Goal: Task Accomplishment & Management: Manage account settings

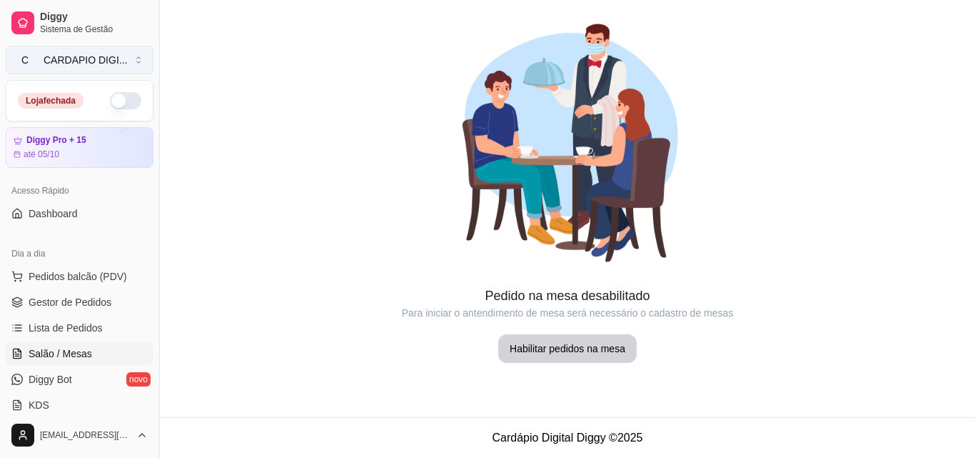
click at [131, 55] on button "C CARDAPIO DIGI ..." at bounding box center [80, 60] width 148 height 29
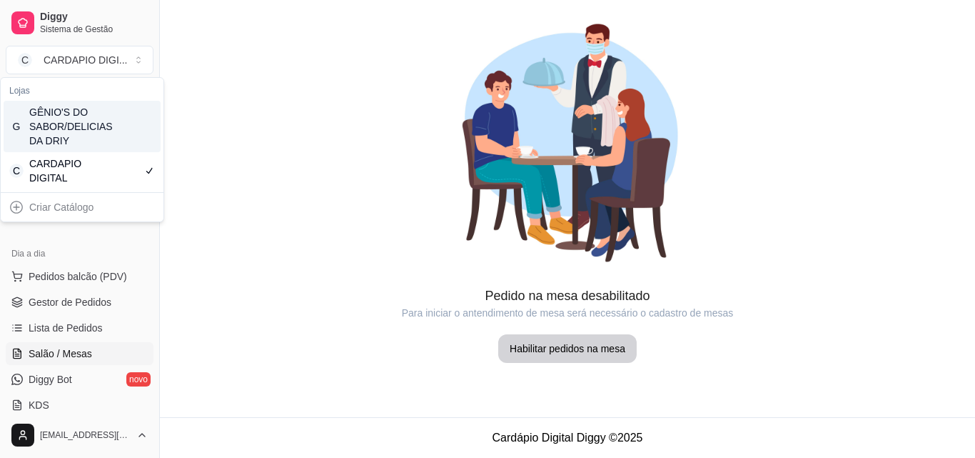
click at [57, 116] on div "GÊNIO'S DO SABOR/DELICIAS DA DRIY" at bounding box center [61, 126] width 64 height 43
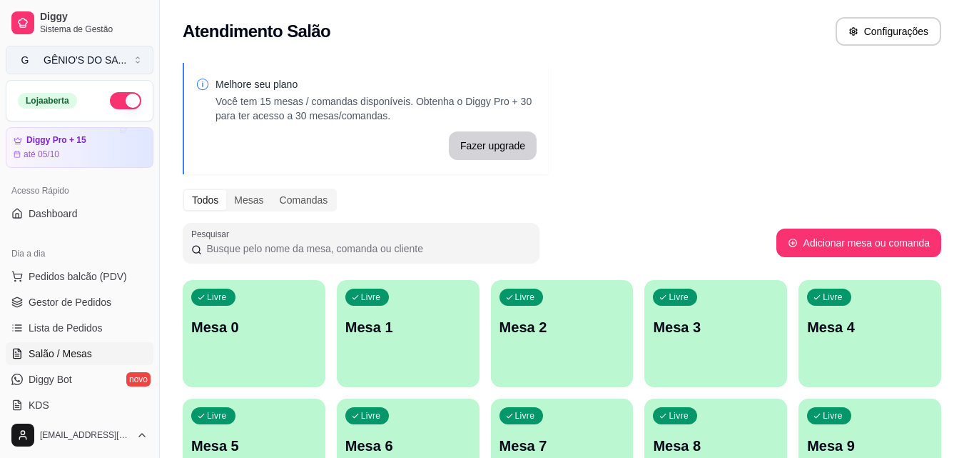
click at [124, 61] on button "G GÊNIO'S DO SA ..." at bounding box center [80, 60] width 148 height 29
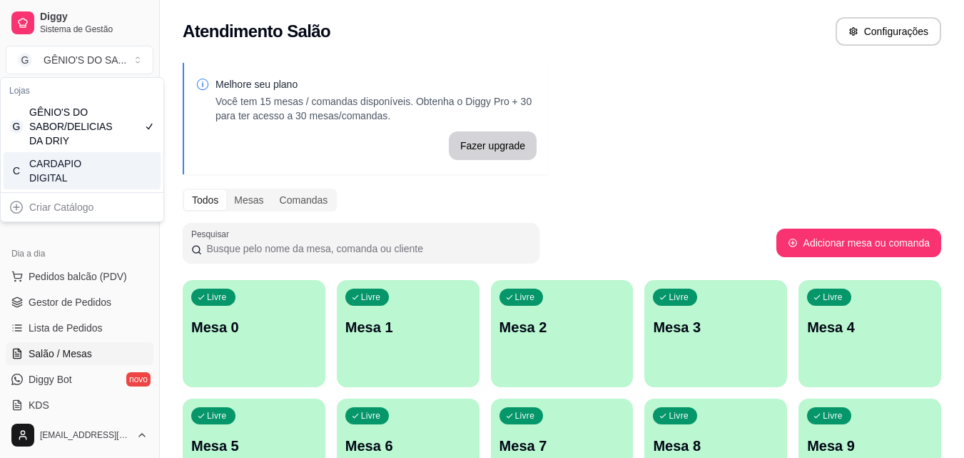
click at [64, 163] on div "CARDAPIO DIGITAL" at bounding box center [61, 170] width 64 height 29
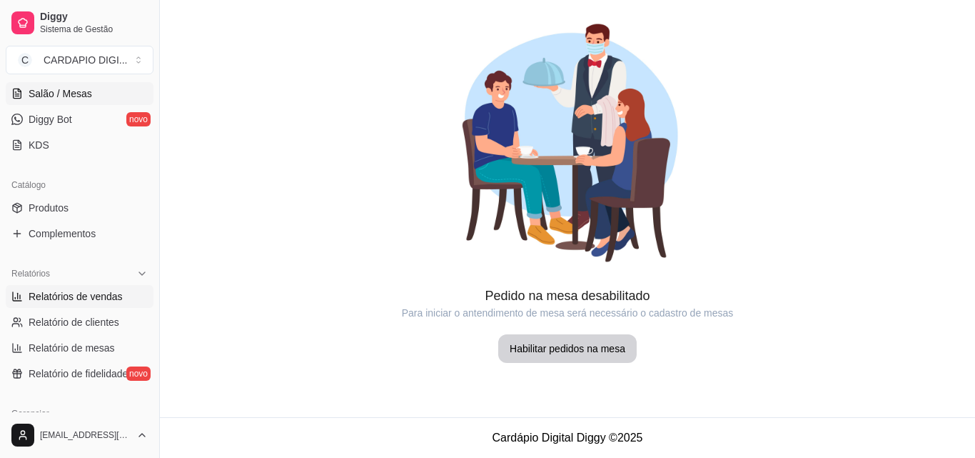
scroll to position [286, 0]
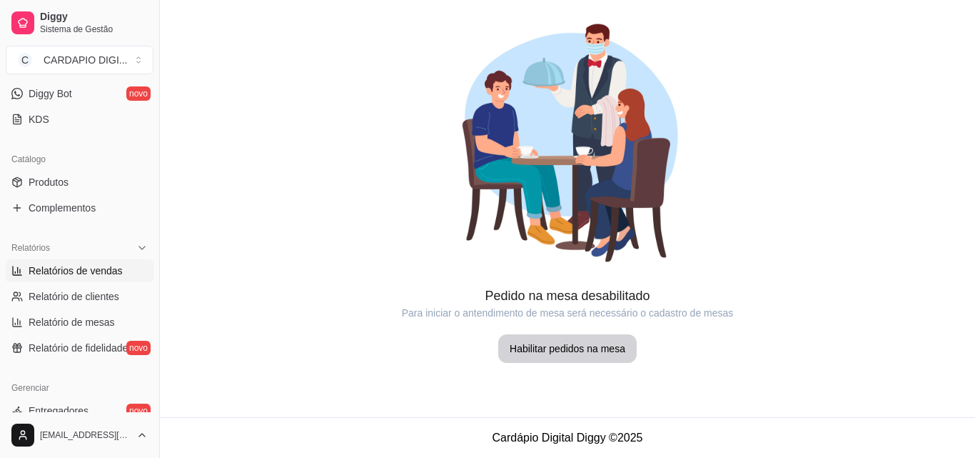
click at [74, 272] on span "Relatórios de vendas" at bounding box center [76, 270] width 94 height 14
select select "ALL"
select select "0"
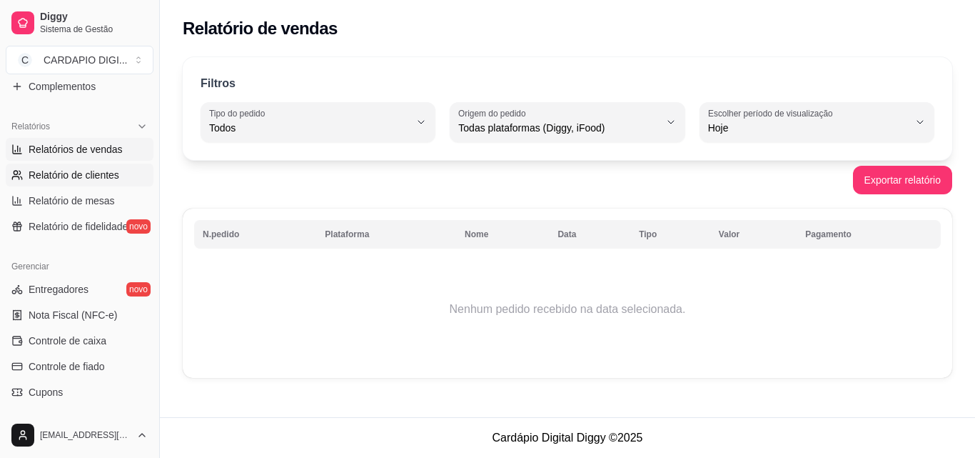
scroll to position [428, 0]
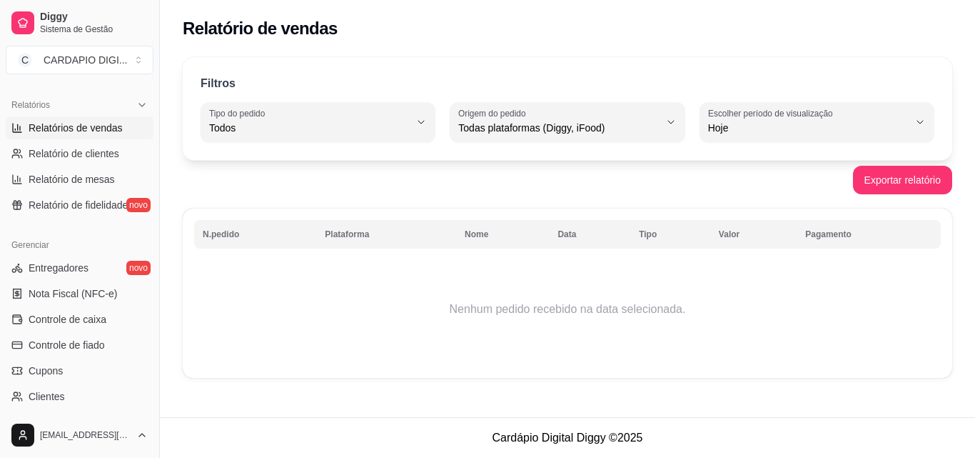
click at [72, 76] on div "Diggy Sistema de Gestão C CARDAPIO DIGI ..." at bounding box center [79, 40] width 159 height 80
click at [75, 59] on div "CARDAPIO DIGI ..." at bounding box center [86, 60] width 84 height 14
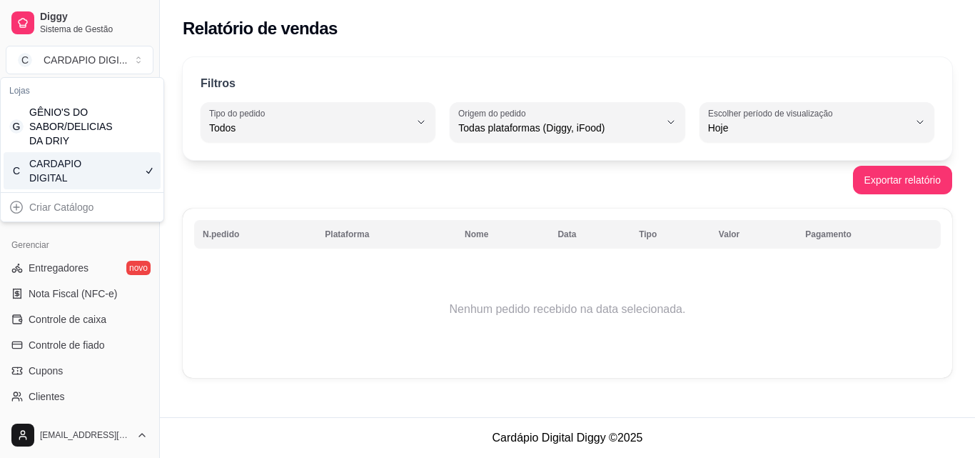
click at [64, 185] on div "C CARDAPIO DIGITAL" at bounding box center [82, 170] width 157 height 37
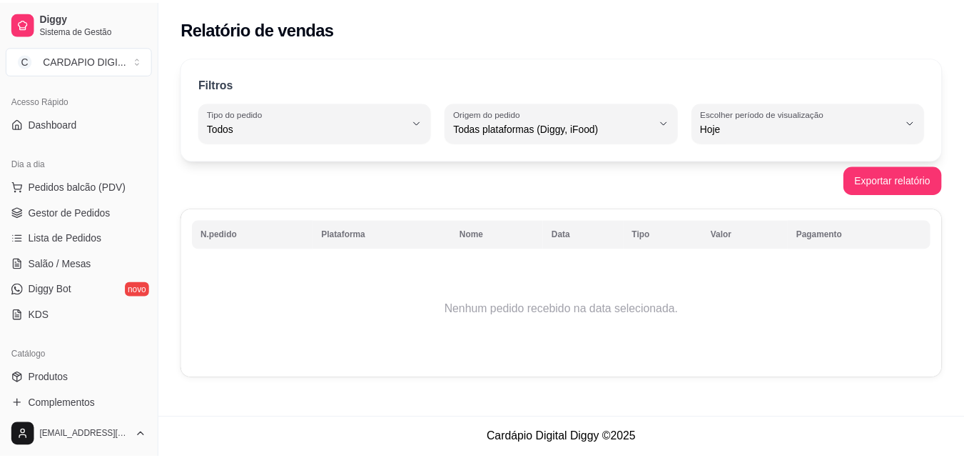
scroll to position [71, 0]
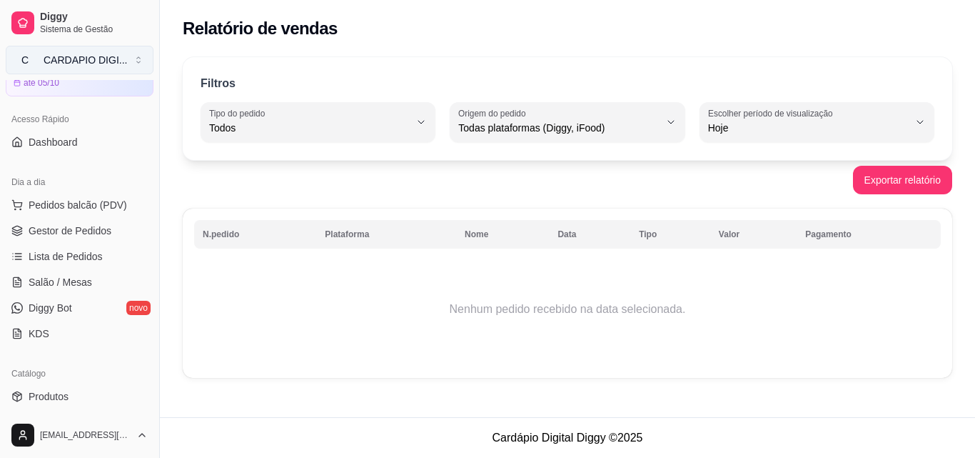
click at [109, 58] on div "CARDAPIO DIGI ..." at bounding box center [86, 60] width 84 height 14
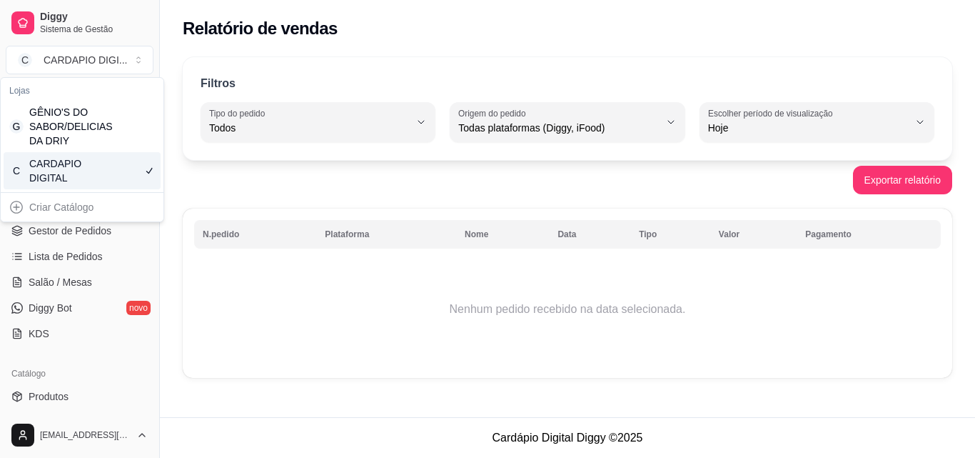
click at [72, 168] on div "CARDAPIO DIGITAL" at bounding box center [61, 170] width 64 height 29
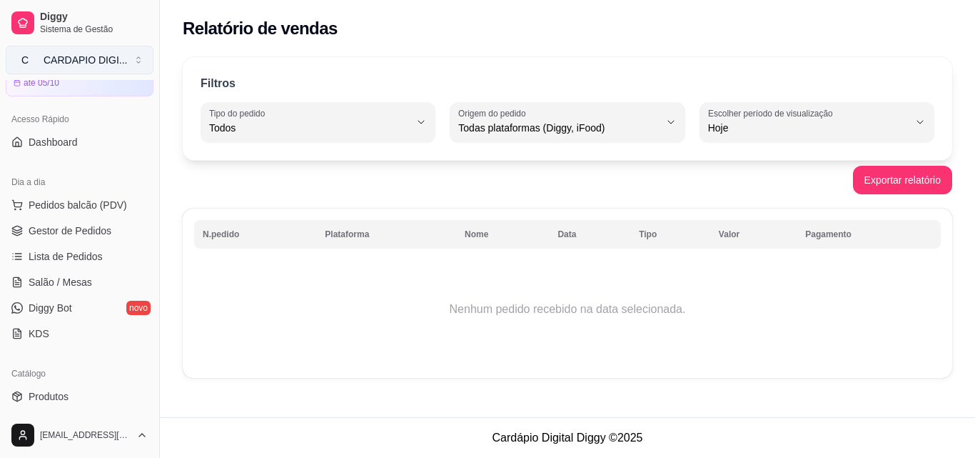
click at [101, 64] on div "CARDAPIO DIGI ..." at bounding box center [86, 60] width 84 height 14
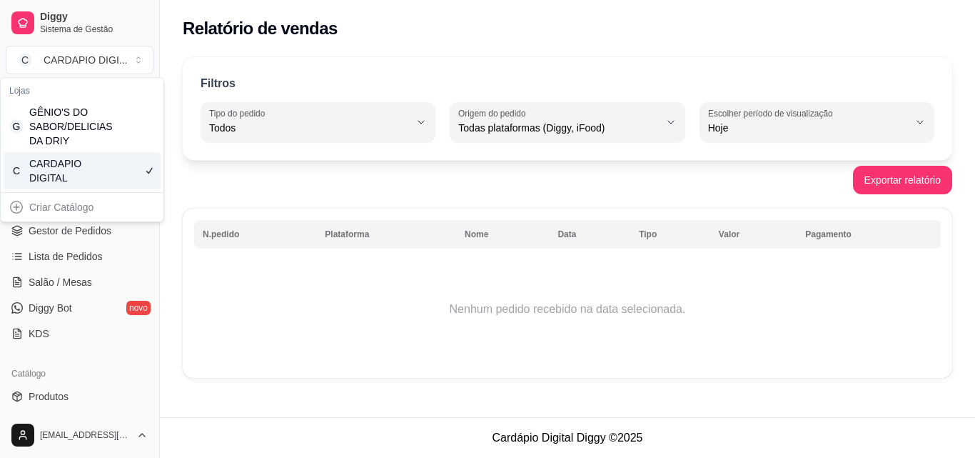
click at [70, 207] on div "Criar Catálogo" at bounding box center [82, 207] width 157 height 23
click at [59, 210] on div "Criar Catálogo" at bounding box center [82, 207] width 157 height 23
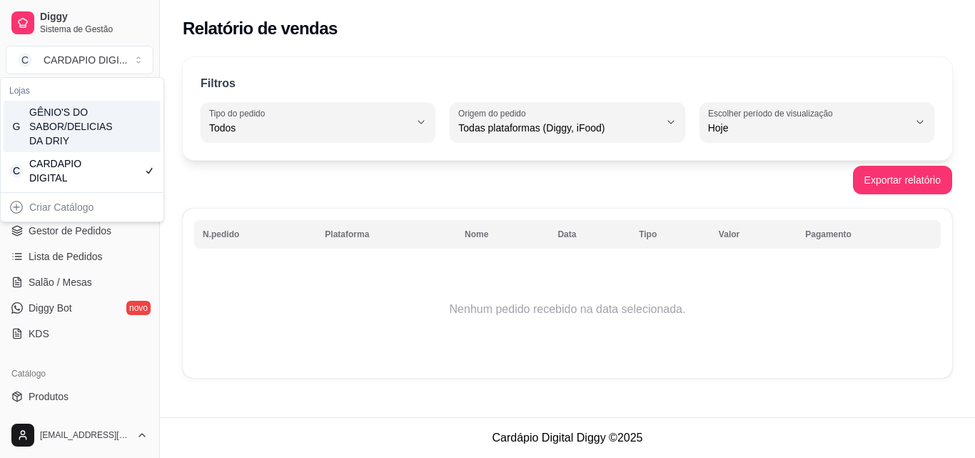
click at [90, 128] on div "GÊNIO'S DO SABOR/DELICIAS DA DRIY" at bounding box center [61, 126] width 64 height 43
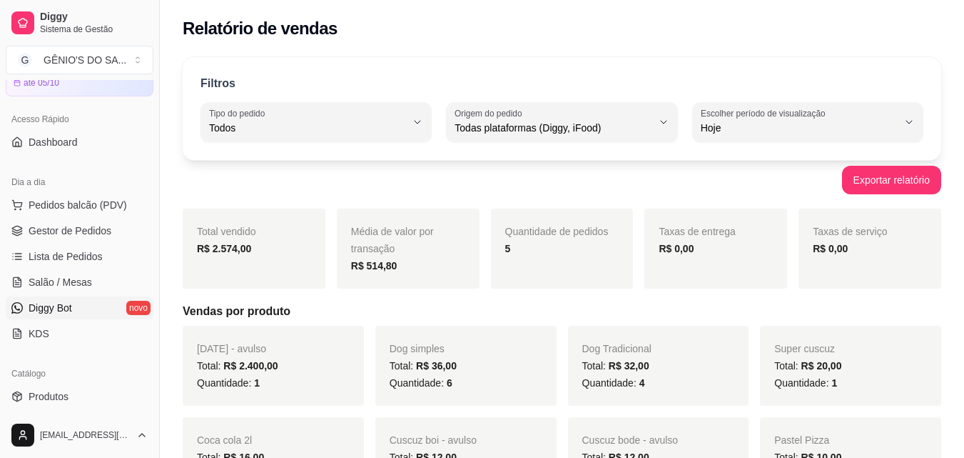
scroll to position [143, 0]
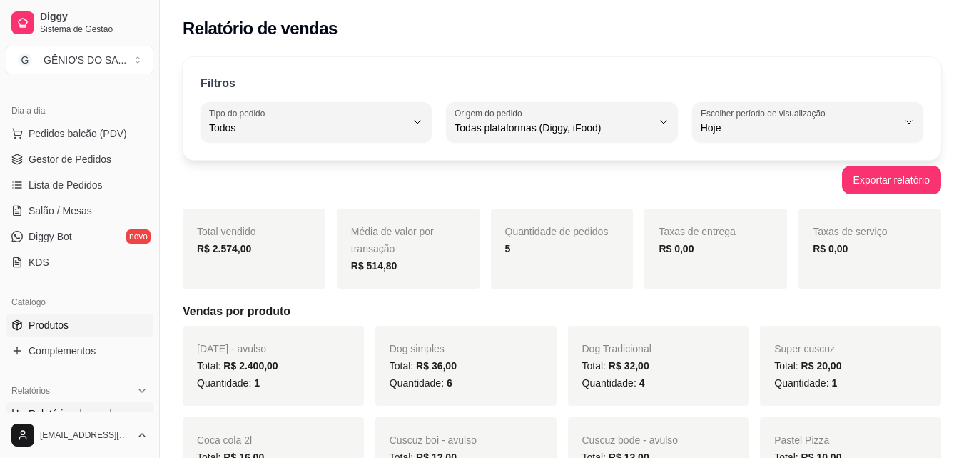
click at [56, 326] on span "Produtos" at bounding box center [49, 325] width 40 height 14
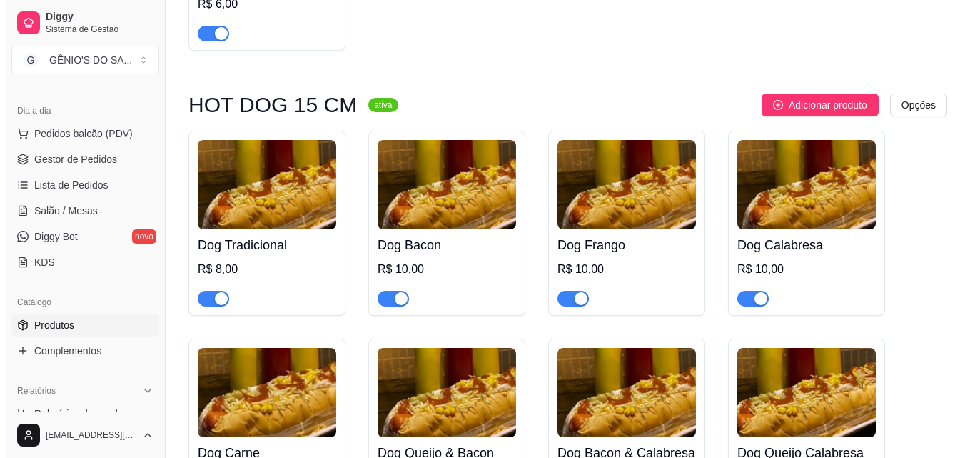
scroll to position [357, 0]
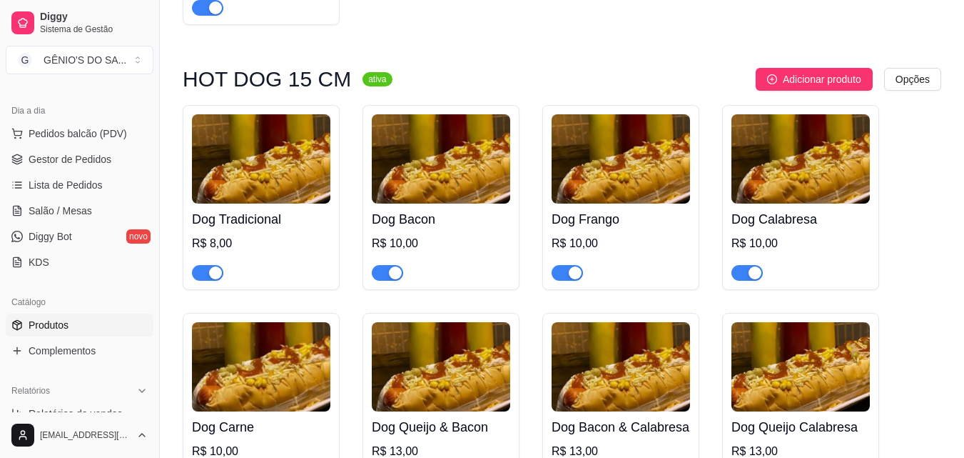
click at [429, 209] on div "Dog Bacon R$ 10,00" at bounding box center [441, 241] width 138 height 77
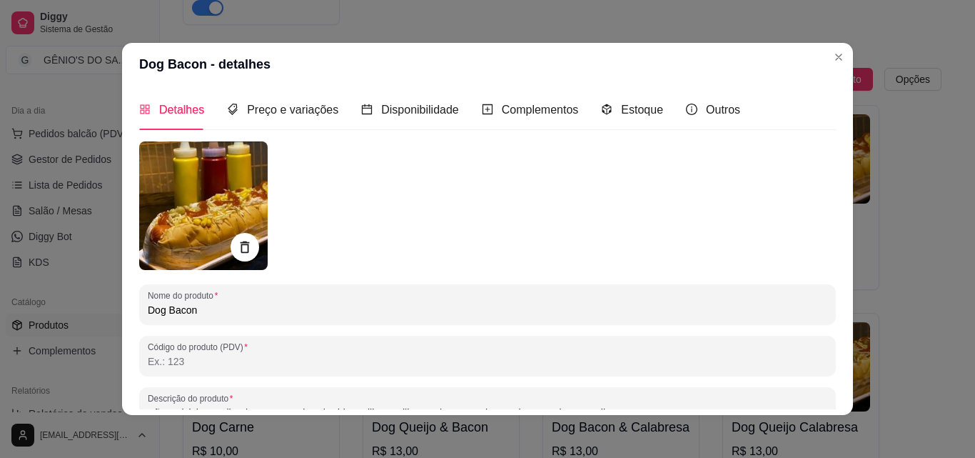
scroll to position [0, 0]
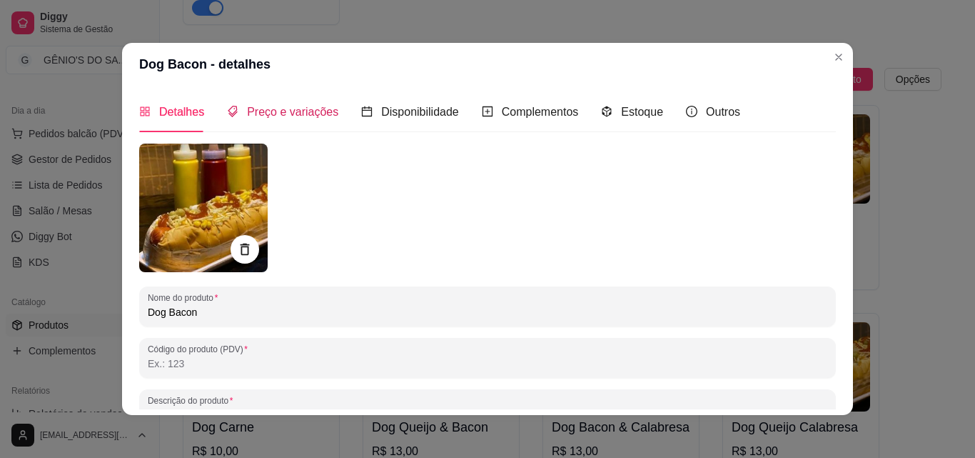
click at [264, 106] on span "Preço e variações" at bounding box center [292, 112] width 91 height 12
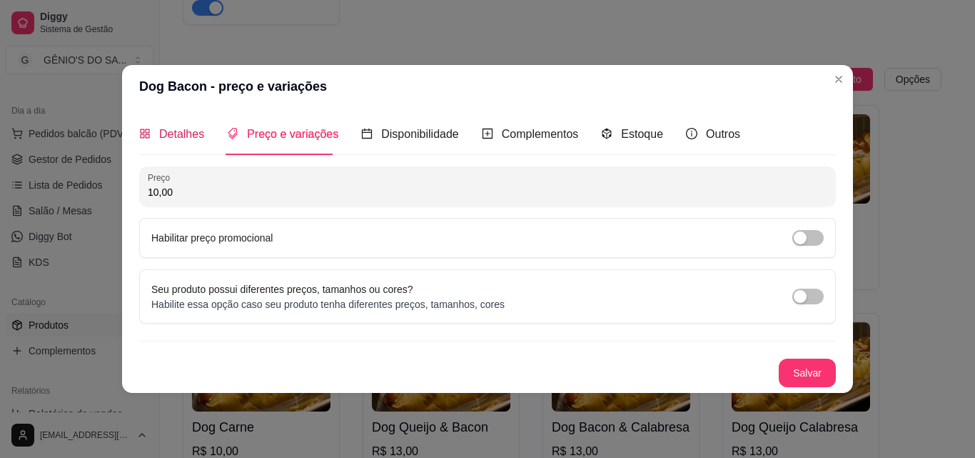
click at [188, 131] on span "Detalhes" at bounding box center [181, 134] width 45 height 12
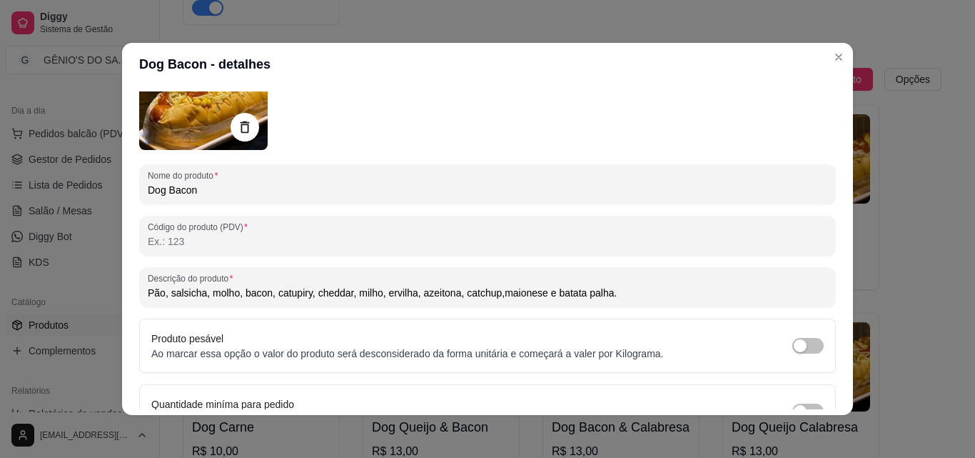
scroll to position [143, 0]
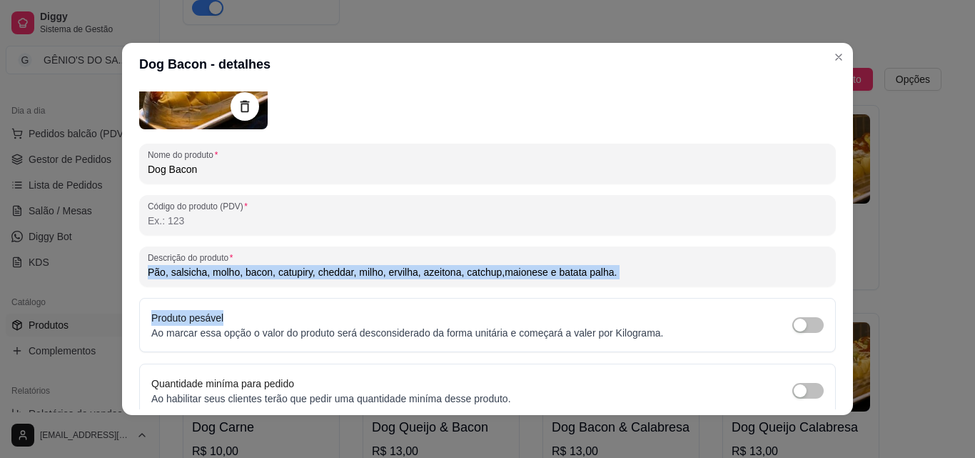
drag, startPoint x: 740, startPoint y: 286, endPoint x: 357, endPoint y: 305, distance: 383.8
click at [357, 305] on div "Nome do produto Dog Bacon Código do produto (PDV) Descrição do produto Pão, sal…" at bounding box center [487, 235] width 697 height 469
click at [600, 268] on input "Pão, salsicha, molho, bacon, catupiry, cheddar, milho, ervilha, azeitona, catch…" at bounding box center [488, 272] width 680 height 14
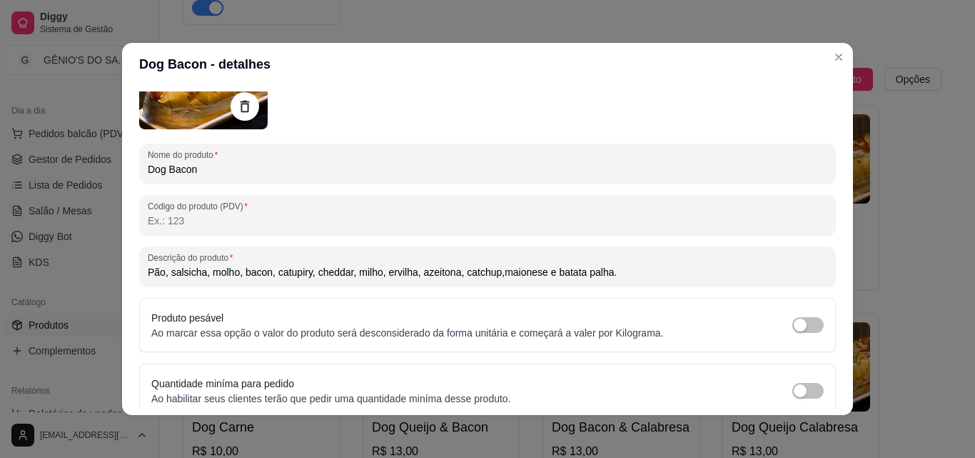
click at [613, 269] on input "Pão, salsicha, molho, bacon, catupiry, cheddar, milho, ervilha, azeitona, catch…" at bounding box center [488, 272] width 680 height 14
drag, startPoint x: 613, startPoint y: 269, endPoint x: 121, endPoint y: 285, distance: 492.8
click at [122, 285] on div "Detalhes Preço e variações Disponibilidade Complementos Estoque Outros Nome do …" at bounding box center [487, 250] width 731 height 329
paste input "15cm, molho, salsicha, milho, ervilha, azeitona, catchup, batata palha, cheddar…"
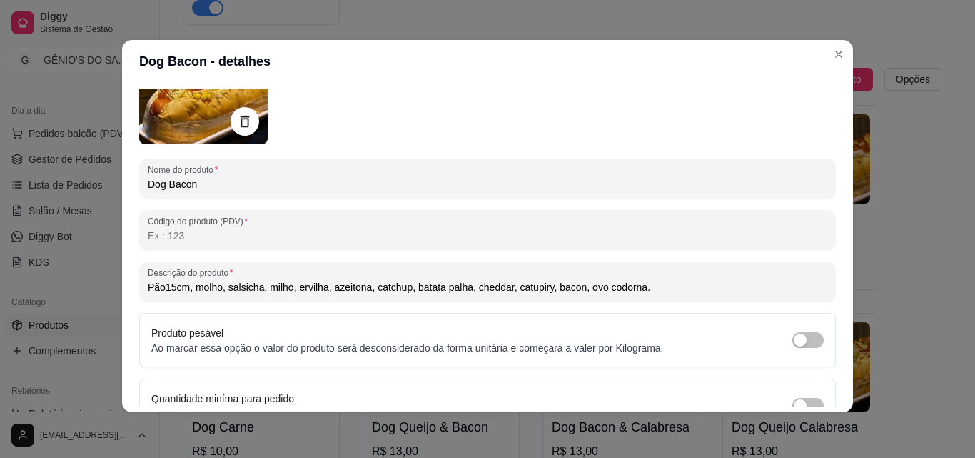
scroll to position [203, 0]
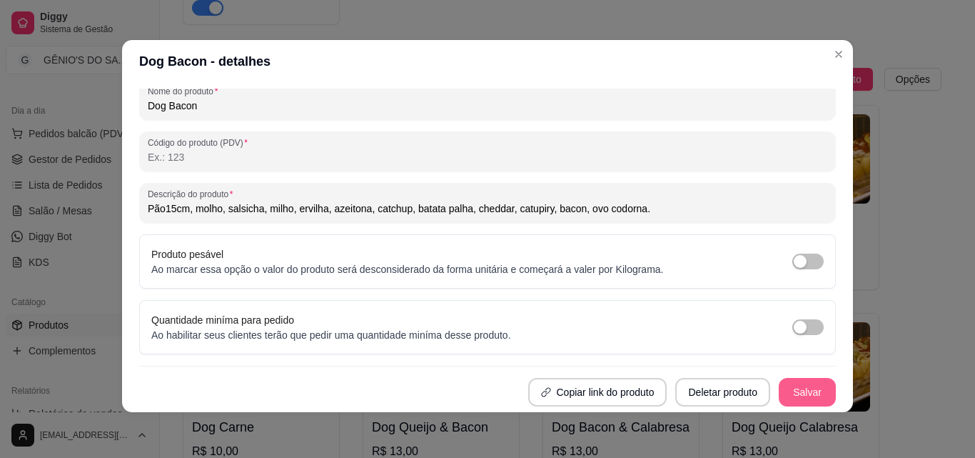
type input "Pão15cm, molho, salsicha, milho, ervilha, azeitona, catchup, batata palha, ched…"
click at [794, 398] on button "Salvar" at bounding box center [808, 392] width 56 height 28
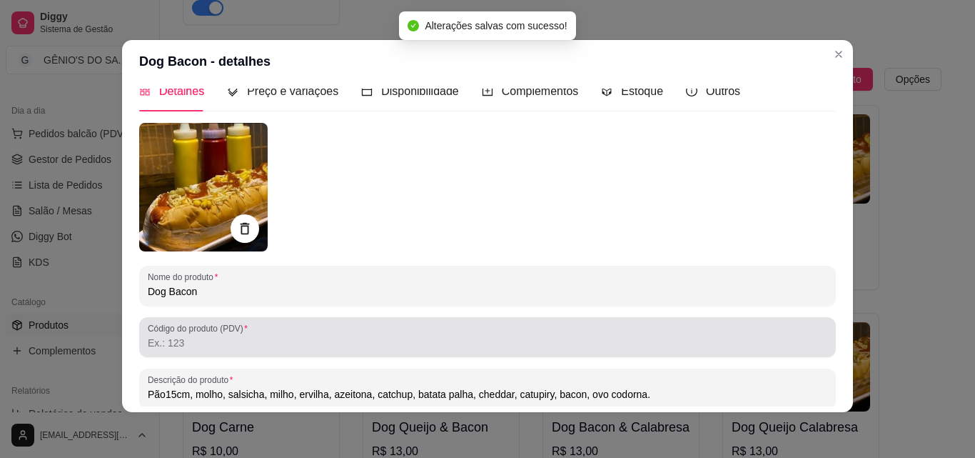
scroll to position [0, 0]
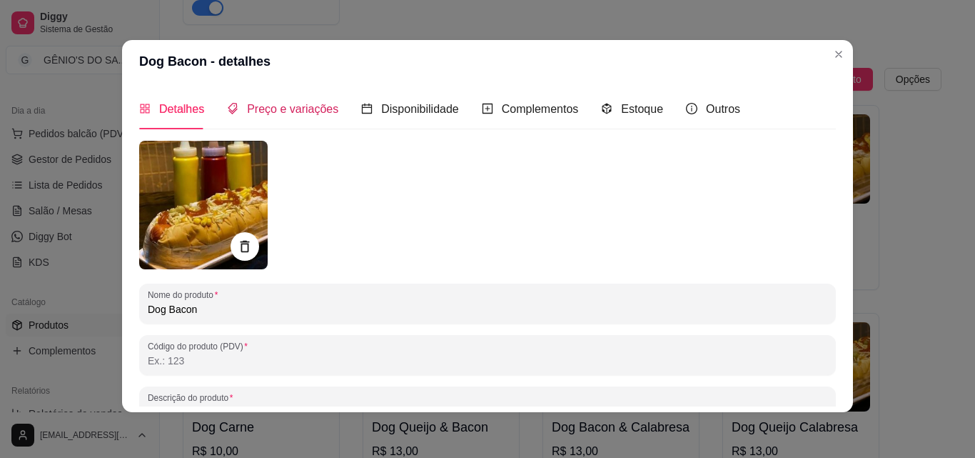
click at [264, 109] on span "Preço e variações" at bounding box center [292, 109] width 91 height 12
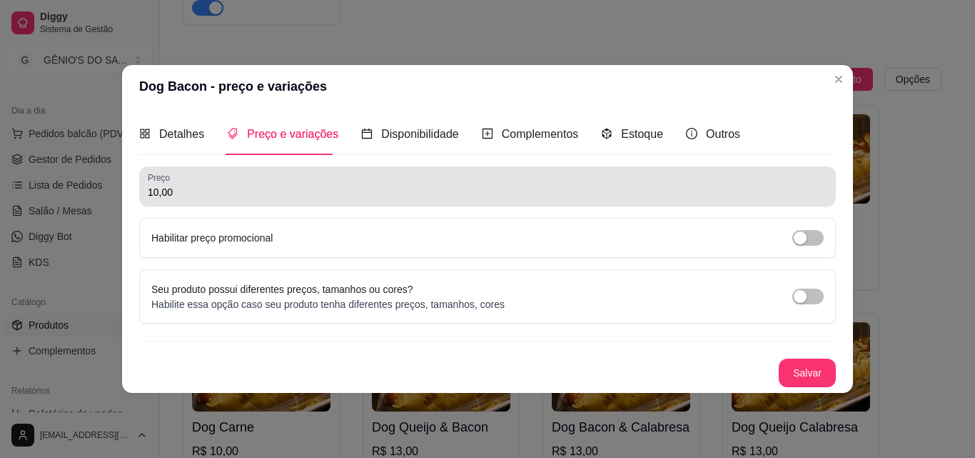
click at [203, 194] on input "10,00" at bounding box center [488, 192] width 680 height 14
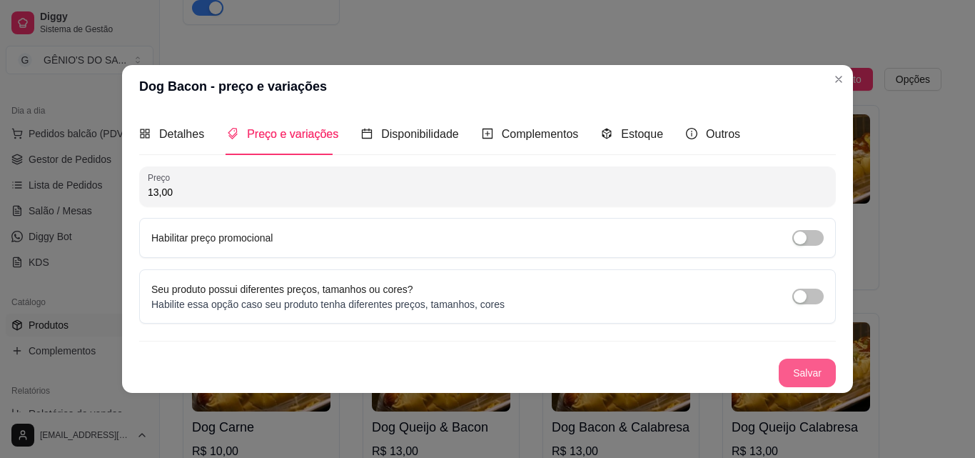
type input "13,00"
click at [802, 379] on button "Salvar" at bounding box center [808, 372] width 56 height 28
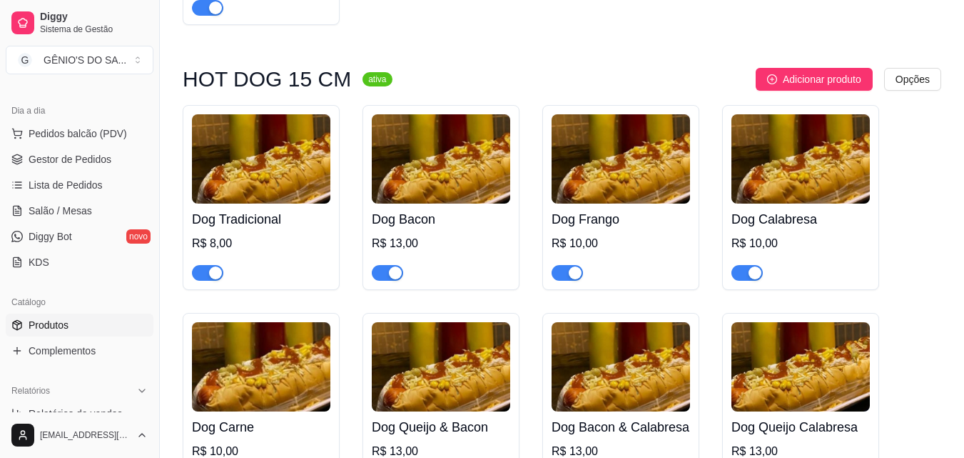
click at [605, 243] on div "R$ 10,00" at bounding box center [621, 243] width 138 height 17
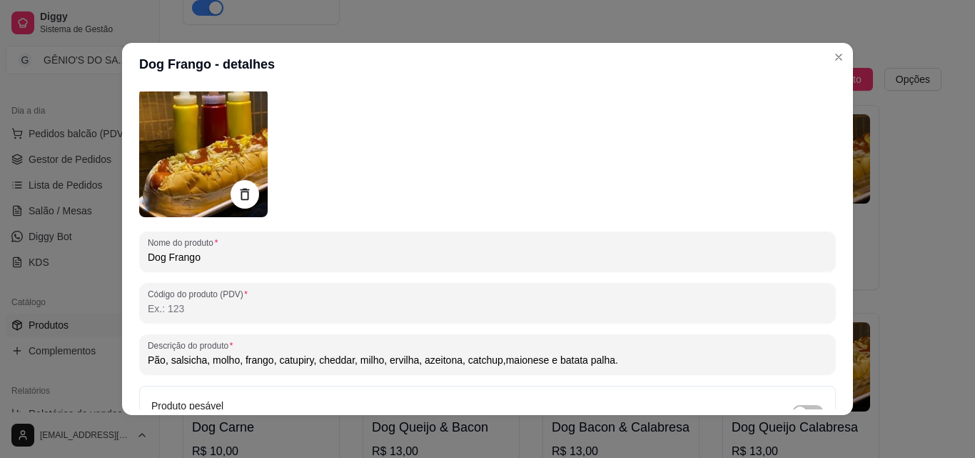
scroll to position [71, 0]
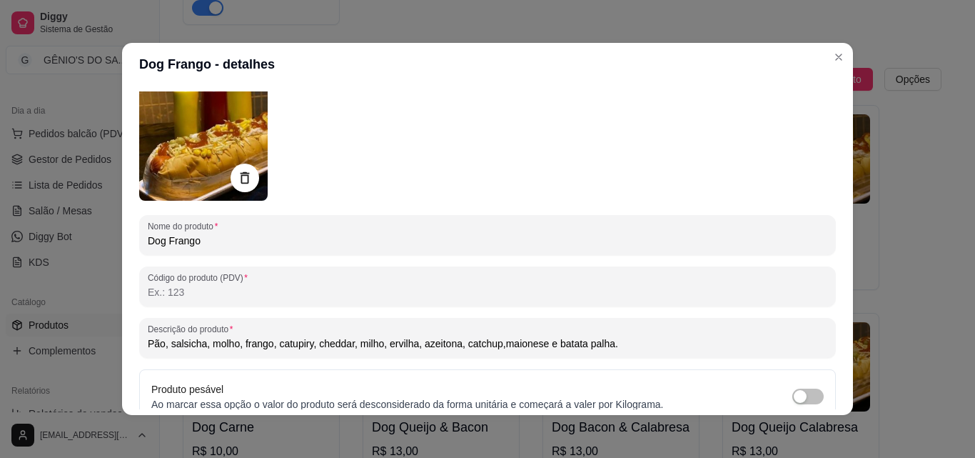
drag, startPoint x: 635, startPoint y: 349, endPoint x: 118, endPoint y: 358, distance: 517.6
click at [122, 358] on div "Detalhes Preço e variações Disponibilidade Complementos Estoque Outros Nome do …" at bounding box center [487, 250] width 731 height 329
paste input "15cm, molho, salsicha, milho, ervilha, azeitona, catchup, batata palha, cheddar…"
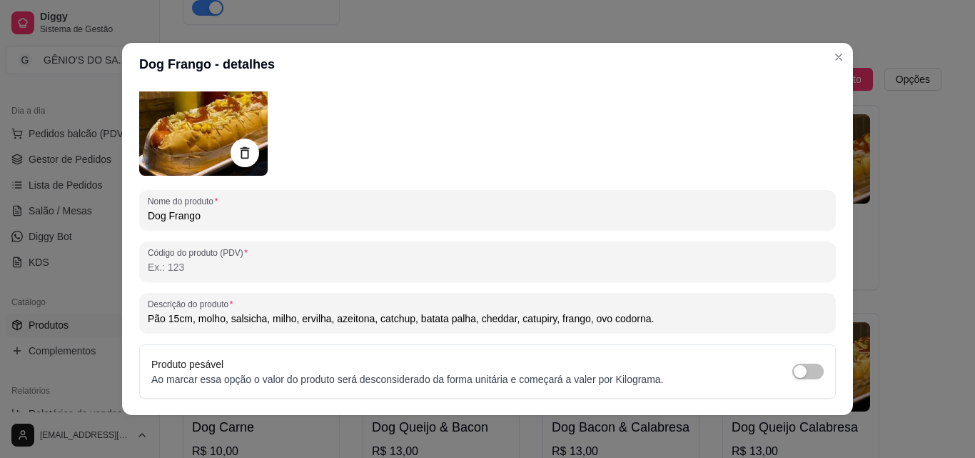
scroll to position [203, 0]
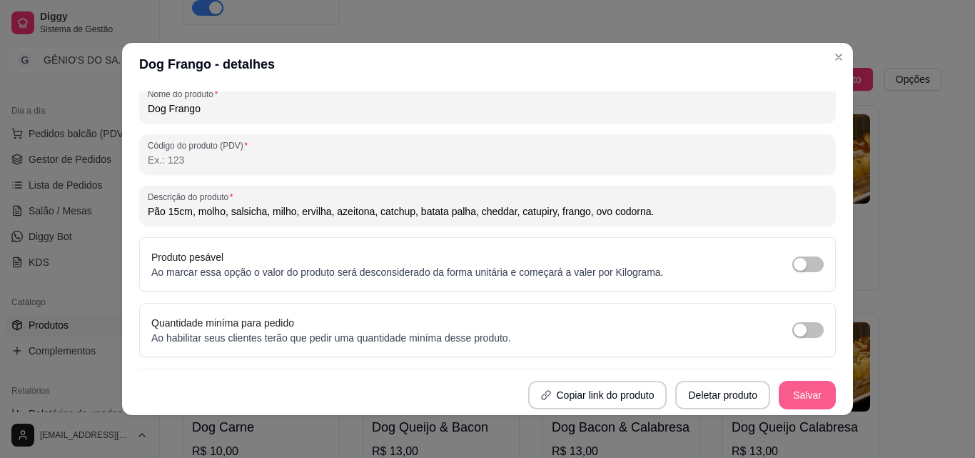
type input "Pão 15cm, molho, salsicha, milho, ervilha, azeitona, catchup, batata palha, che…"
click at [781, 394] on button "Salvar" at bounding box center [807, 394] width 57 height 29
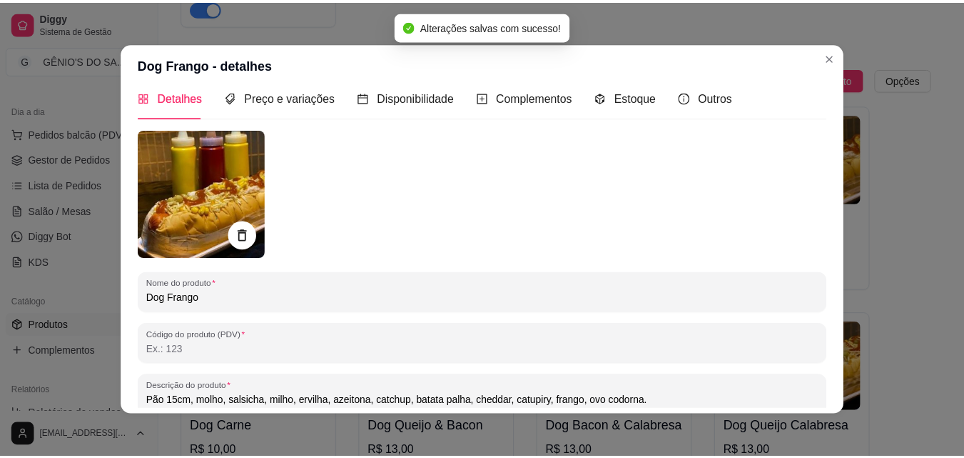
scroll to position [0, 0]
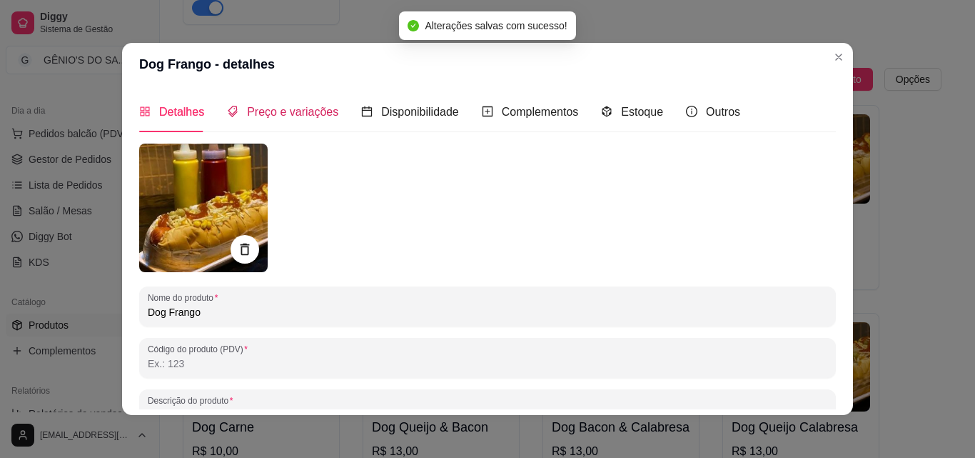
click at [268, 106] on span "Preço e variações" at bounding box center [292, 112] width 91 height 12
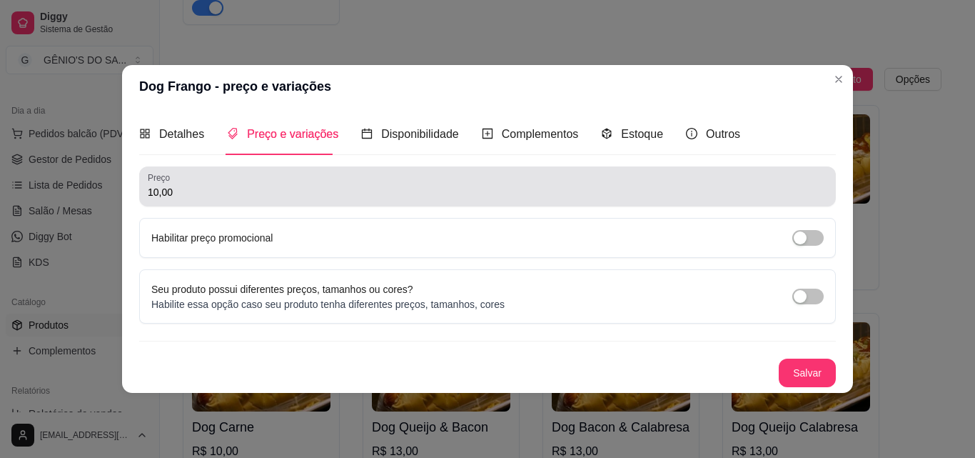
click at [218, 191] on input "10,00" at bounding box center [488, 192] width 680 height 14
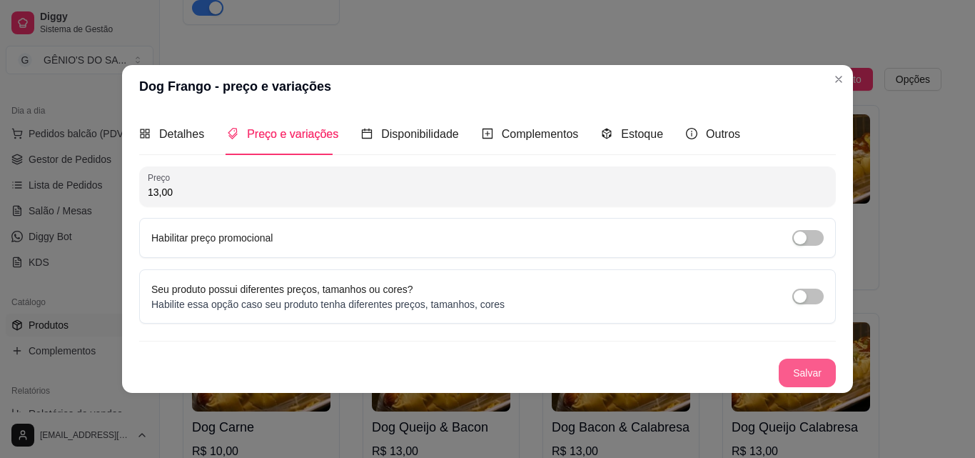
type input "13,00"
click at [809, 372] on button "Salvar" at bounding box center [807, 372] width 57 height 29
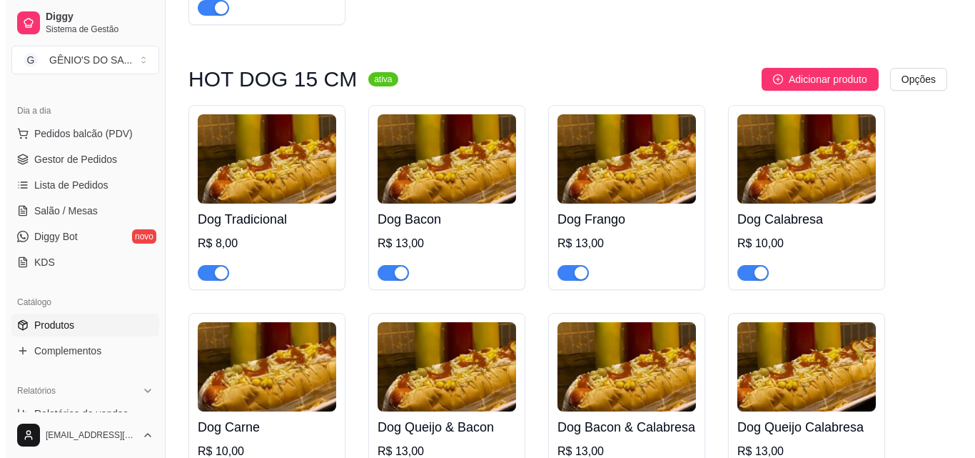
scroll to position [428, 0]
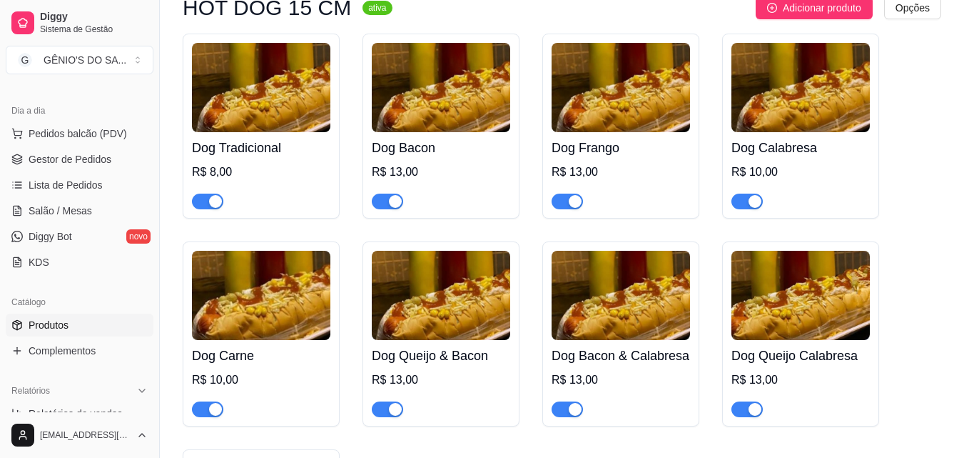
click at [820, 110] on img at bounding box center [801, 87] width 138 height 89
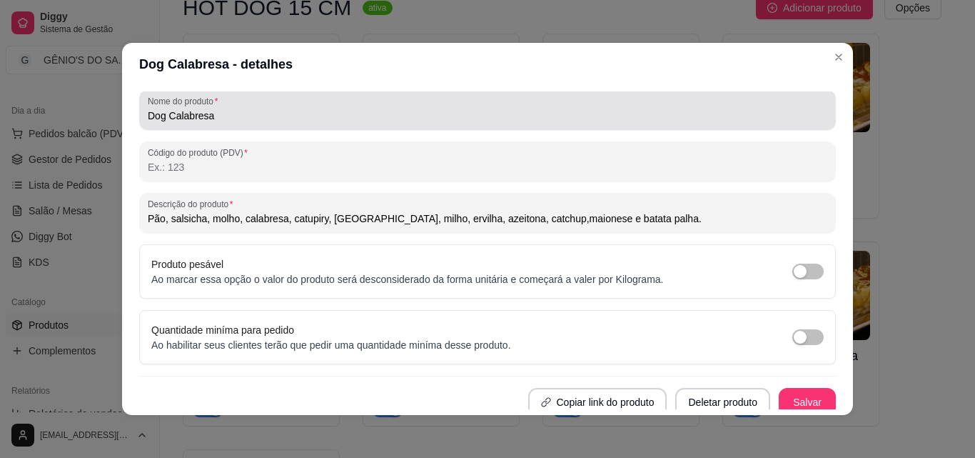
scroll to position [203, 0]
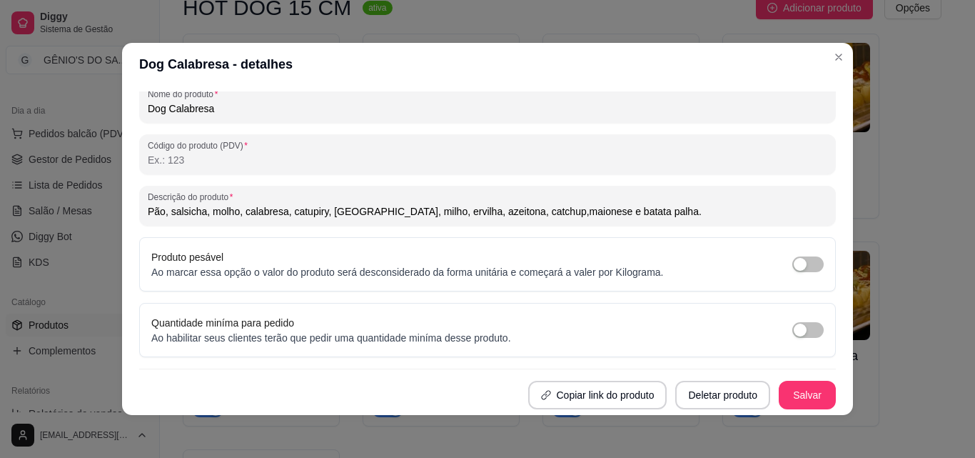
drag, startPoint x: 634, startPoint y: 215, endPoint x: 39, endPoint y: 240, distance: 595.9
click at [39, 240] on div "Dog Calabresa - detalhes Detalhes Preço e variações Disponibilidade Complemento…" at bounding box center [487, 229] width 975 height 458
paste input "15cm, molho, salsicha, milho, ervilha, azeitona, catchup, batata palha, cheddar…"
click at [625, 217] on input "Pão 15cm, molho, salsicha, milho, ervilha, azeitona, catchup, batata palha, [GE…" at bounding box center [488, 211] width 680 height 14
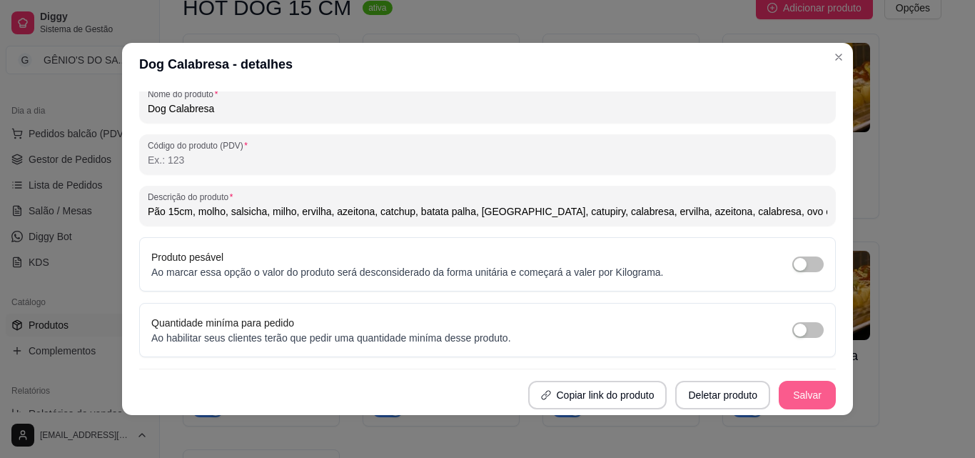
type input "Pão 15cm, molho, salsicha, milho, ervilha, azeitona, catchup, batata palha, [GE…"
click at [780, 393] on button "Salvar" at bounding box center [807, 394] width 57 height 29
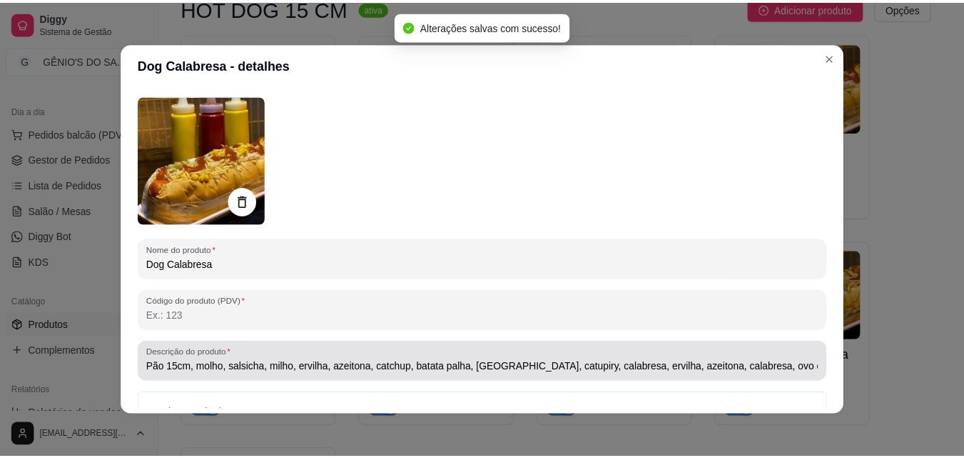
scroll to position [0, 0]
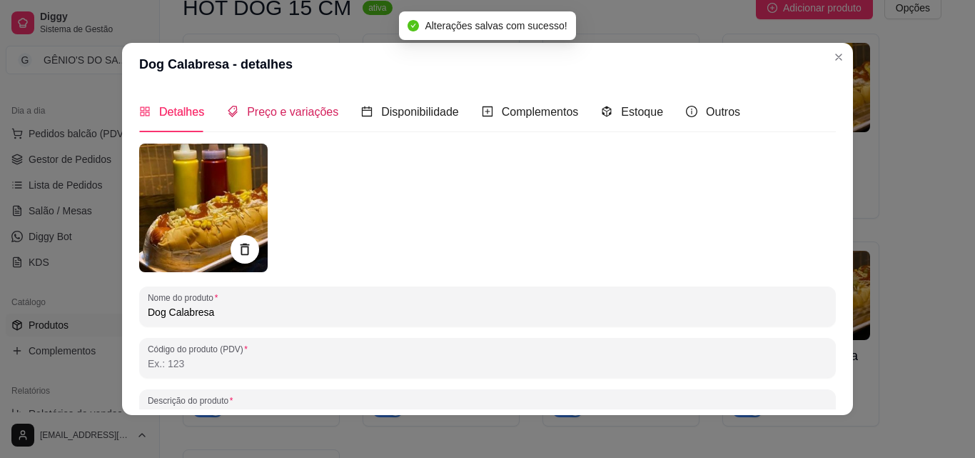
click at [292, 109] on span "Preço e variações" at bounding box center [292, 112] width 91 height 12
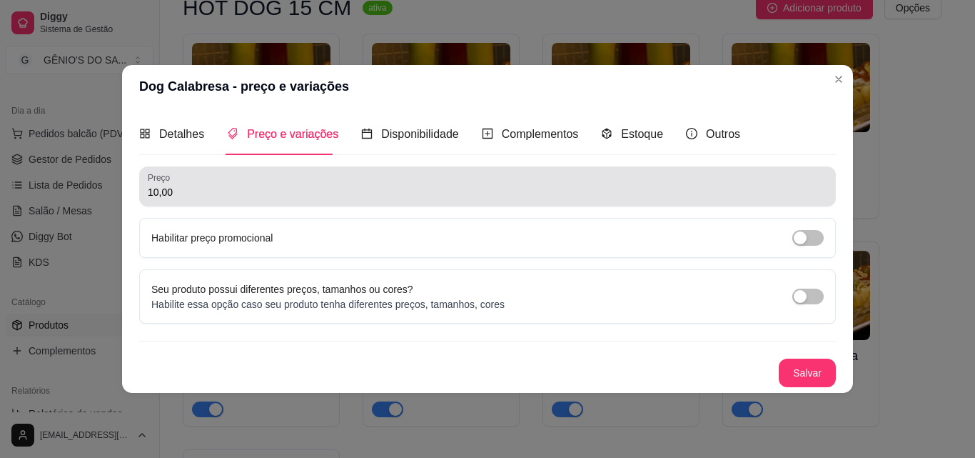
click at [208, 197] on input "10,00" at bounding box center [488, 192] width 680 height 14
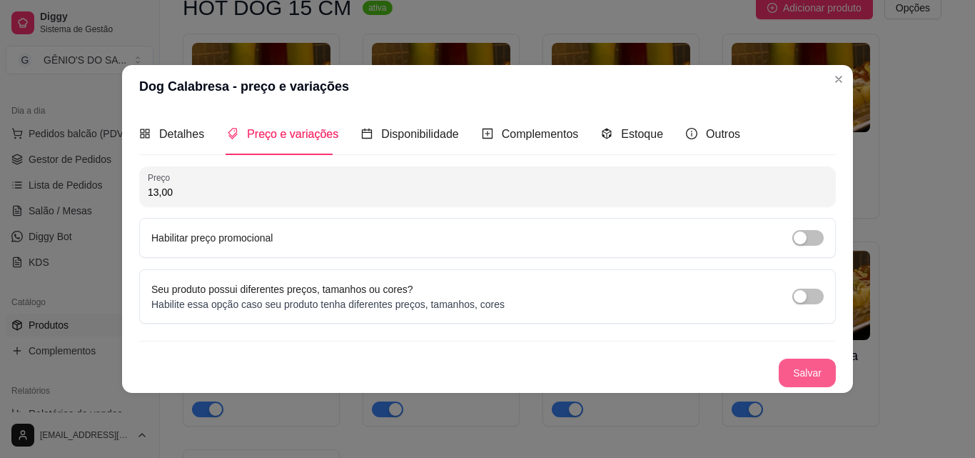
type input "13,00"
click at [813, 373] on button "Salvar" at bounding box center [807, 372] width 57 height 29
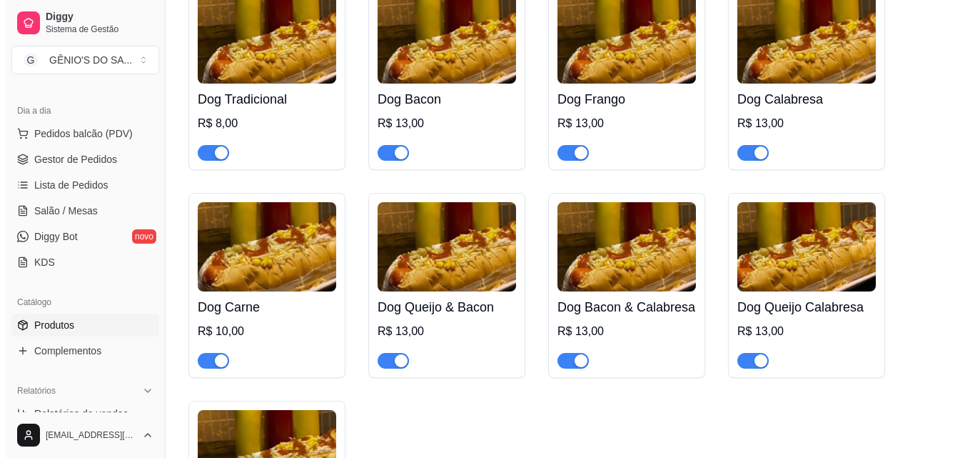
scroll to position [500, 0]
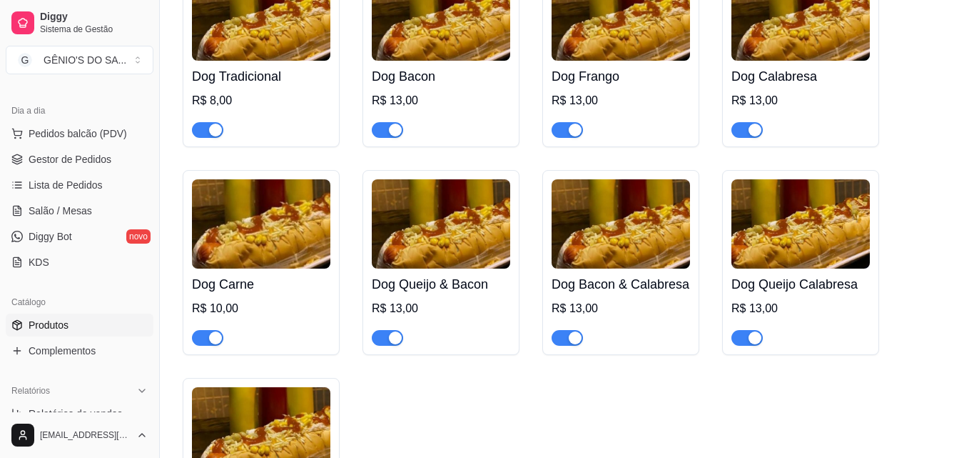
click at [271, 290] on h4 "Dog Carne" at bounding box center [261, 284] width 138 height 20
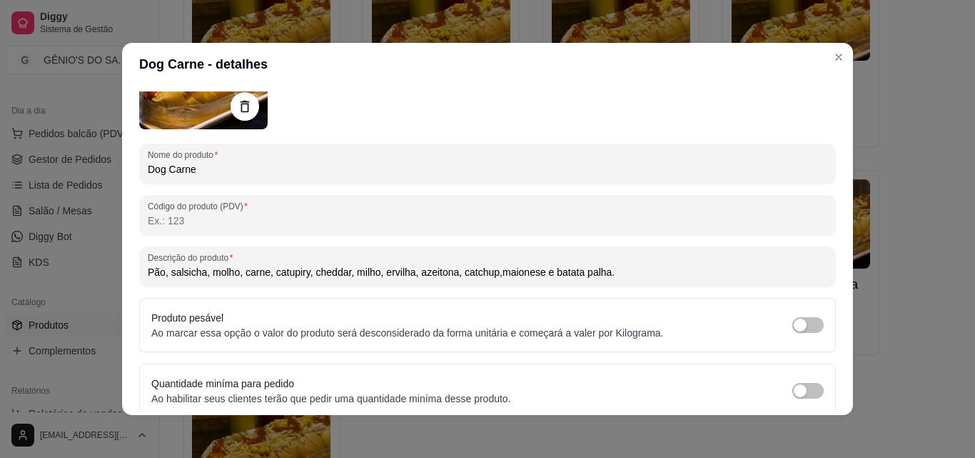
scroll to position [203, 0]
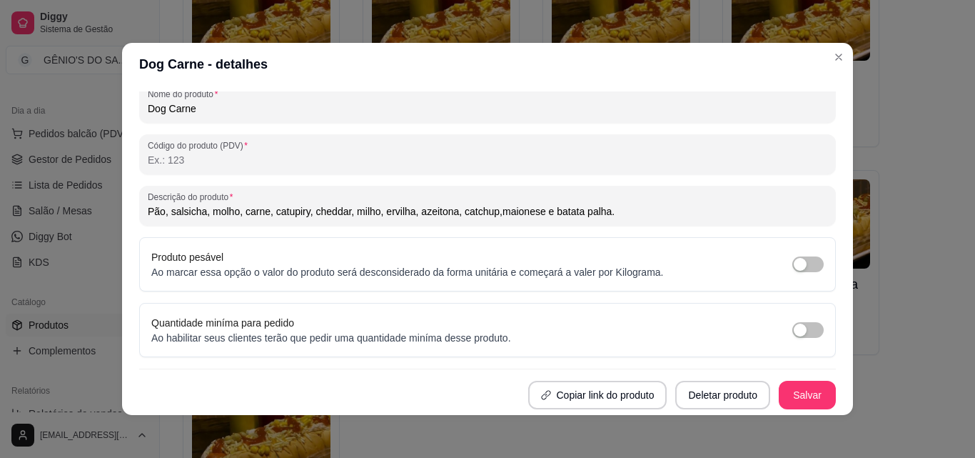
drag, startPoint x: 615, startPoint y: 213, endPoint x: 70, endPoint y: 210, distance: 544.7
click at [70, 210] on div "Dog Carne - detalhes Detalhes Preço e variações Disponibilidade Complementos Es…" at bounding box center [487, 229] width 975 height 458
paste input "15cm, molho, salsicha, milho, ervilha, azeitona, catchup, batata palha, cheddar…"
type input "Pão15cm, molho, salsicha, milho, ervilha, azeitona, catchup, batata palha, ched…"
click at [780, 389] on button "Salvar" at bounding box center [808, 395] width 56 height 28
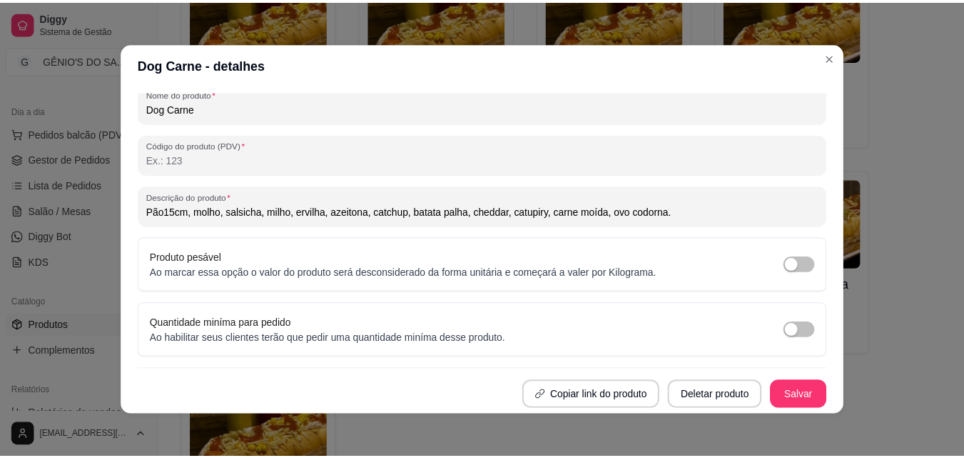
scroll to position [0, 0]
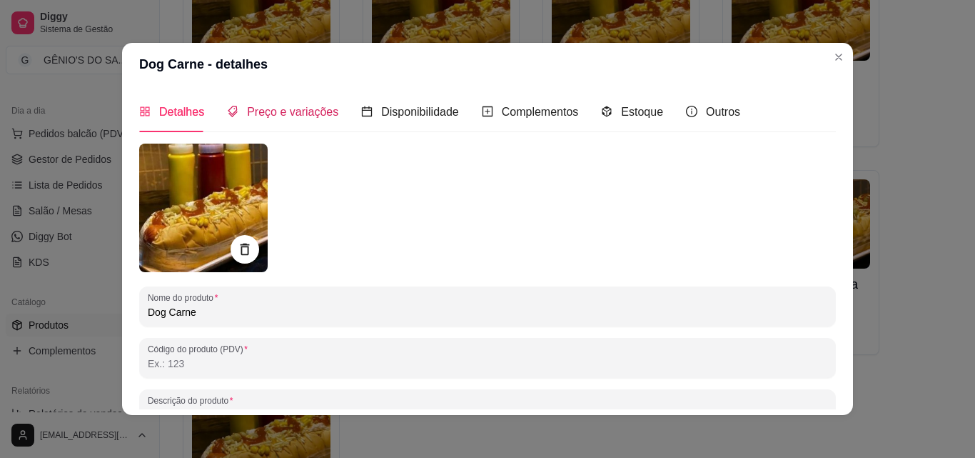
click at [265, 109] on span "Preço e variações" at bounding box center [292, 112] width 91 height 12
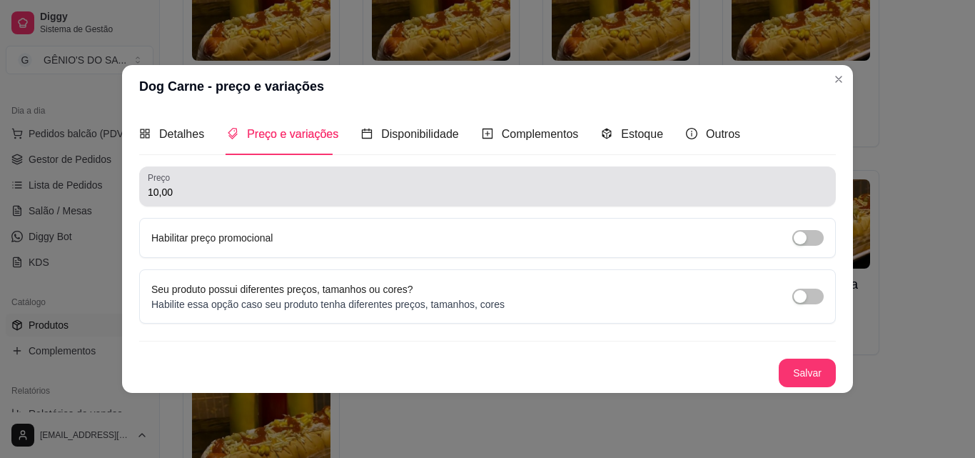
click at [177, 193] on input "10,00" at bounding box center [488, 192] width 680 height 14
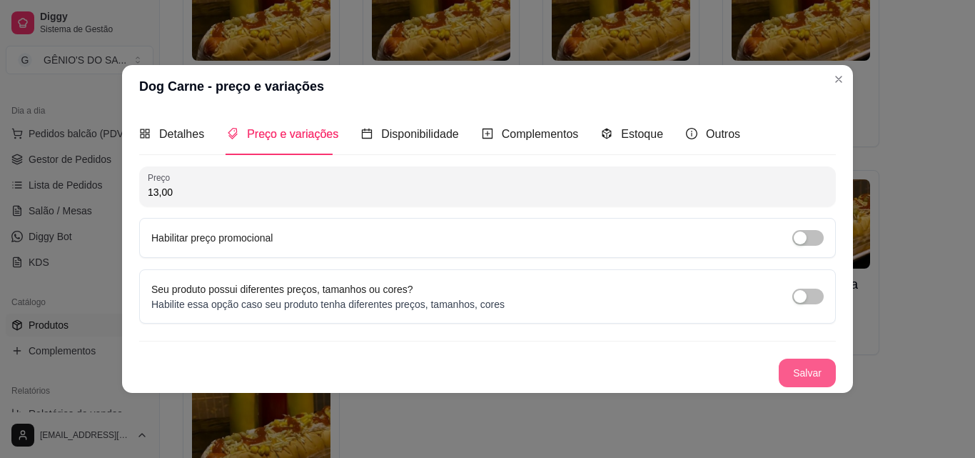
type input "13,00"
click at [809, 375] on button "Salvar" at bounding box center [807, 372] width 57 height 29
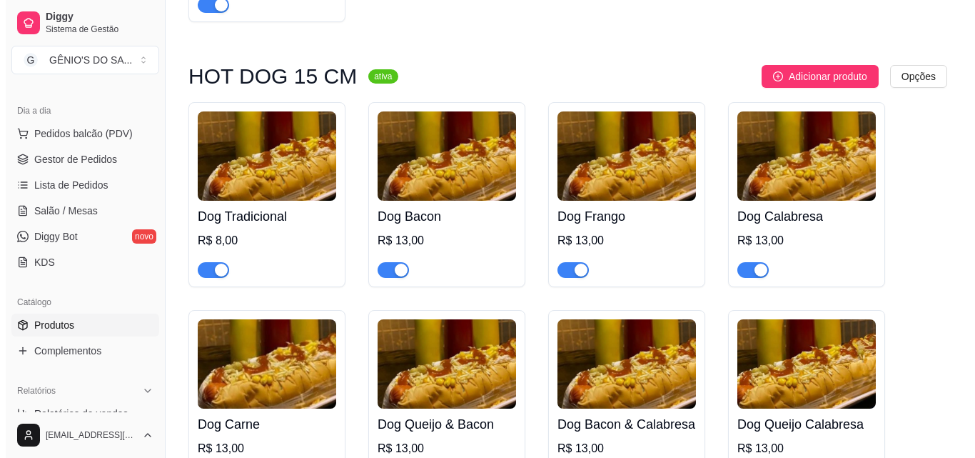
scroll to position [357, 0]
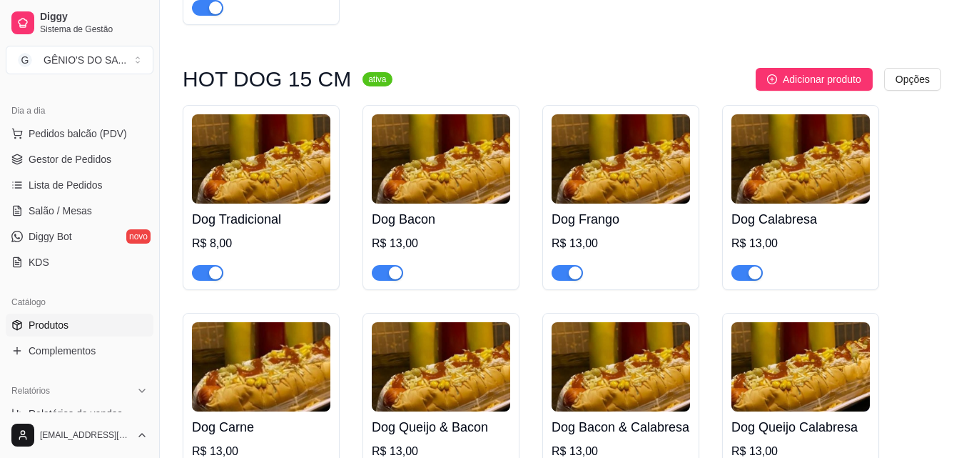
click at [278, 383] on img at bounding box center [261, 366] width 138 height 89
click at [283, 145] on img at bounding box center [261, 158] width 138 height 89
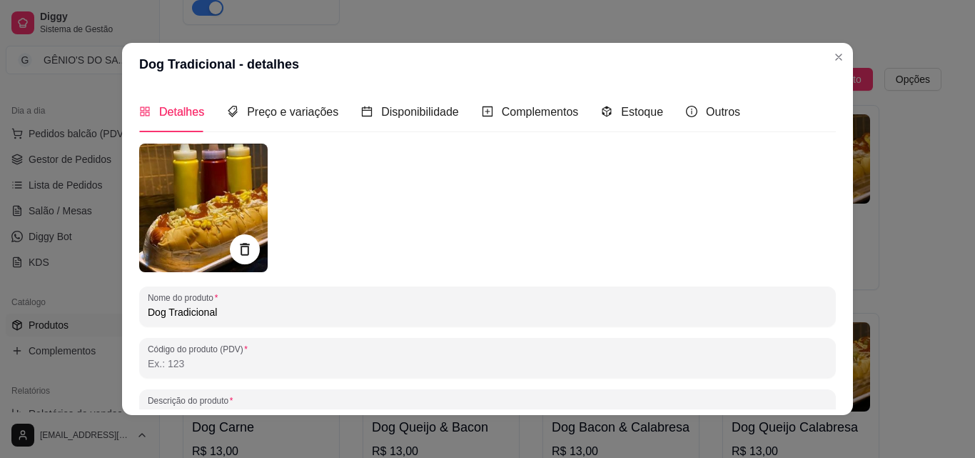
click at [245, 248] on icon at bounding box center [244, 249] width 16 height 16
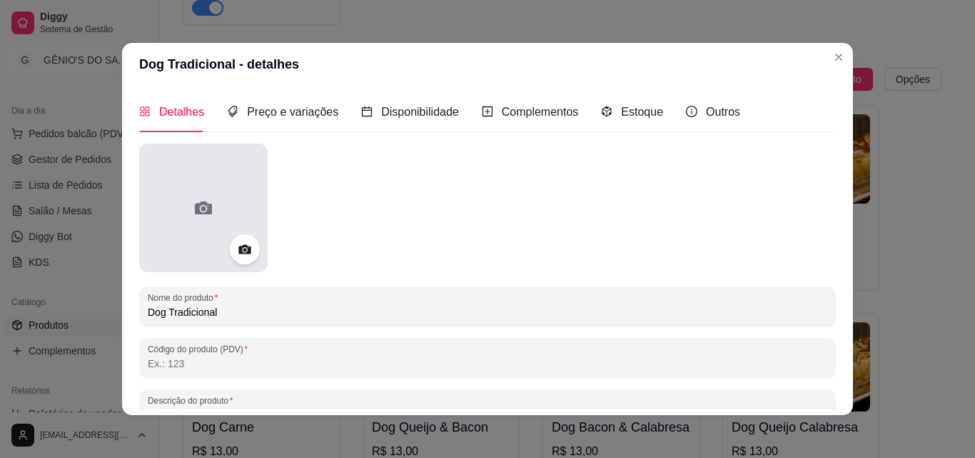
click at [208, 213] on icon at bounding box center [203, 207] width 23 height 23
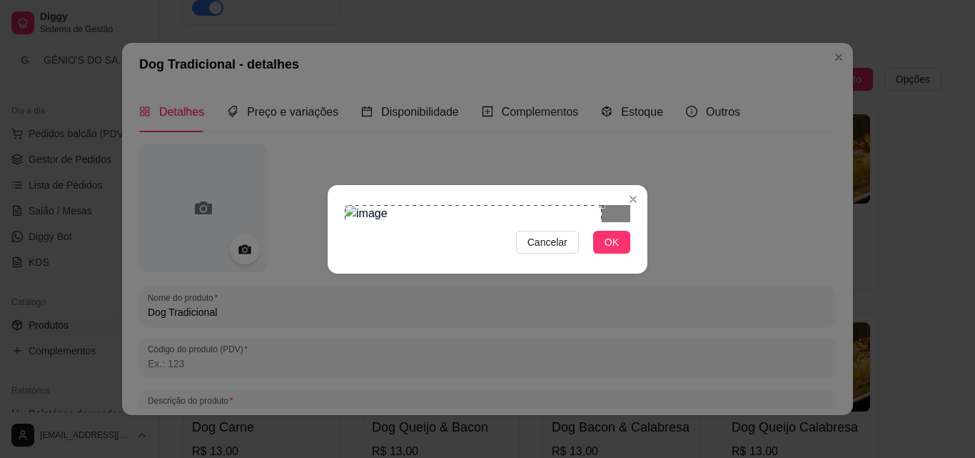
click at [348, 208] on div "Use the arrow keys to move the crop selection area" at bounding box center [473, 285] width 257 height 161
click at [545, 222] on div at bounding box center [488, 213] width 286 height 17
click at [620, 253] on button "OK" at bounding box center [611, 242] width 37 height 23
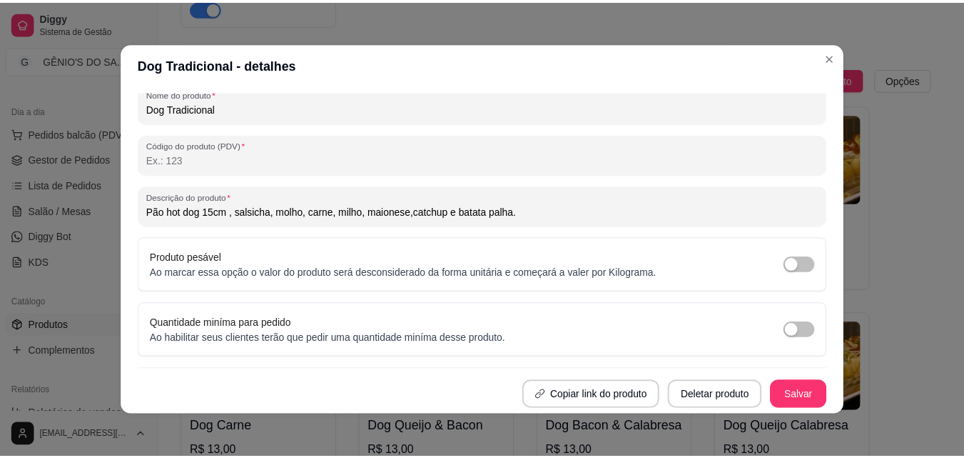
scroll to position [3, 0]
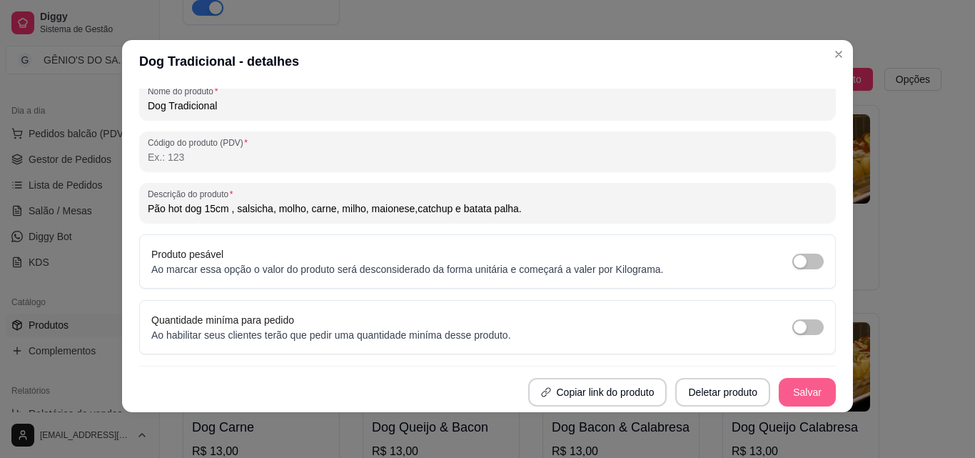
click at [790, 390] on button "Salvar" at bounding box center [807, 392] width 57 height 29
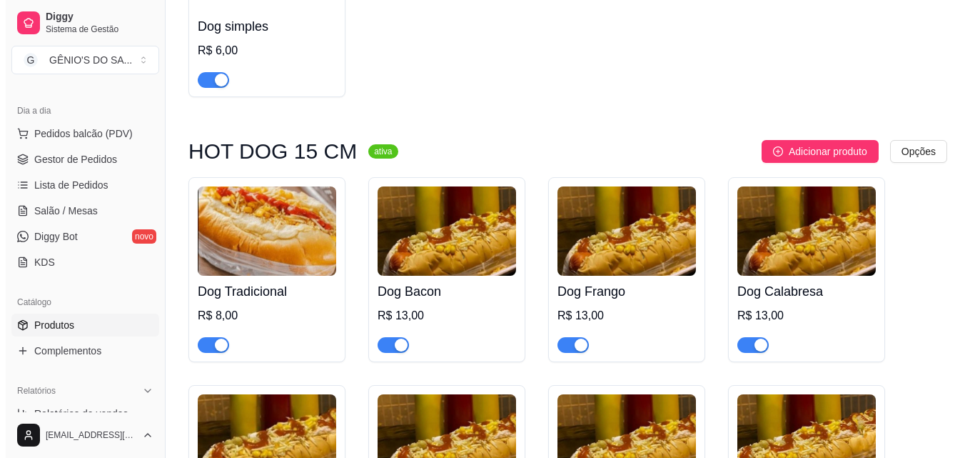
scroll to position [286, 0]
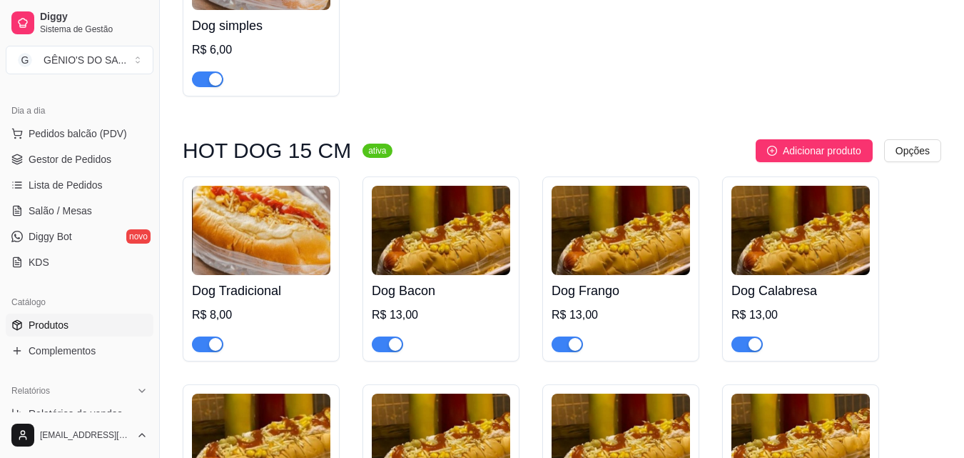
click at [271, 240] on img at bounding box center [261, 230] width 138 height 89
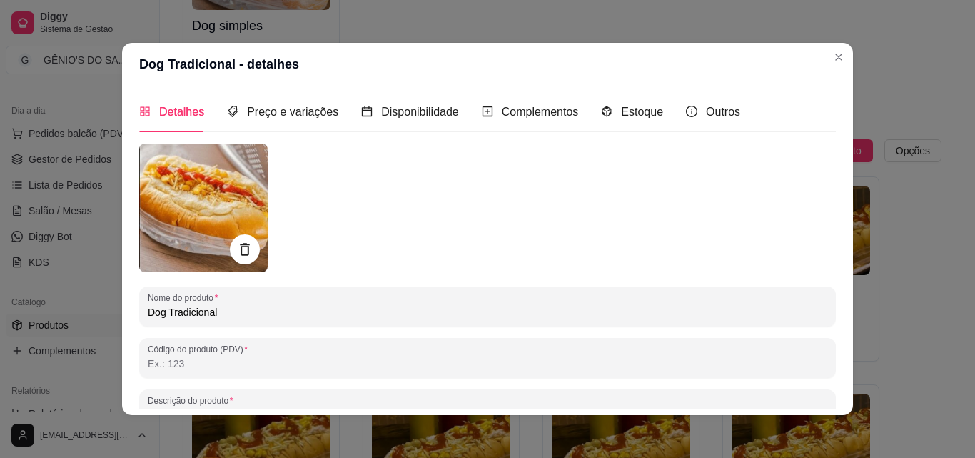
click at [236, 246] on icon at bounding box center [244, 249] width 16 height 16
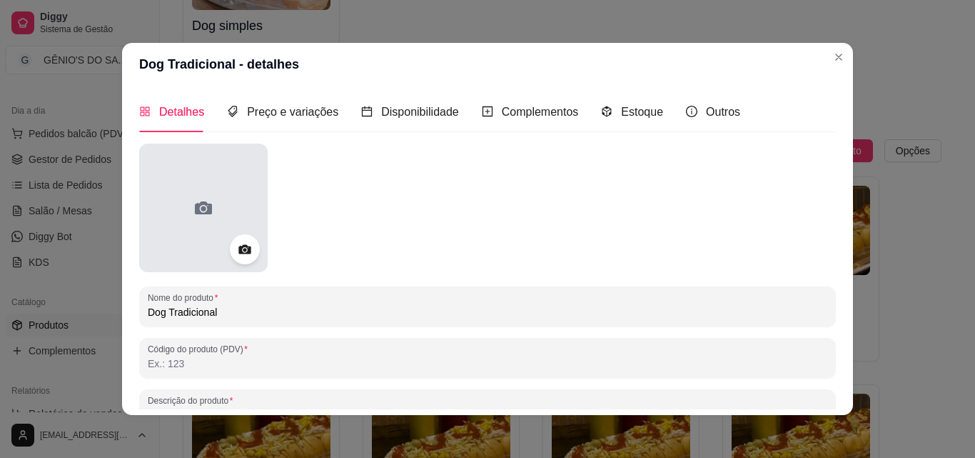
click at [207, 213] on icon at bounding box center [203, 207] width 23 height 23
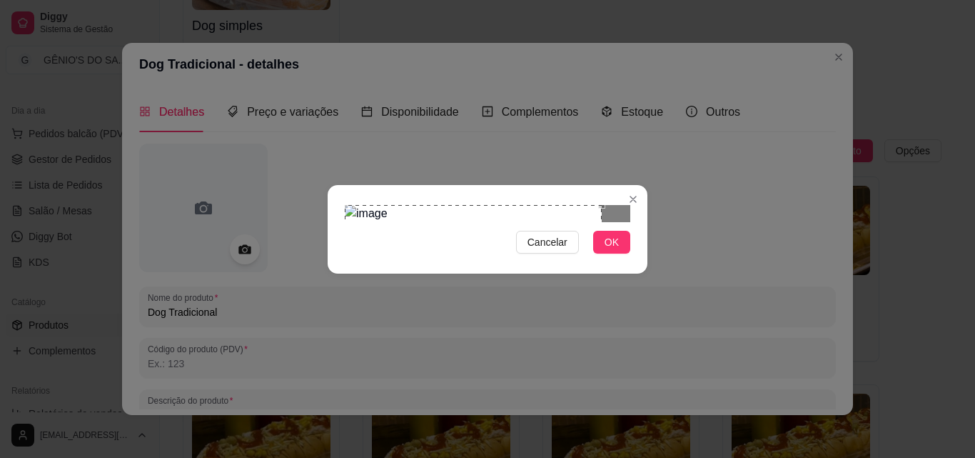
click at [367, 205] on div "Use the arrow keys to move the crop selection area" at bounding box center [473, 285] width 257 height 161
click at [572, 222] on div at bounding box center [488, 213] width 286 height 17
click at [612, 250] on span "OK" at bounding box center [612, 242] width 14 height 16
click at [607, 250] on span "OK" at bounding box center [612, 242] width 14 height 16
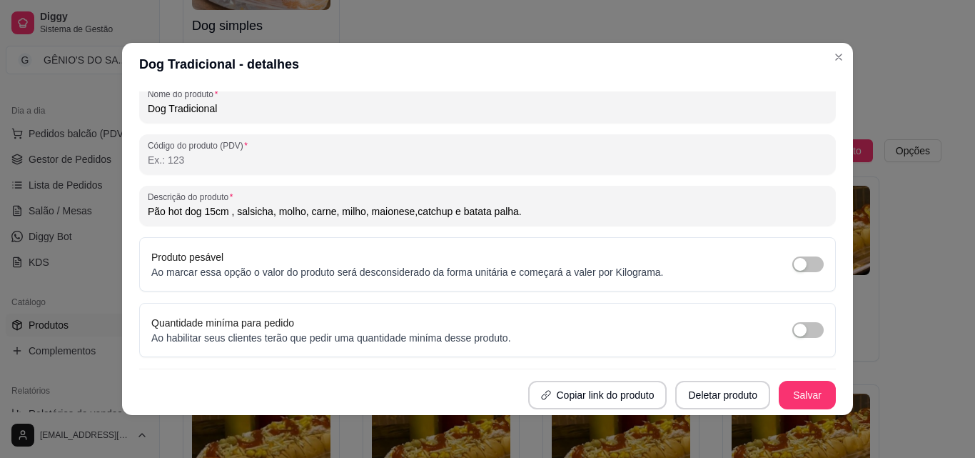
scroll to position [3, 0]
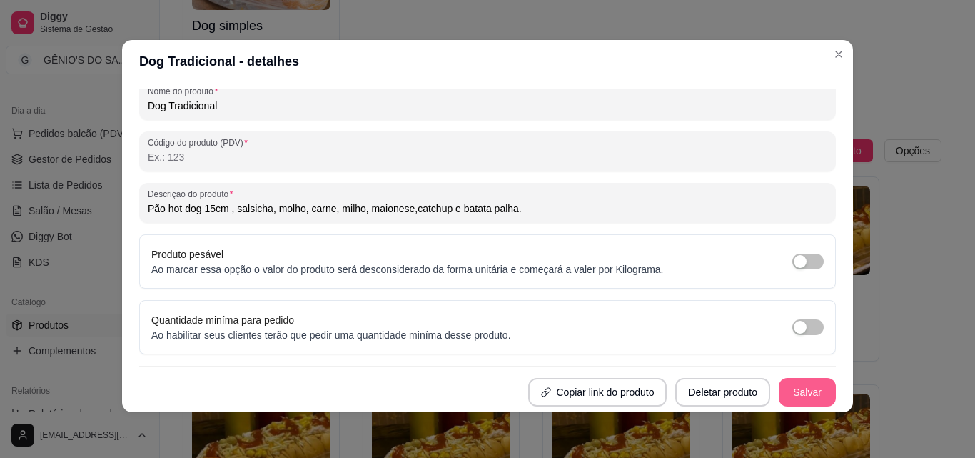
click at [805, 392] on button "Salvar" at bounding box center [807, 392] width 57 height 29
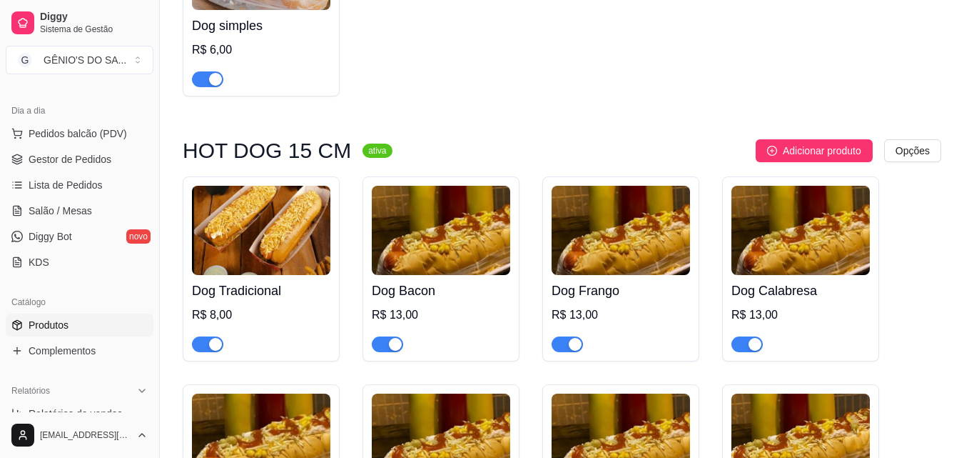
click at [435, 247] on img at bounding box center [441, 230] width 138 height 89
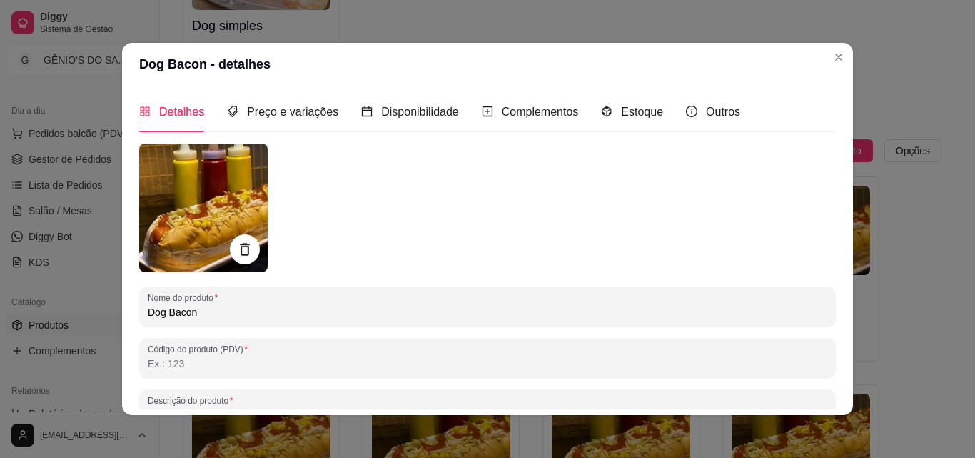
click at [242, 246] on icon at bounding box center [244, 249] width 16 height 16
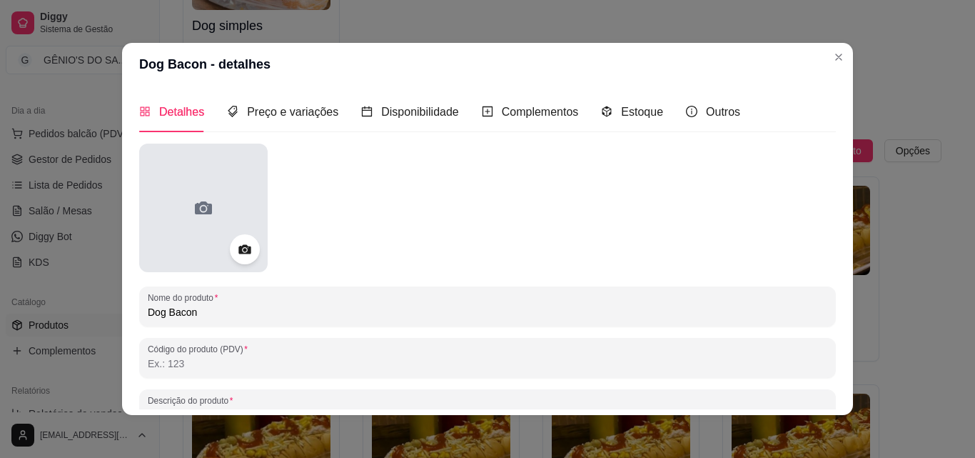
click at [203, 204] on icon at bounding box center [203, 207] width 17 height 13
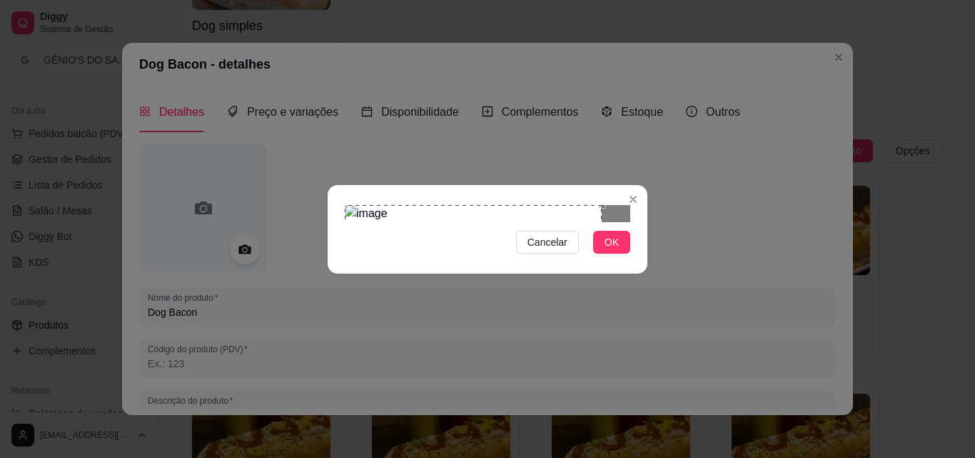
click at [388, 227] on div "Use the arrow keys to move the crop selection area" at bounding box center [473, 285] width 257 height 161
click at [565, 222] on div at bounding box center [488, 213] width 286 height 17
click at [619, 253] on button "OK" at bounding box center [611, 242] width 37 height 23
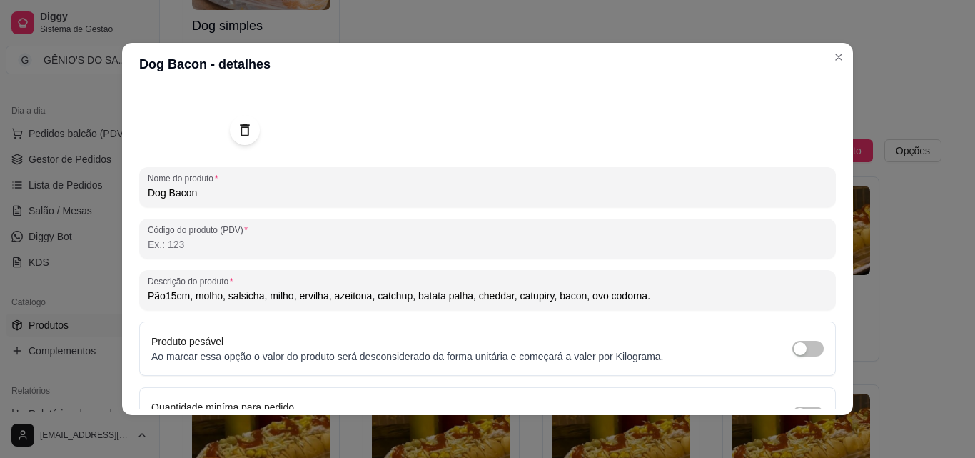
scroll to position [203, 0]
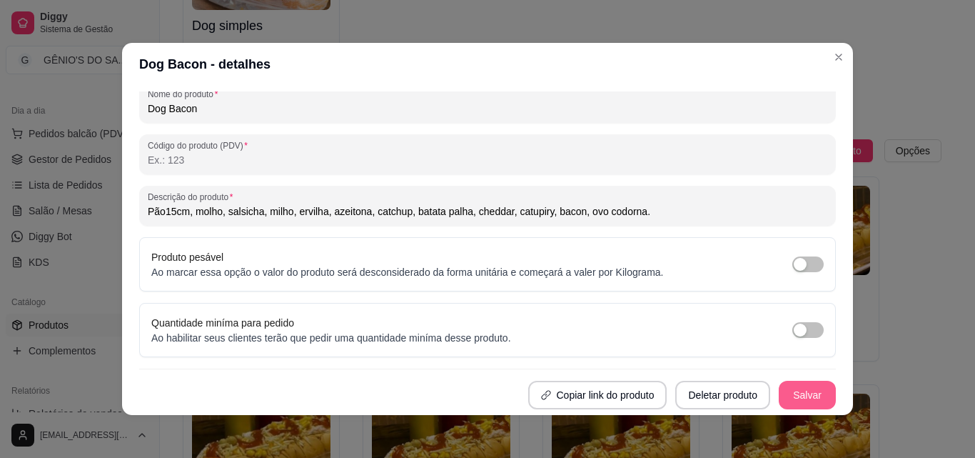
click at [794, 388] on button "Salvar" at bounding box center [807, 394] width 57 height 29
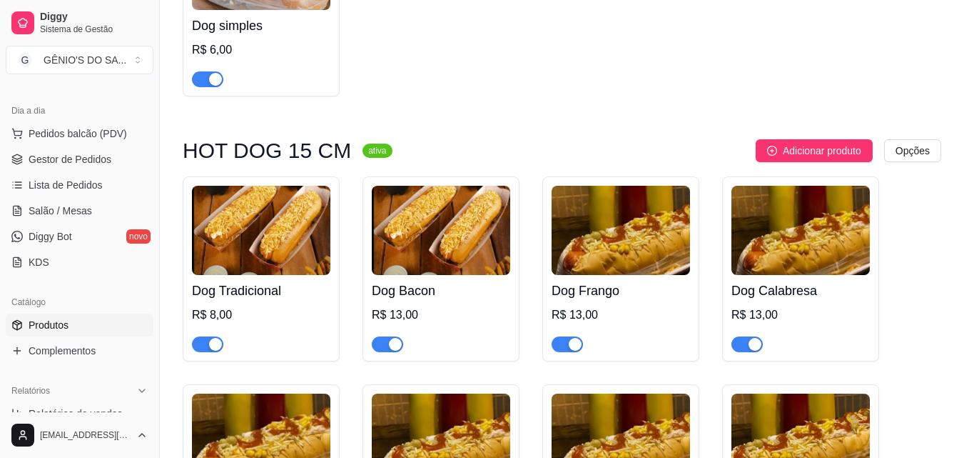
click at [640, 248] on img at bounding box center [621, 230] width 138 height 89
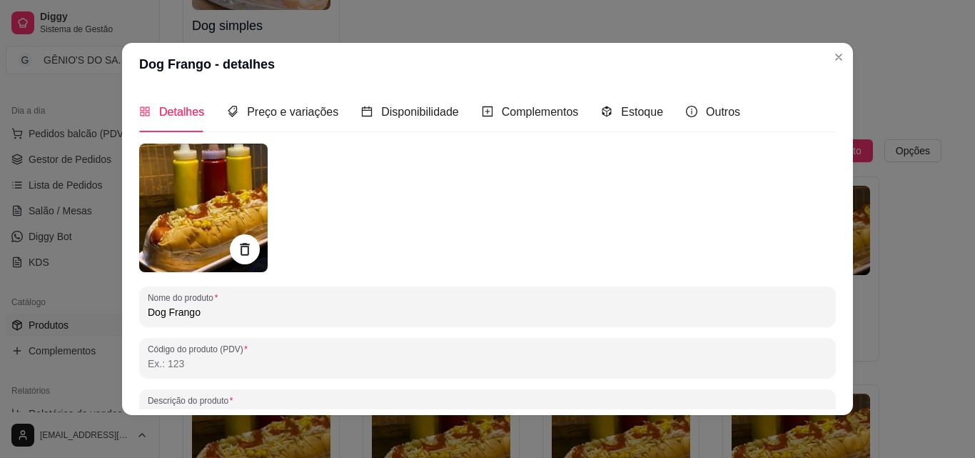
click at [240, 254] on icon at bounding box center [244, 249] width 9 height 12
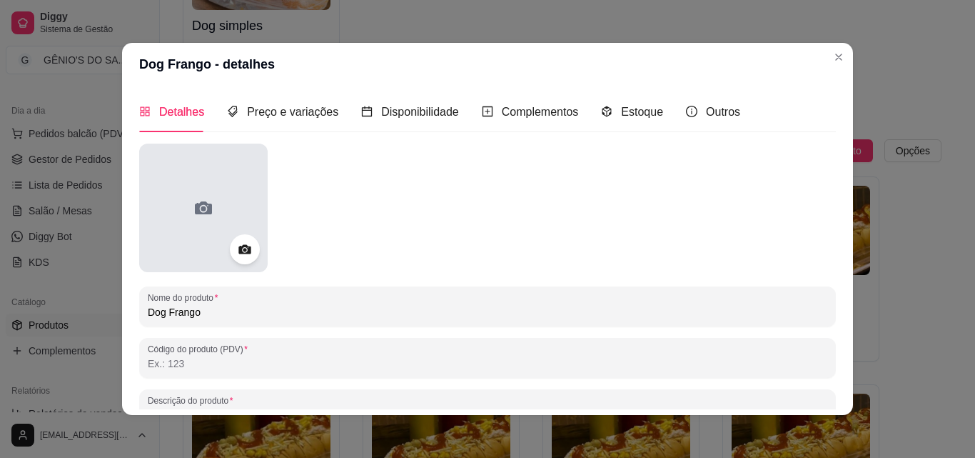
click at [210, 211] on div at bounding box center [203, 207] width 128 height 128
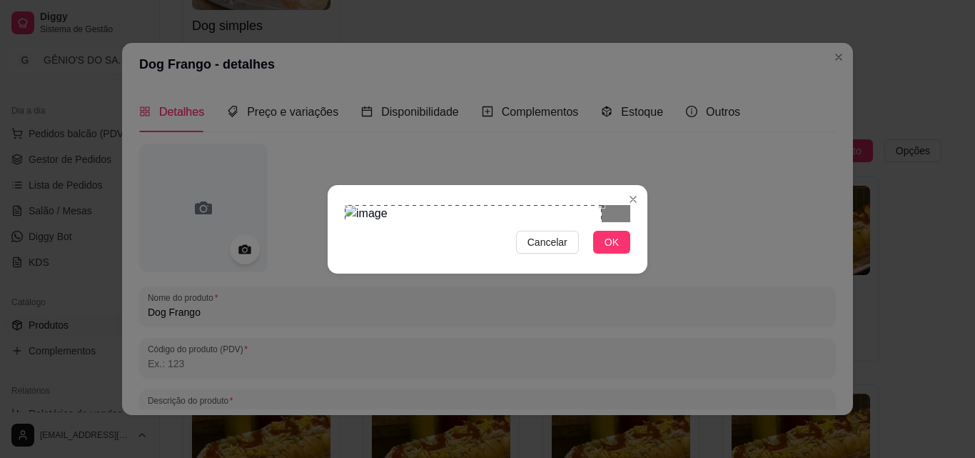
click at [350, 205] on div "Use the arrow keys to move the crop selection area" at bounding box center [473, 285] width 257 height 161
click at [560, 222] on div at bounding box center [488, 213] width 286 height 17
click at [617, 250] on span "OK" at bounding box center [612, 242] width 14 height 16
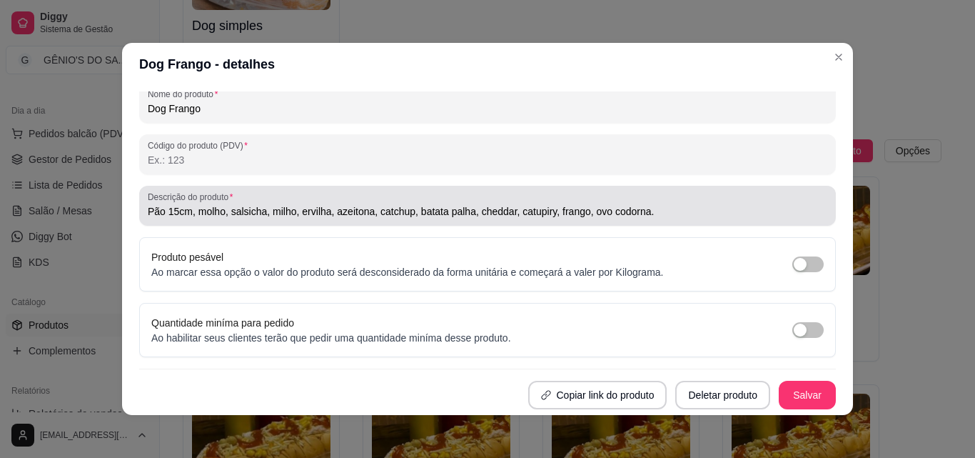
scroll to position [3, 0]
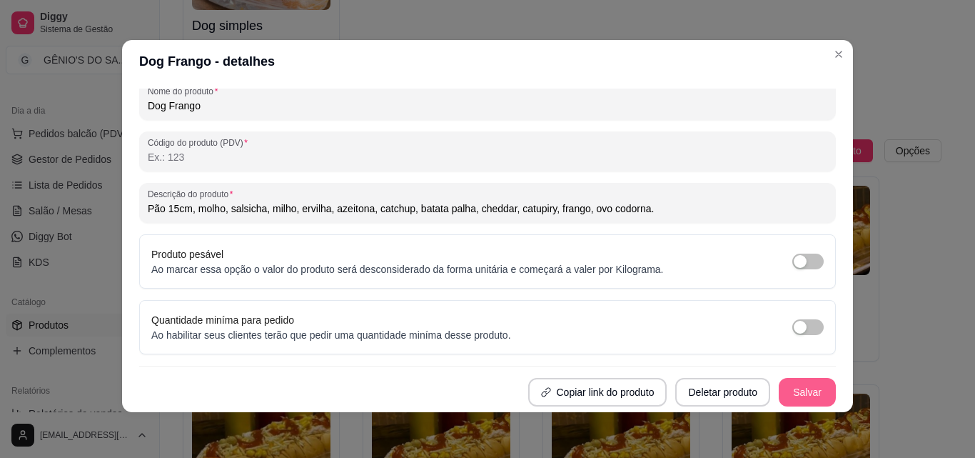
click at [807, 395] on button "Salvar" at bounding box center [807, 392] width 57 height 29
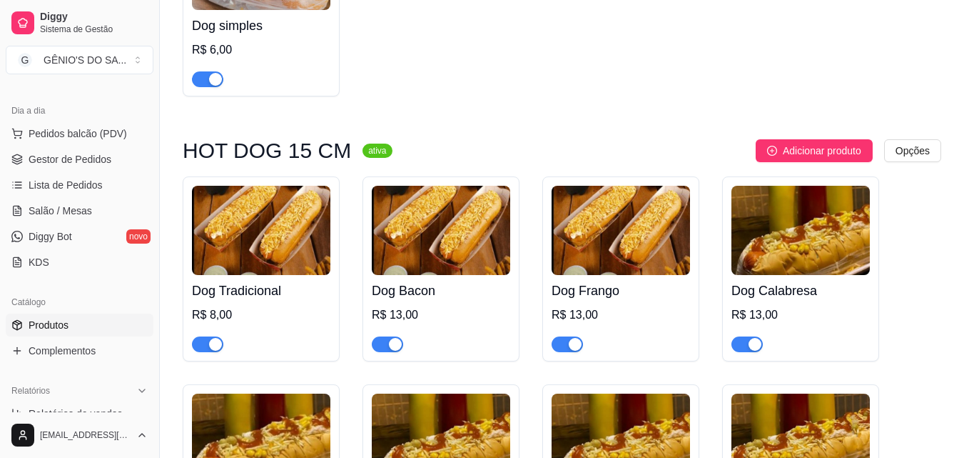
click at [785, 243] on img at bounding box center [801, 230] width 138 height 89
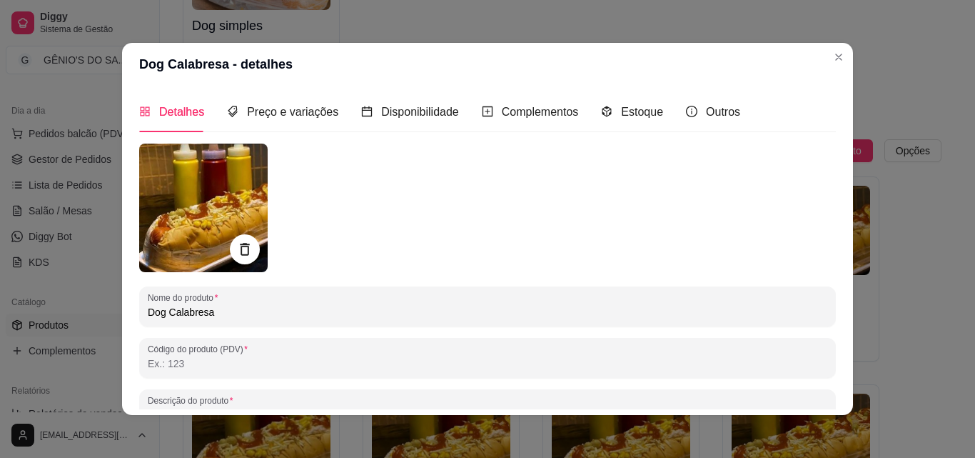
click at [245, 238] on div at bounding box center [245, 249] width 30 height 30
click at [239, 252] on icon at bounding box center [244, 249] width 16 height 16
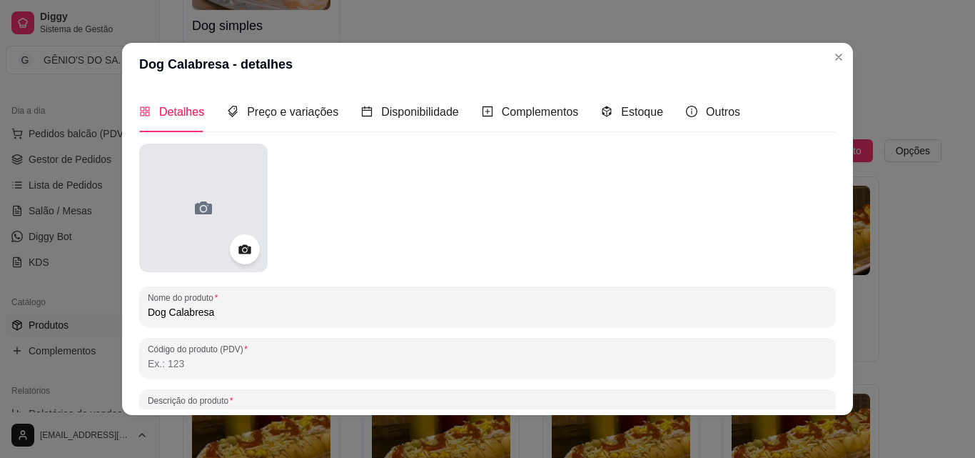
click at [194, 167] on div at bounding box center [203, 207] width 128 height 128
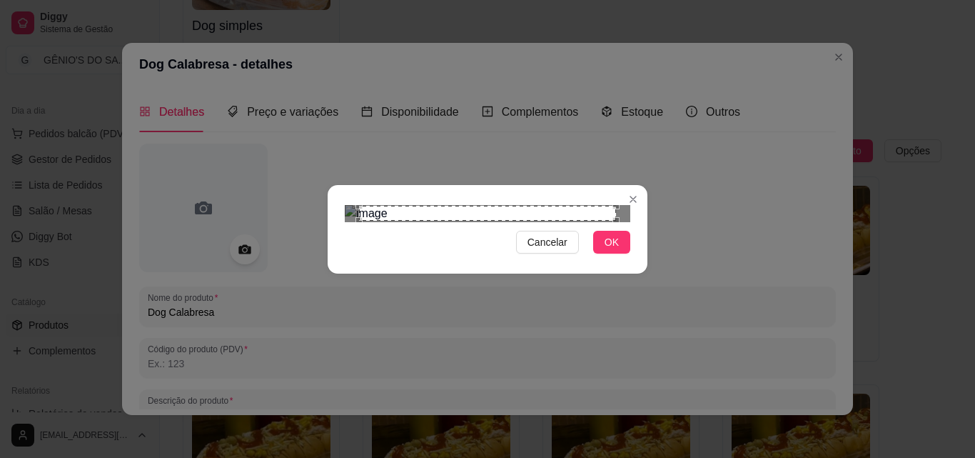
click at [459, 206] on div "Use the arrow keys to move the crop selection area" at bounding box center [487, 214] width 257 height 16
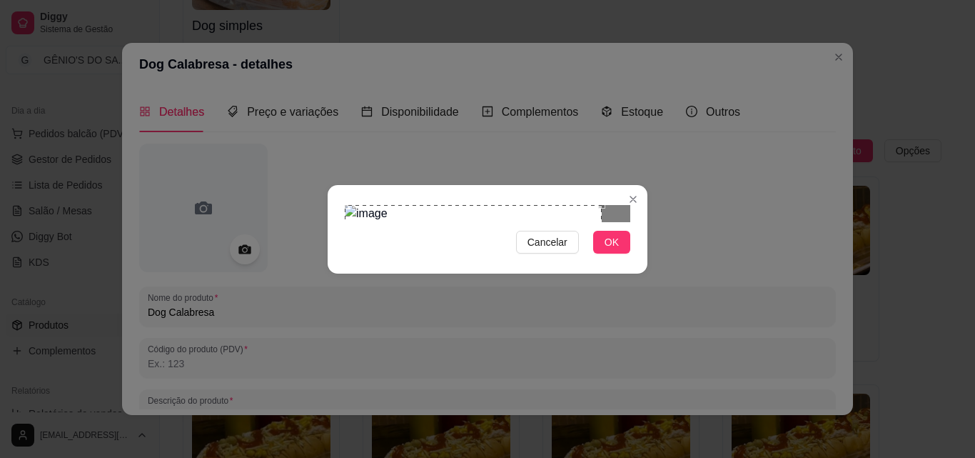
click at [437, 205] on div "Use the arrow keys to move the crop selection area" at bounding box center [473, 285] width 257 height 161
click at [416, 222] on div at bounding box center [488, 213] width 286 height 17
click at [399, 211] on div "Use the arrow keys to move the crop selection area" at bounding box center [423, 283] width 157 height 157
click at [523, 259] on div "Cancelar OK" at bounding box center [488, 229] width 320 height 60
click at [627, 253] on button "OK" at bounding box center [611, 242] width 37 height 23
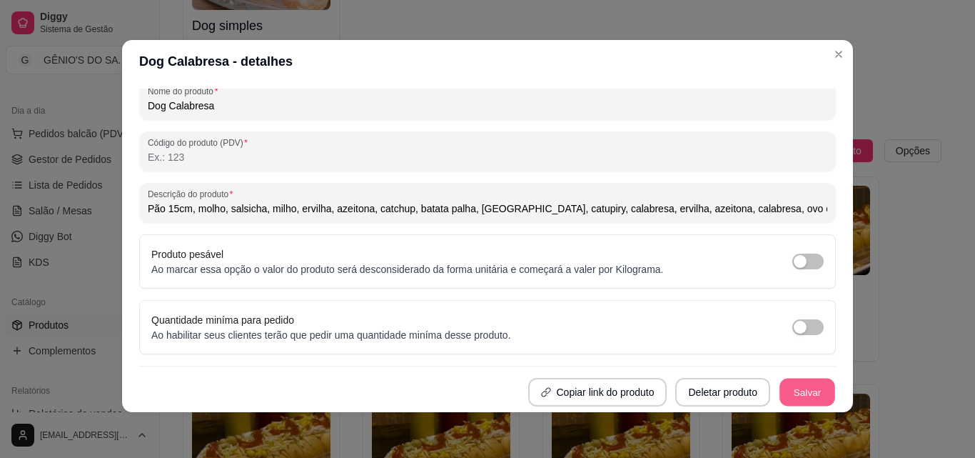
click at [786, 393] on button "Salvar" at bounding box center [808, 392] width 56 height 28
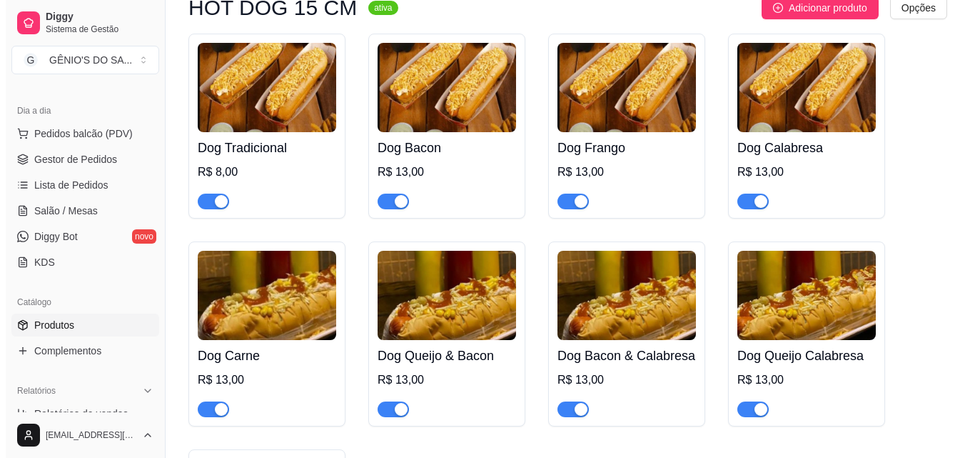
scroll to position [500, 0]
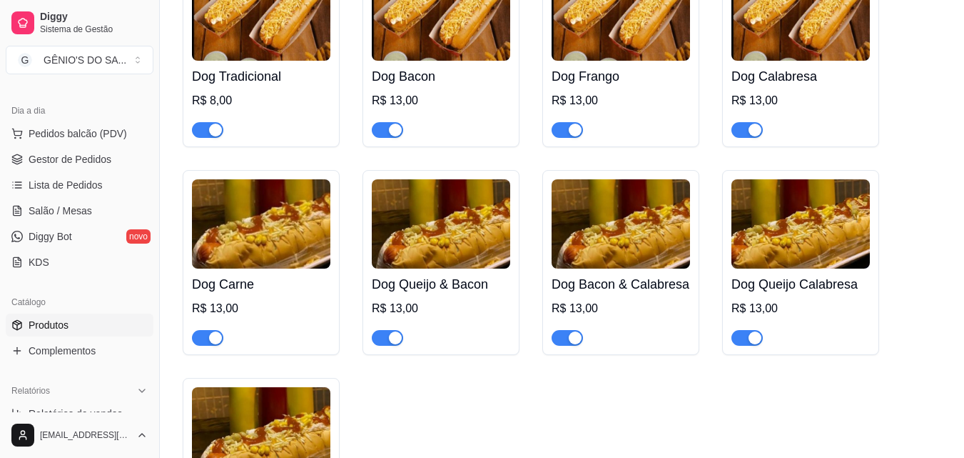
click at [221, 219] on img at bounding box center [261, 223] width 138 height 89
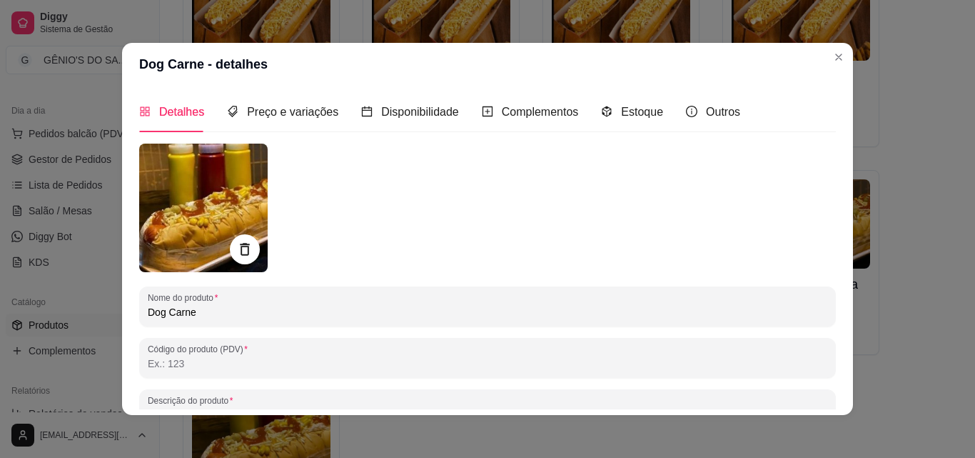
click at [233, 237] on div at bounding box center [245, 249] width 30 height 30
click at [240, 244] on icon at bounding box center [244, 249] width 9 height 12
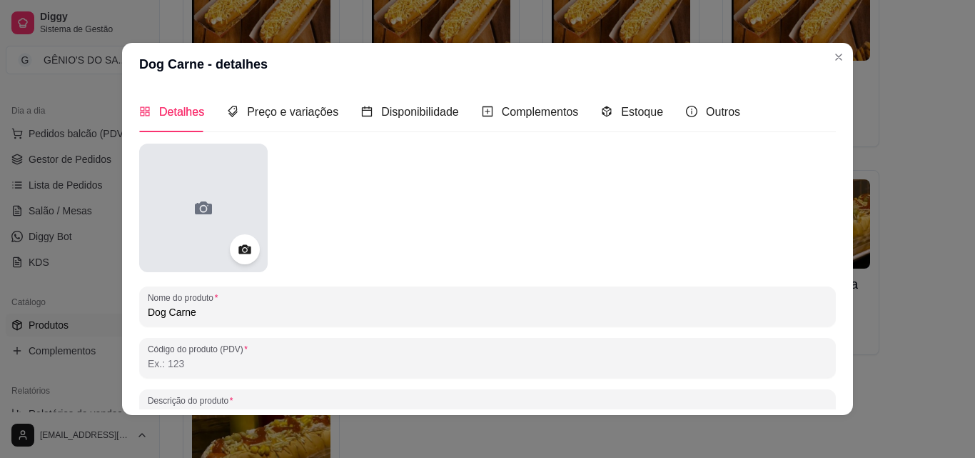
click at [216, 218] on div at bounding box center [203, 207] width 128 height 128
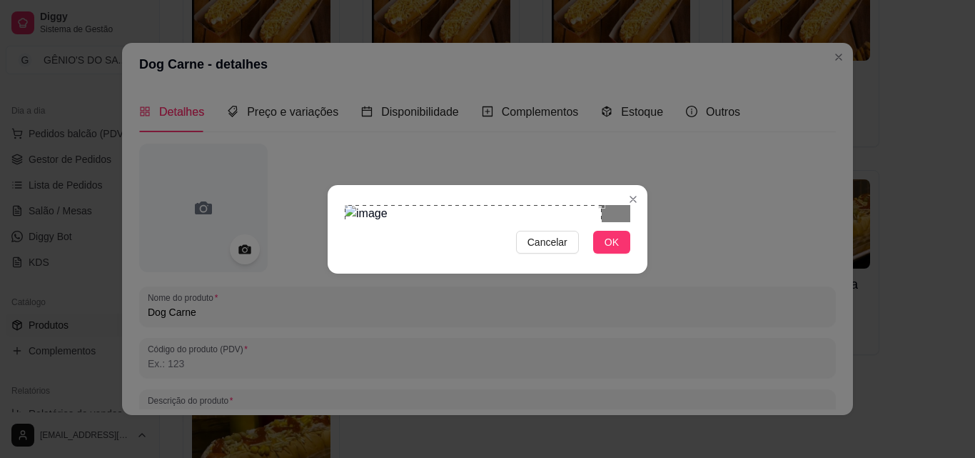
click at [392, 208] on div "Use the arrow keys to move the crop selection area" at bounding box center [473, 285] width 257 height 161
click at [572, 222] on div at bounding box center [488, 213] width 286 height 17
click at [613, 253] on button "OK" at bounding box center [611, 242] width 37 height 23
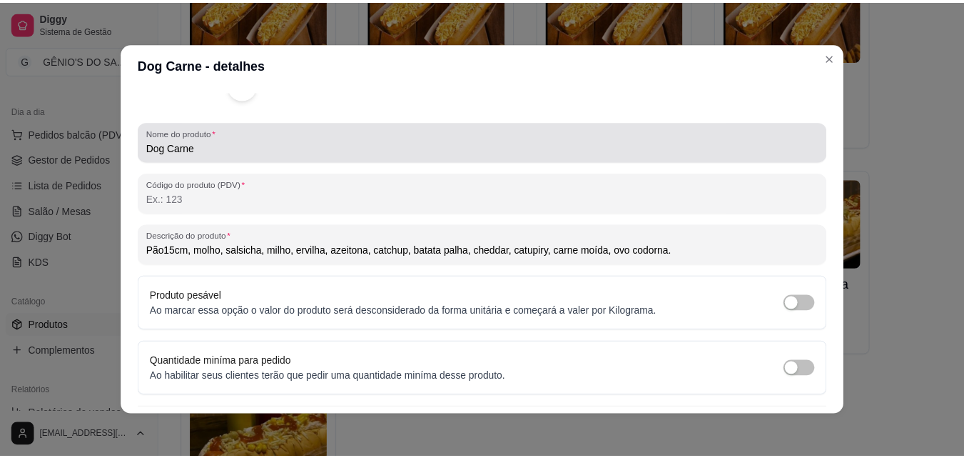
scroll to position [203, 0]
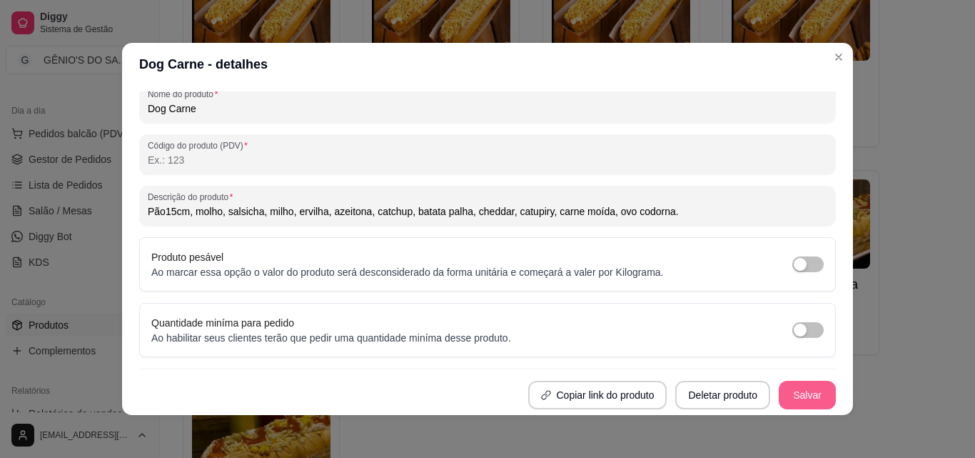
click at [787, 398] on button "Salvar" at bounding box center [807, 394] width 57 height 29
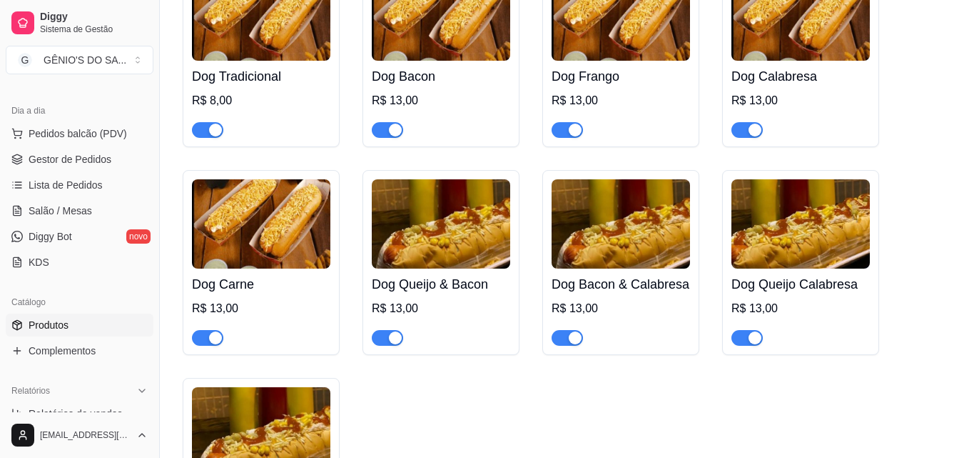
click at [429, 241] on img at bounding box center [441, 223] width 138 height 89
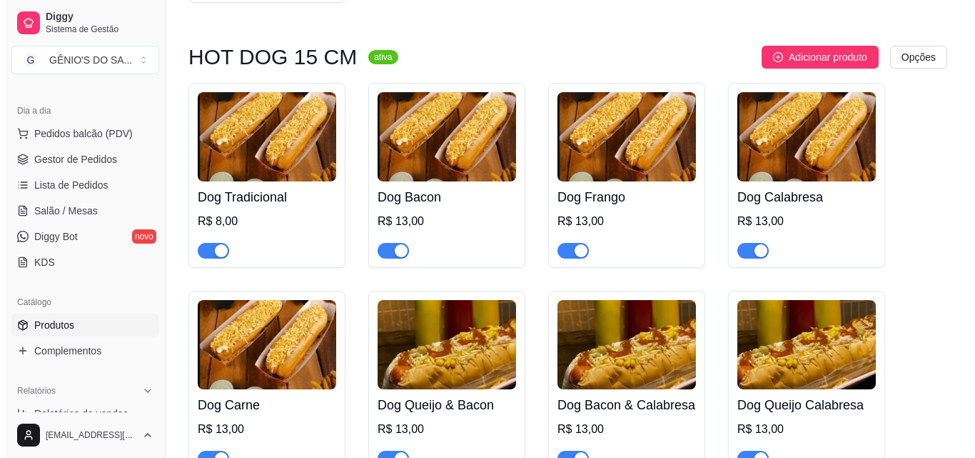
scroll to position [357, 0]
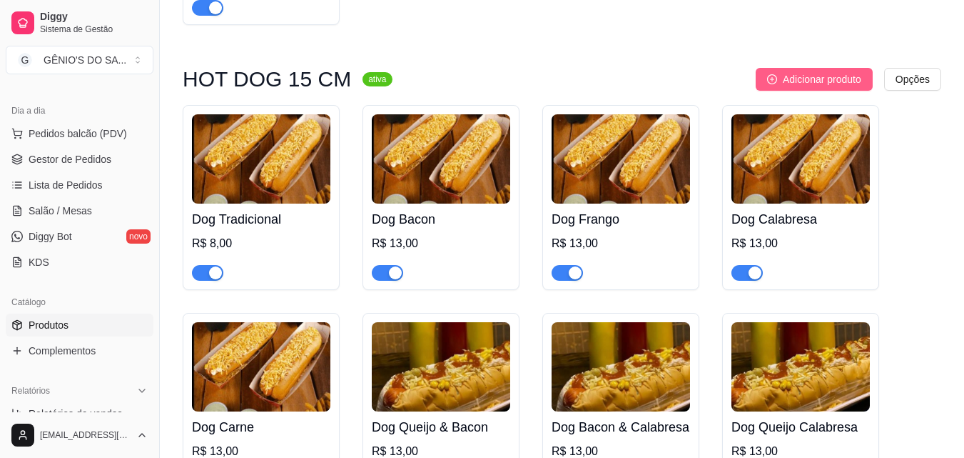
click at [817, 89] on button "Adicionar produto" at bounding box center [814, 79] width 117 height 23
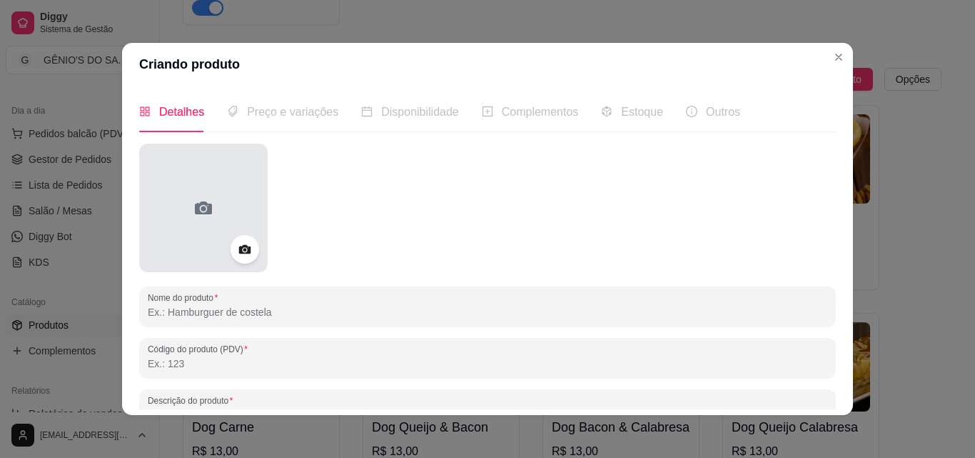
click at [208, 204] on icon at bounding box center [203, 207] width 23 height 23
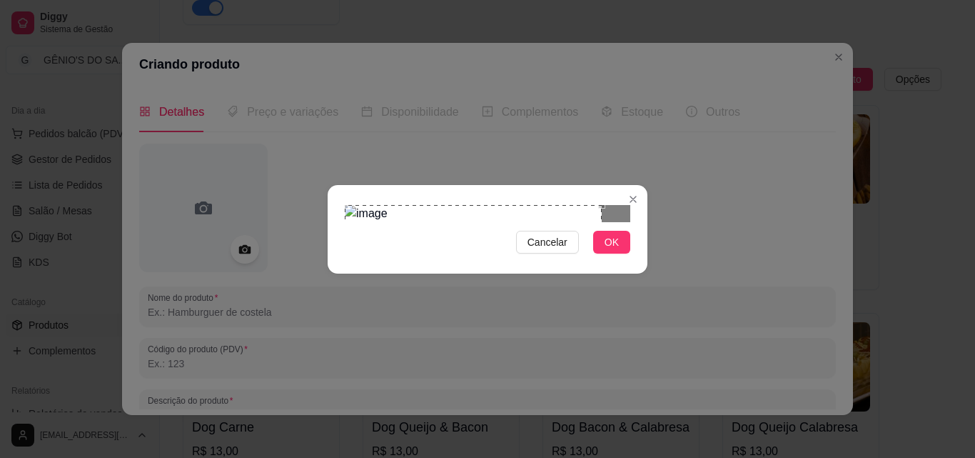
click at [386, 213] on div "Use the arrow keys to move the crop selection area" at bounding box center [473, 285] width 257 height 161
click at [352, 222] on div at bounding box center [488, 213] width 286 height 17
click at [424, 221] on div "Use the arrow keys to move the crop selection area" at bounding box center [427, 286] width 162 height 162
click at [528, 259] on div "Cancelar OK" at bounding box center [488, 229] width 320 height 60
click at [616, 250] on span "OK" at bounding box center [612, 242] width 14 height 16
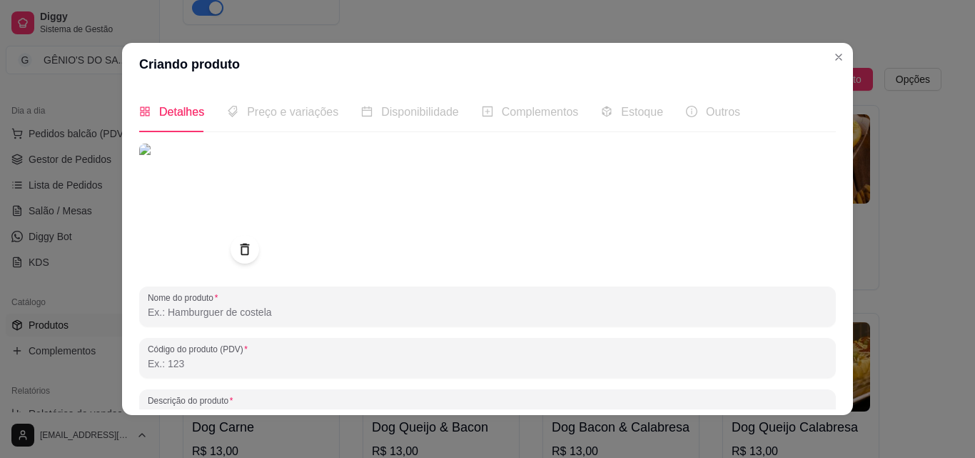
click at [164, 310] on input "Nome do produto" at bounding box center [488, 312] width 680 height 14
type input "d"
type input "Dog carne de sol"
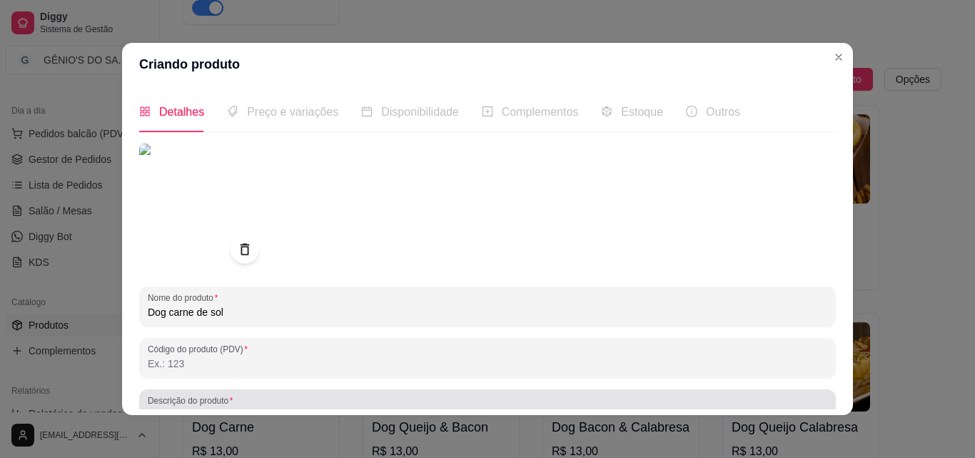
scroll to position [71, 0]
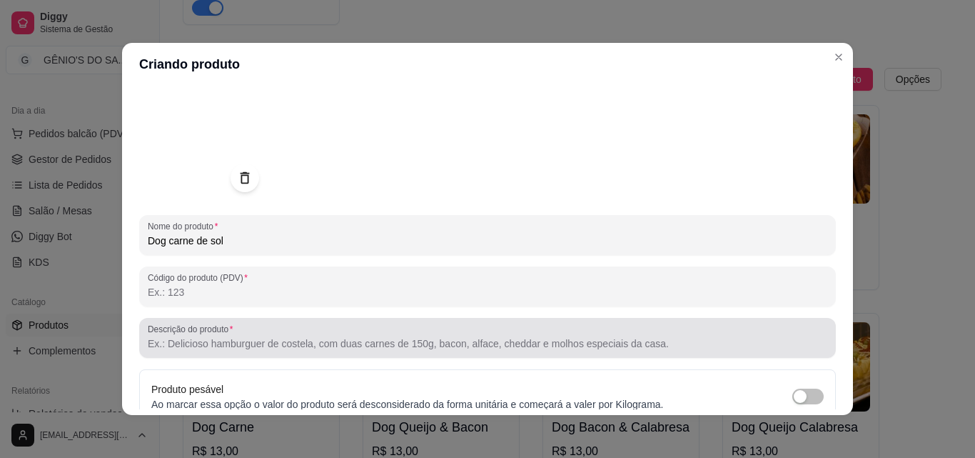
click at [211, 347] on input "Descrição do produto" at bounding box center [488, 343] width 680 height 14
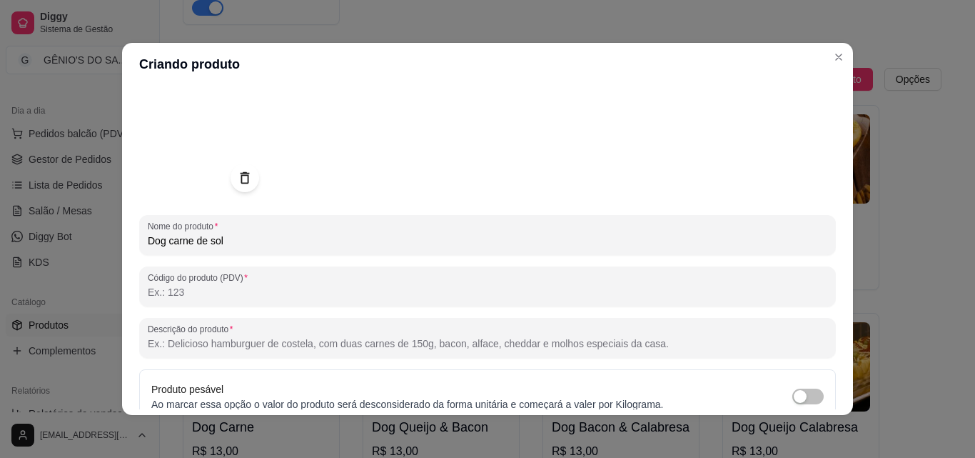
paste input "Pão15cm, molho, salsicha, milho, ervilha, azeitona, catchup, batata palha, ched…"
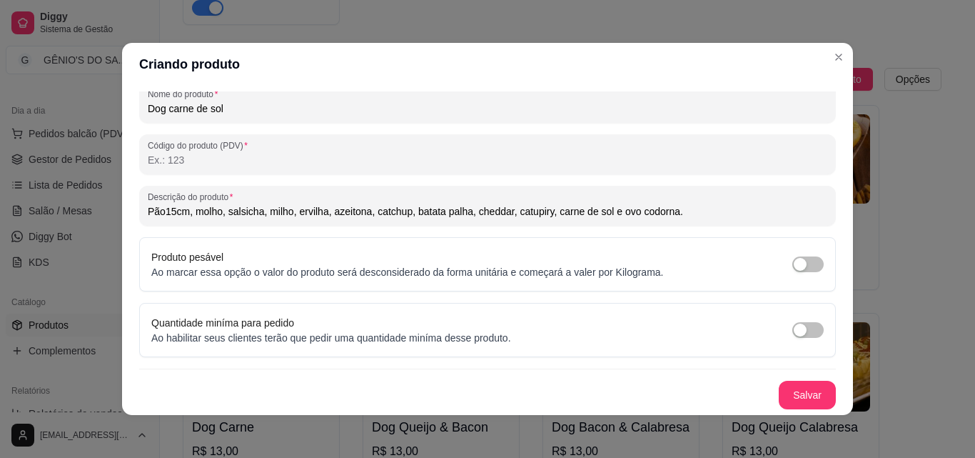
scroll to position [3, 0]
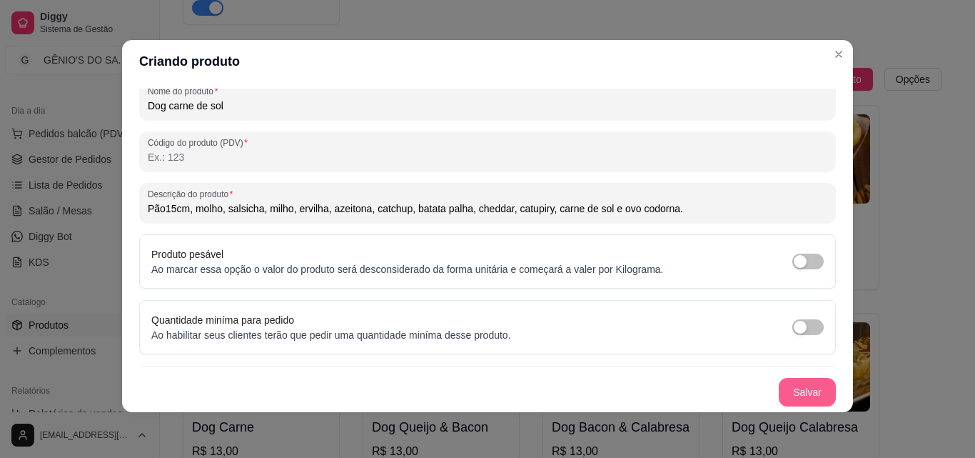
type input "Pão15cm, molho, salsicha, milho, ervilha, azeitona, catchup, batata palha, ched…"
click at [795, 396] on button "Salvar" at bounding box center [807, 392] width 57 height 29
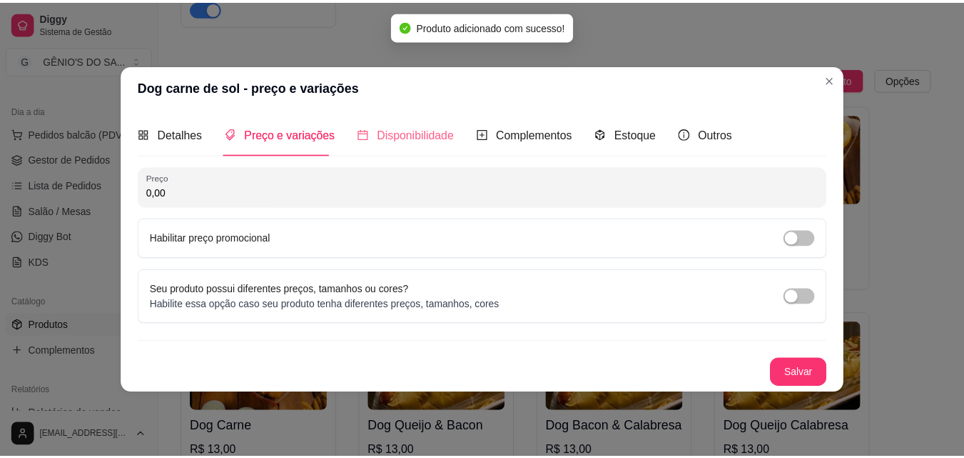
scroll to position [0, 0]
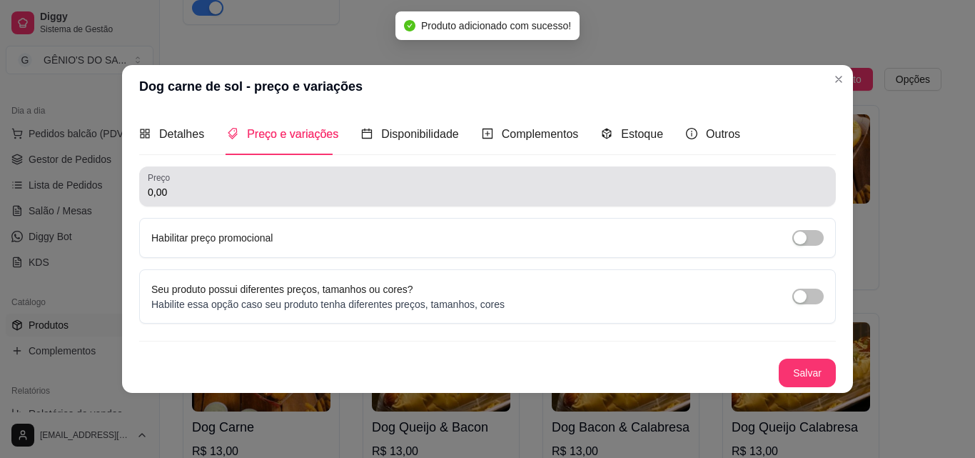
click at [186, 199] on div "0,00" at bounding box center [488, 186] width 680 height 29
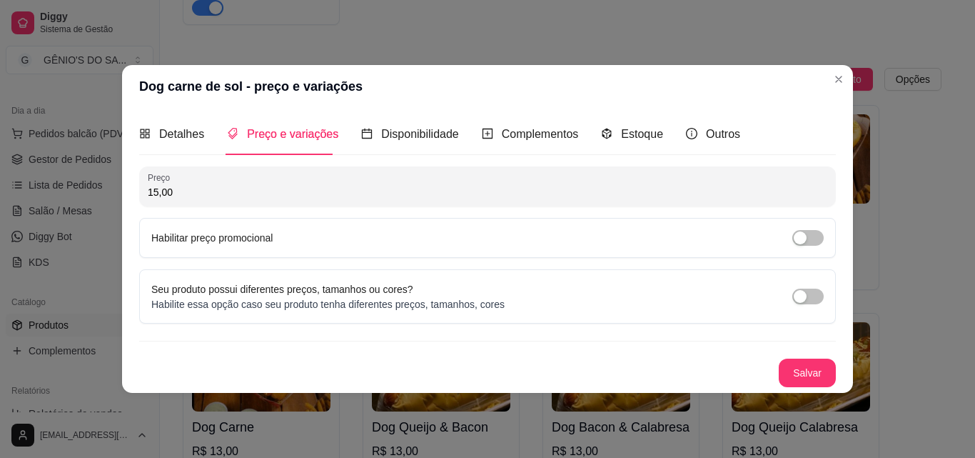
type input "15,00"
click at [804, 373] on button "Salvar" at bounding box center [808, 372] width 56 height 28
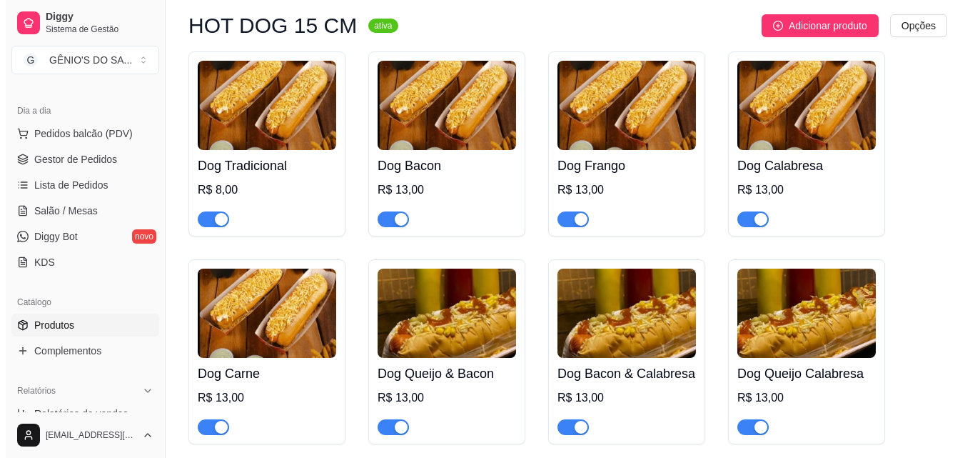
scroll to position [357, 0]
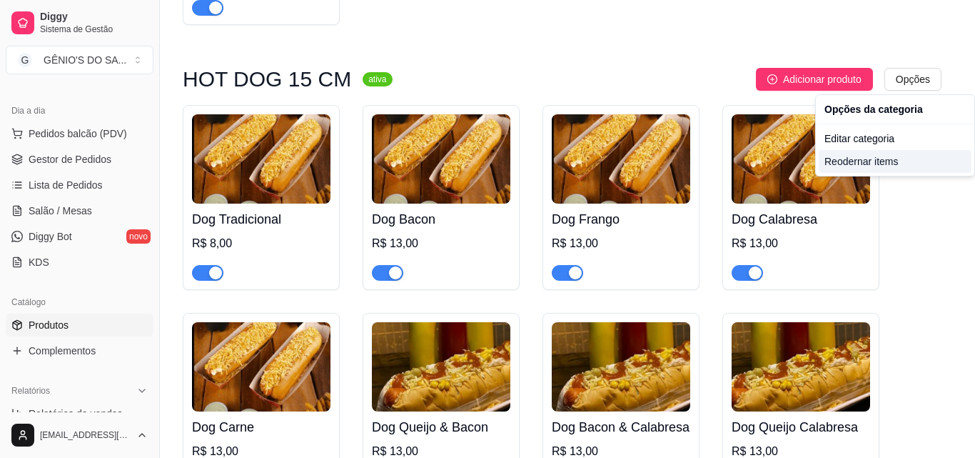
click at [870, 163] on div "Reodernar items" at bounding box center [895, 161] width 153 height 23
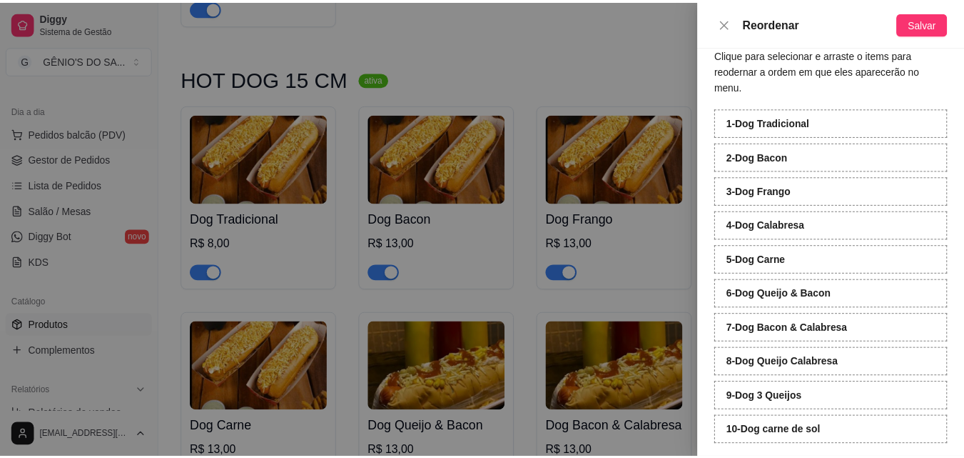
scroll to position [27, 0]
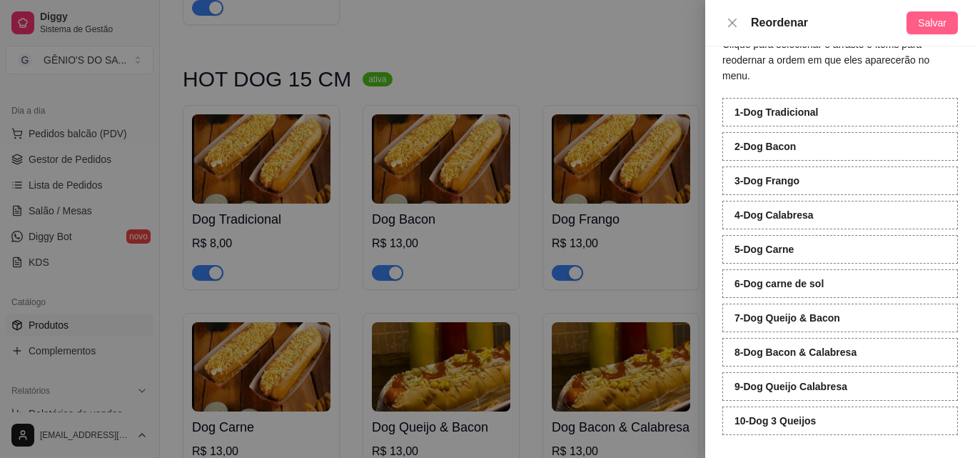
click at [942, 18] on span "Salvar" at bounding box center [932, 23] width 29 height 16
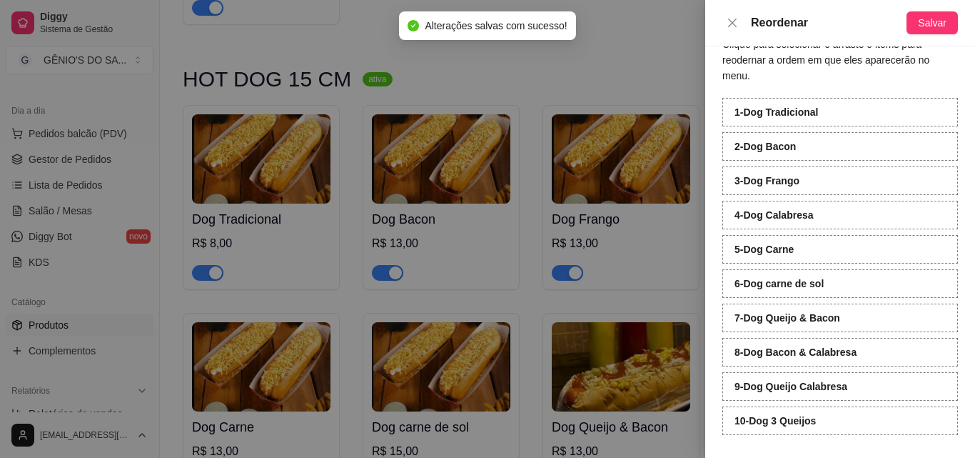
click at [651, 81] on div at bounding box center [487, 229] width 975 height 458
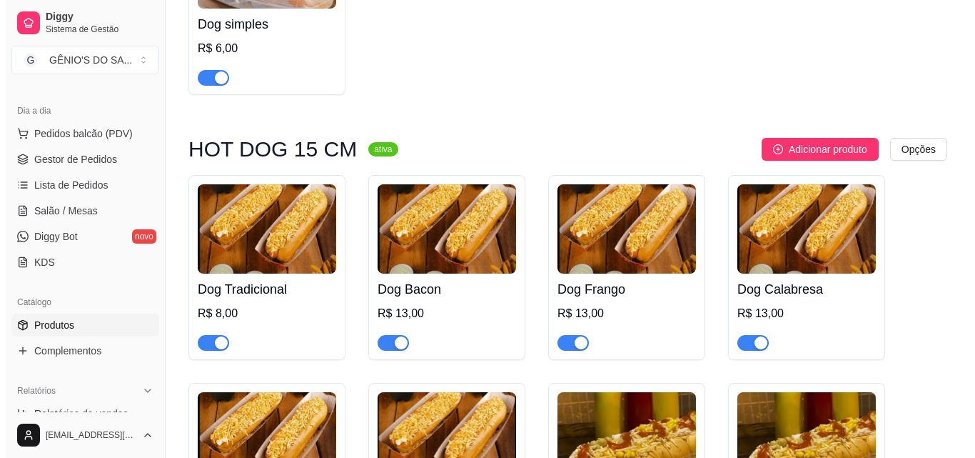
scroll to position [286, 0]
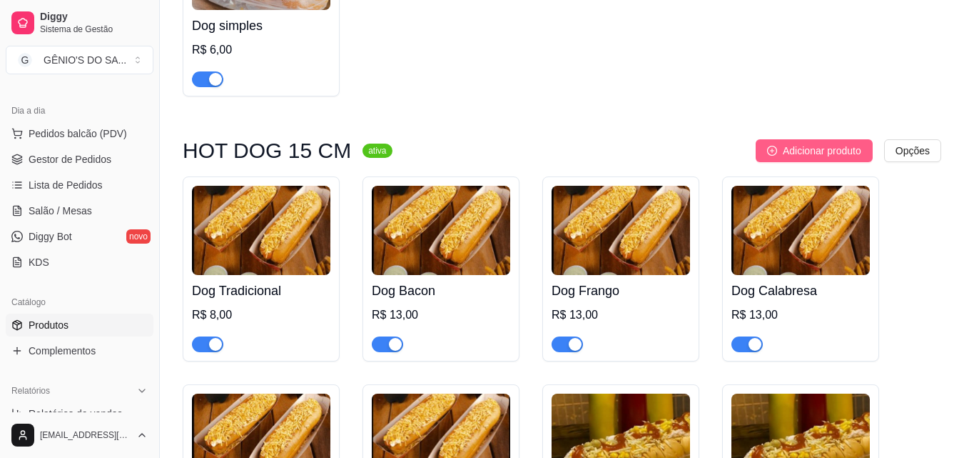
click at [827, 151] on span "Adicionar produto" at bounding box center [822, 151] width 79 height 16
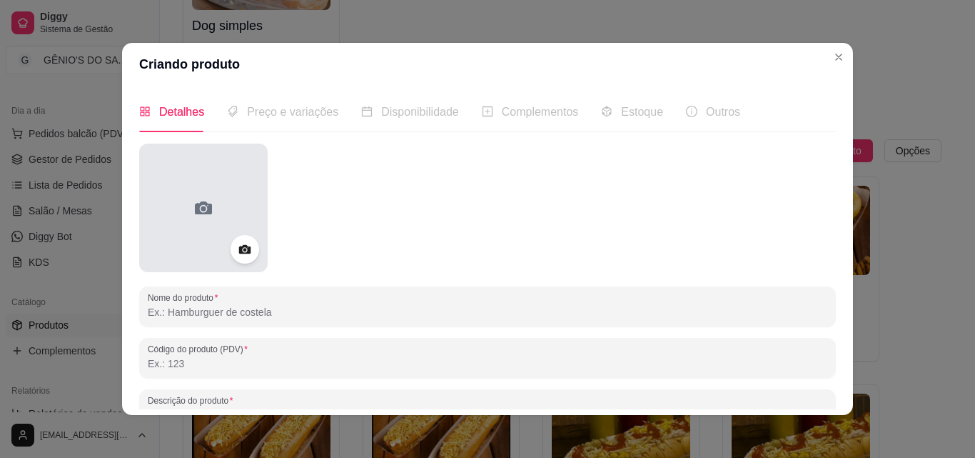
click at [208, 208] on icon at bounding box center [203, 207] width 23 height 23
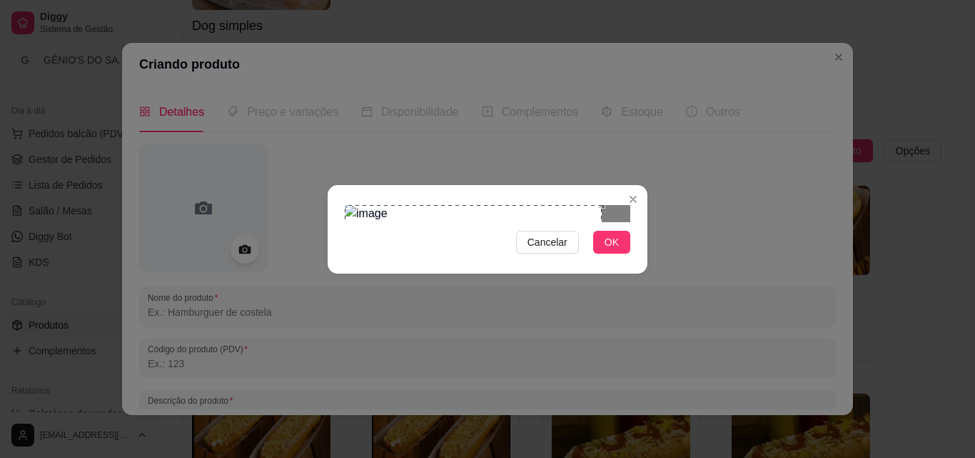
click at [363, 205] on div "Use the arrow keys to move the crop selection area" at bounding box center [473, 285] width 257 height 161
click at [545, 222] on div at bounding box center [488, 213] width 286 height 17
click at [615, 250] on span "OK" at bounding box center [612, 242] width 14 height 16
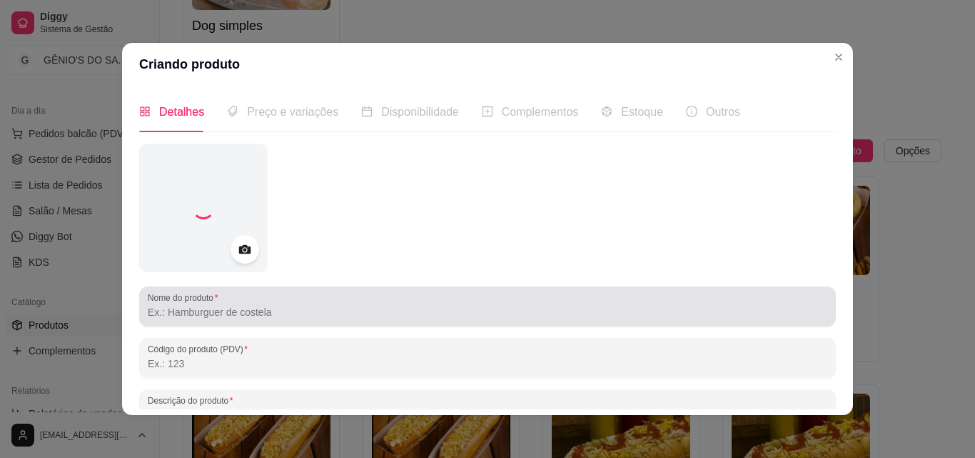
click at [217, 307] on input "Nome do produto" at bounding box center [488, 312] width 680 height 14
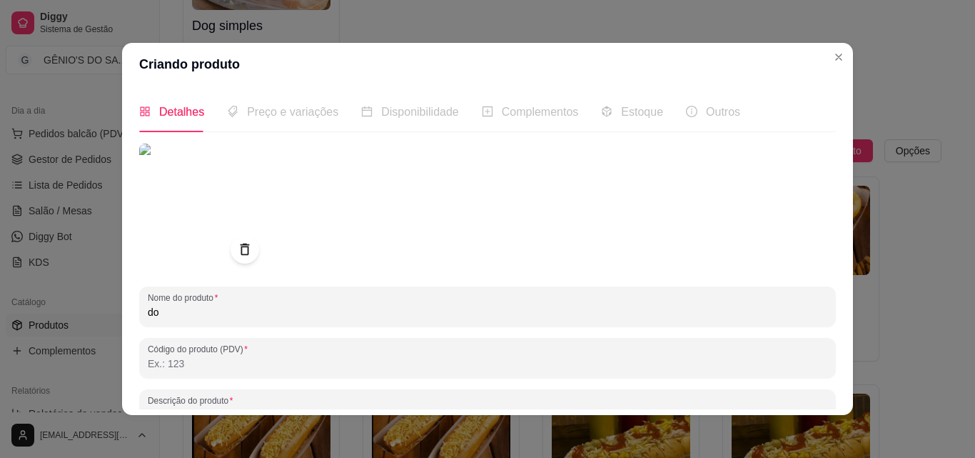
type input "d"
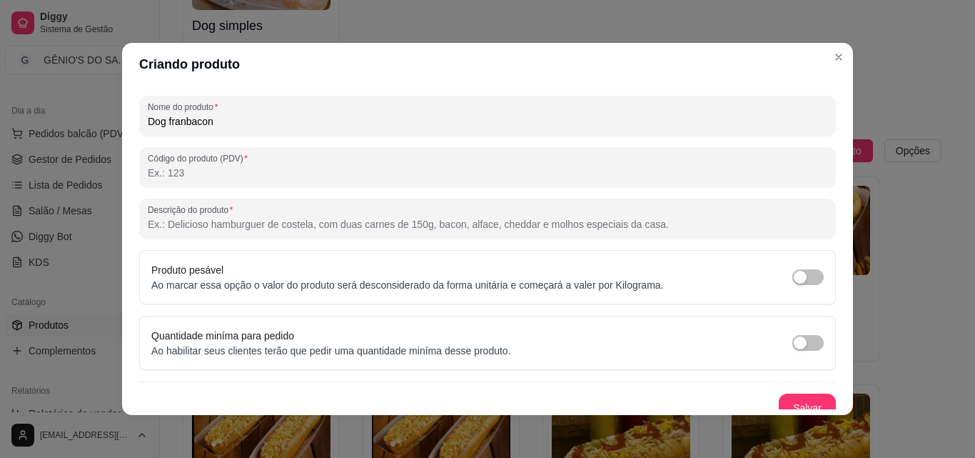
scroll to position [203, 0]
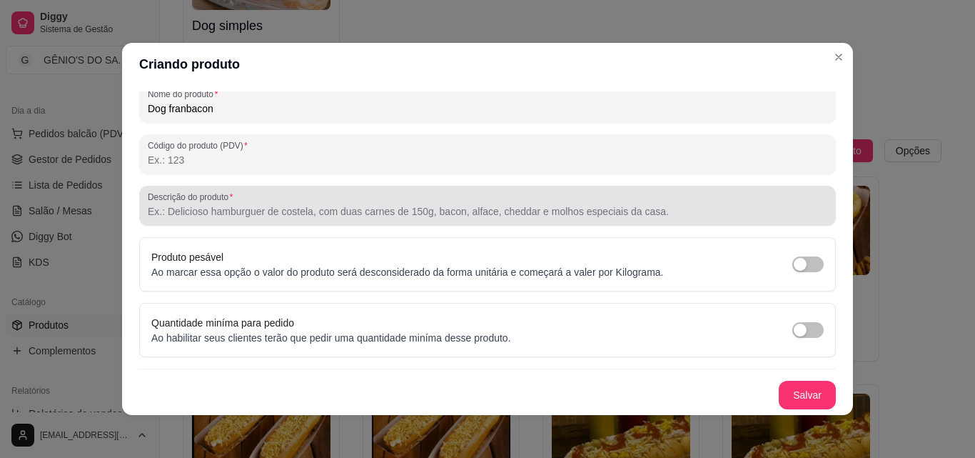
type input "Dog franbacon"
click at [213, 213] on input "Descrição do produto" at bounding box center [488, 211] width 680 height 14
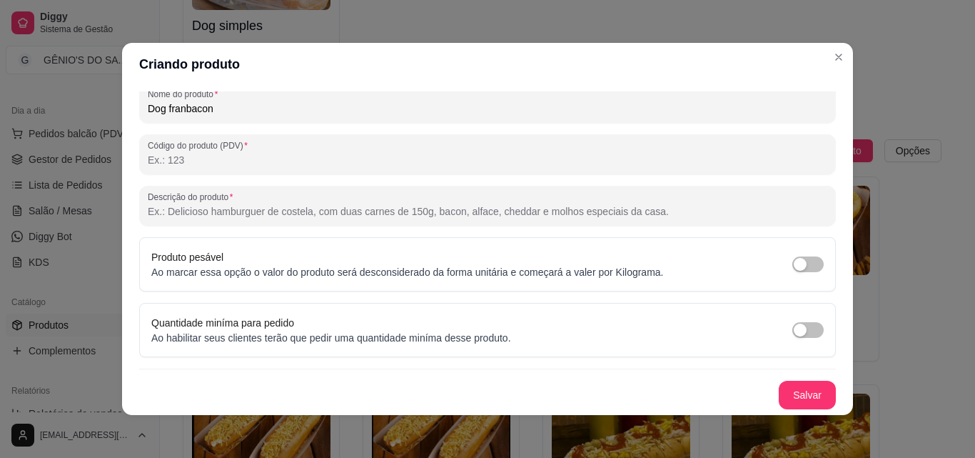
paste input "Pão 15cm, molho, salsicha, milho, ervilha, azeitona, catchup, batata palha, che…"
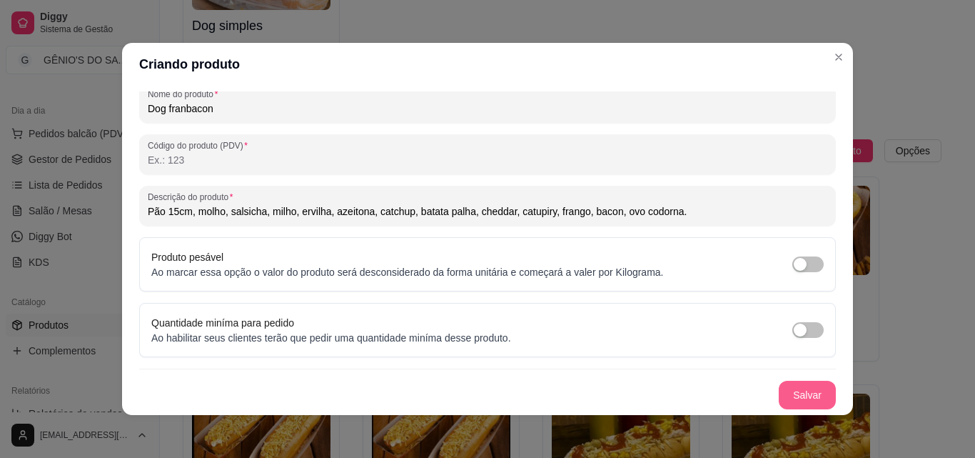
type input "Pão 15cm, molho, salsicha, milho, ervilha, azeitona, catchup, batata palha, che…"
click at [786, 390] on button "Salvar" at bounding box center [807, 394] width 57 height 29
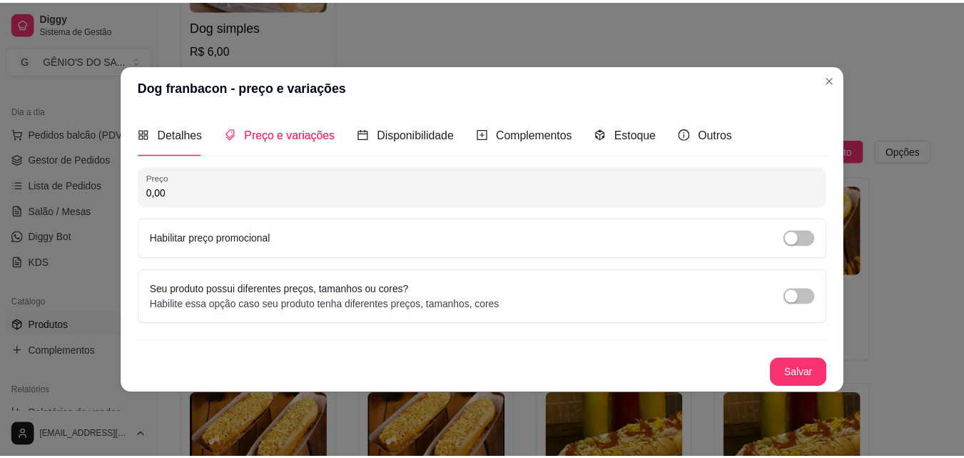
scroll to position [0, 0]
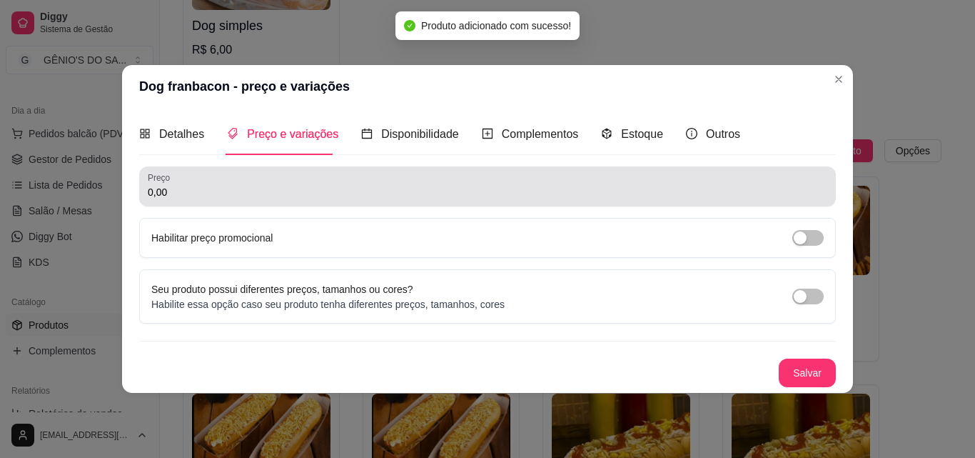
click at [200, 191] on input "0,00" at bounding box center [488, 192] width 680 height 14
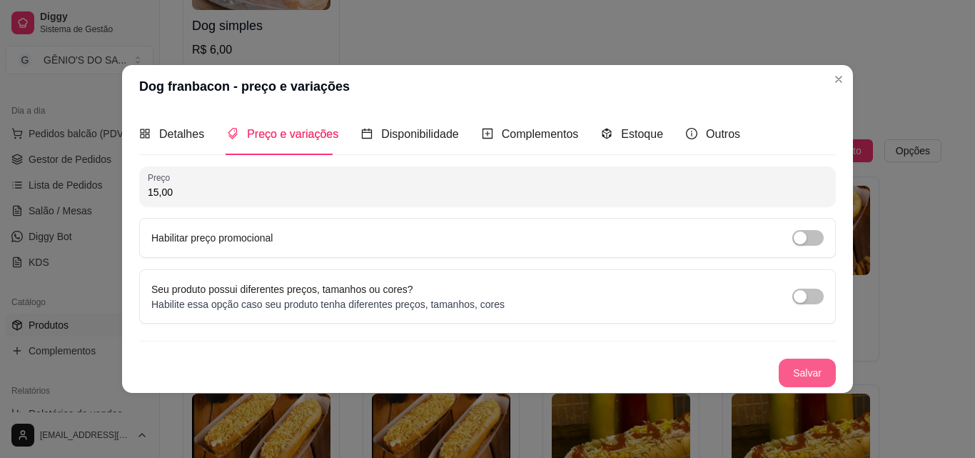
type input "15,00"
click at [798, 366] on button "Salvar" at bounding box center [808, 372] width 56 height 28
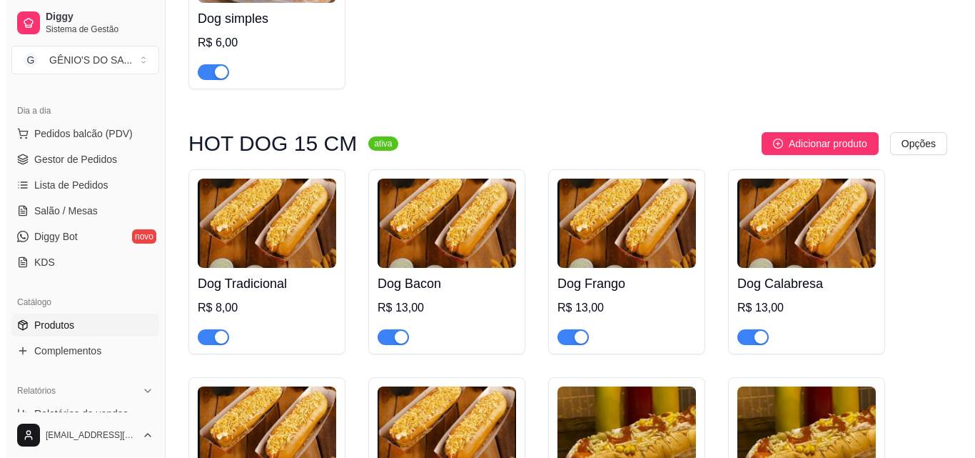
scroll to position [286, 0]
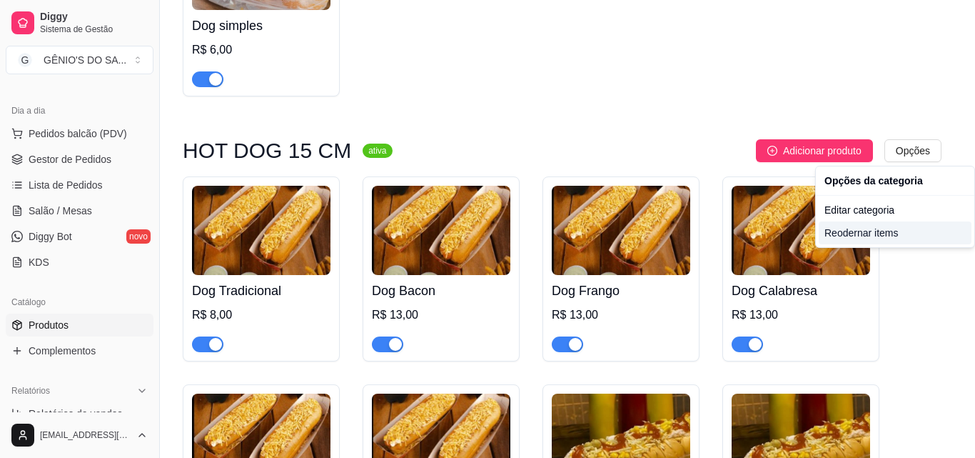
click at [855, 233] on div "Reodernar items" at bounding box center [895, 232] width 153 height 23
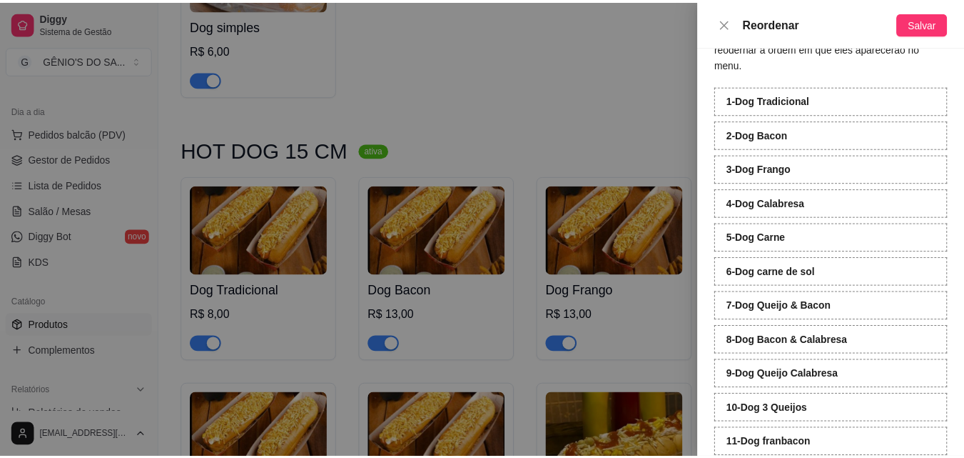
scroll to position [61, 0]
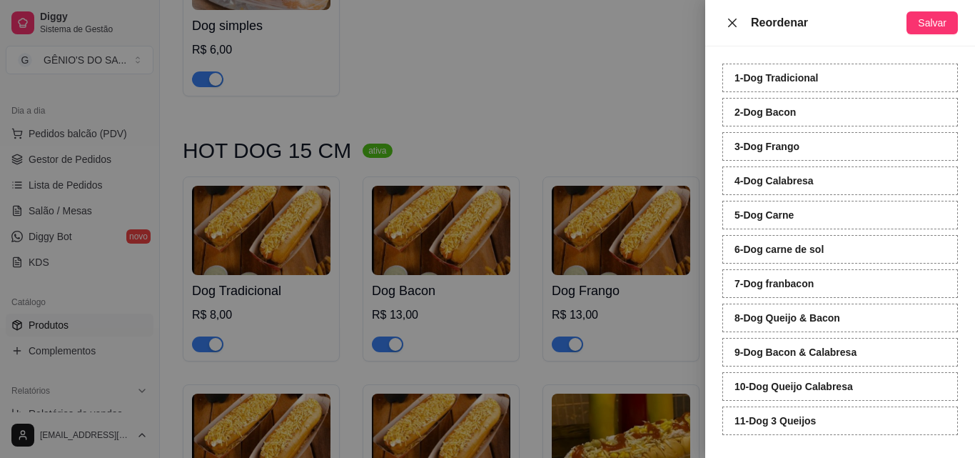
click at [732, 23] on icon "close" at bounding box center [732, 22] width 9 height 9
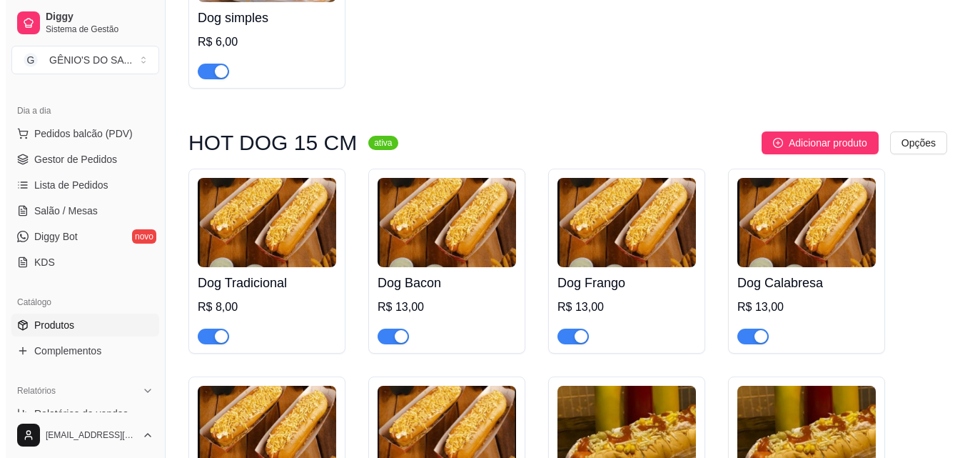
scroll to position [286, 0]
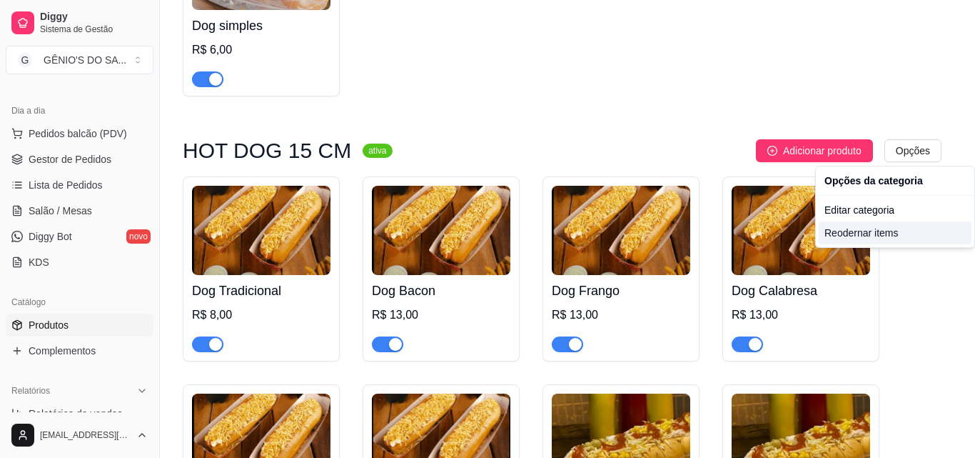
click at [869, 235] on div "Reodernar items" at bounding box center [895, 232] width 153 height 23
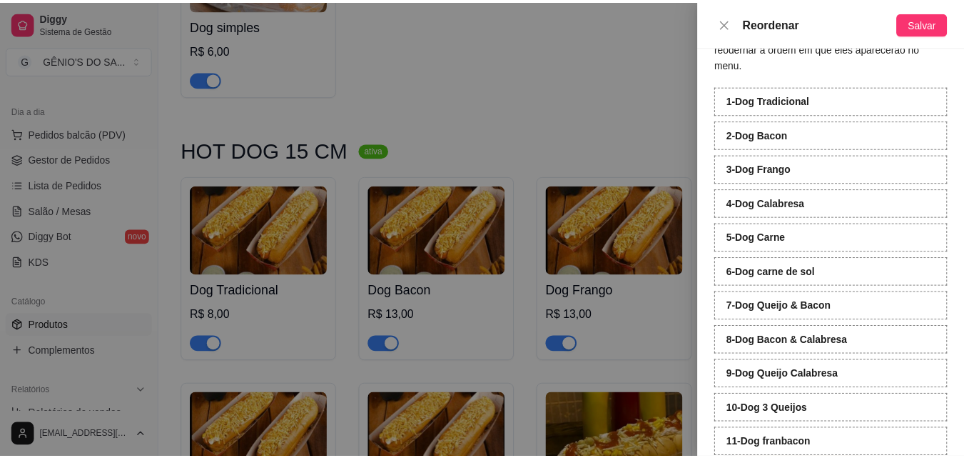
scroll to position [61, 0]
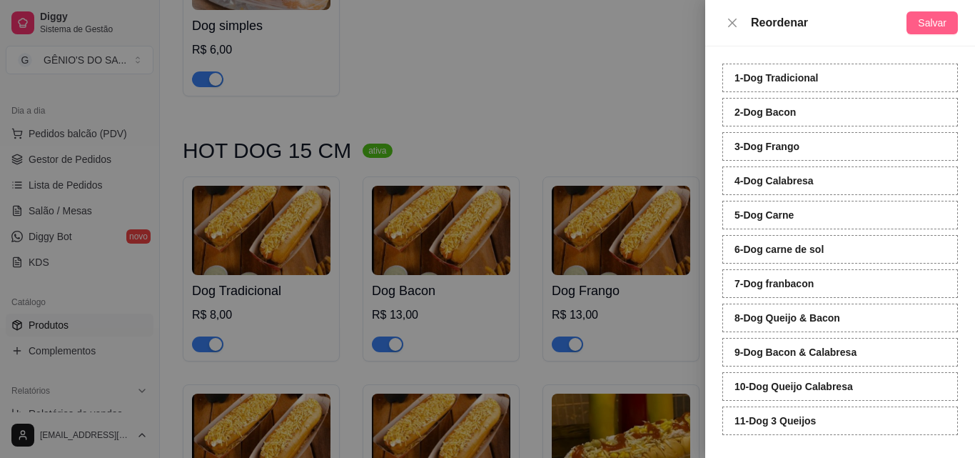
click at [926, 29] on span "Salvar" at bounding box center [932, 23] width 29 height 16
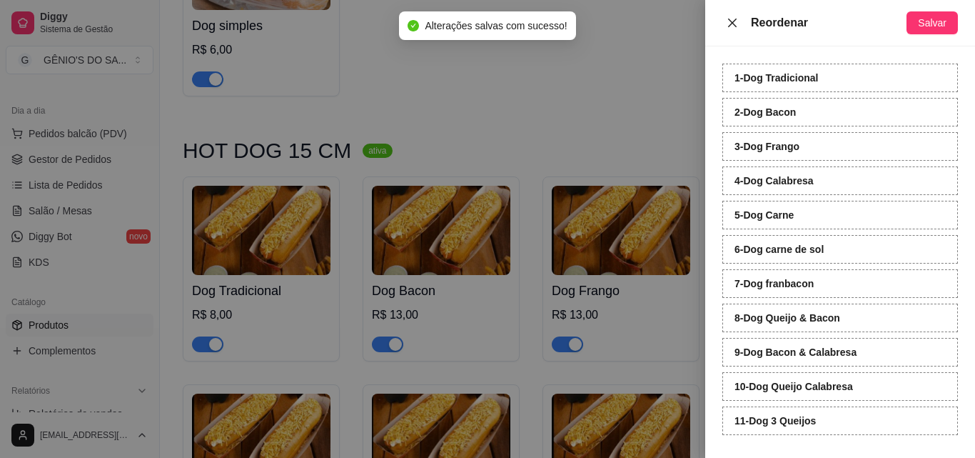
click at [726, 29] on button "Close" at bounding box center [732, 23] width 20 height 14
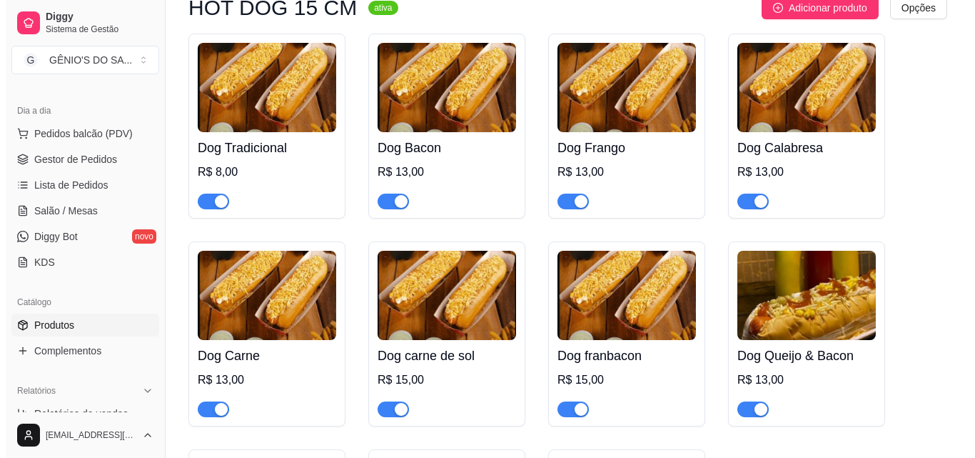
scroll to position [357, 0]
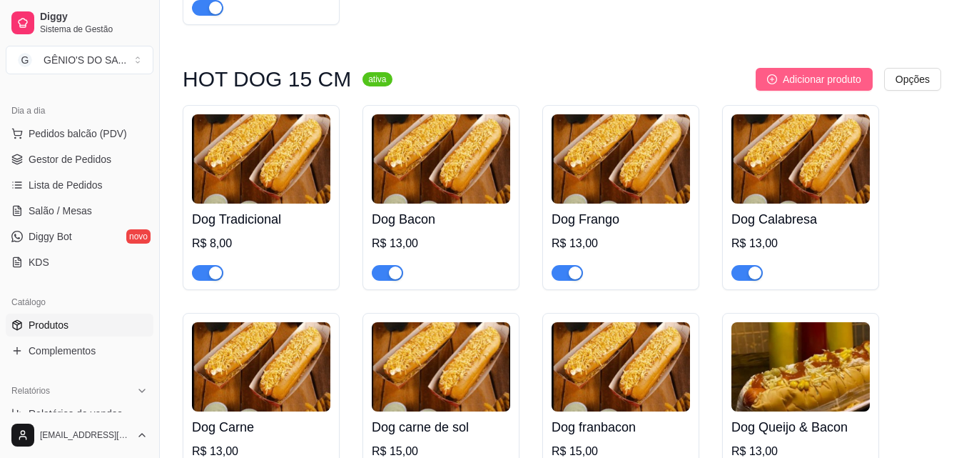
click at [854, 78] on span "Adicionar produto" at bounding box center [822, 79] width 79 height 16
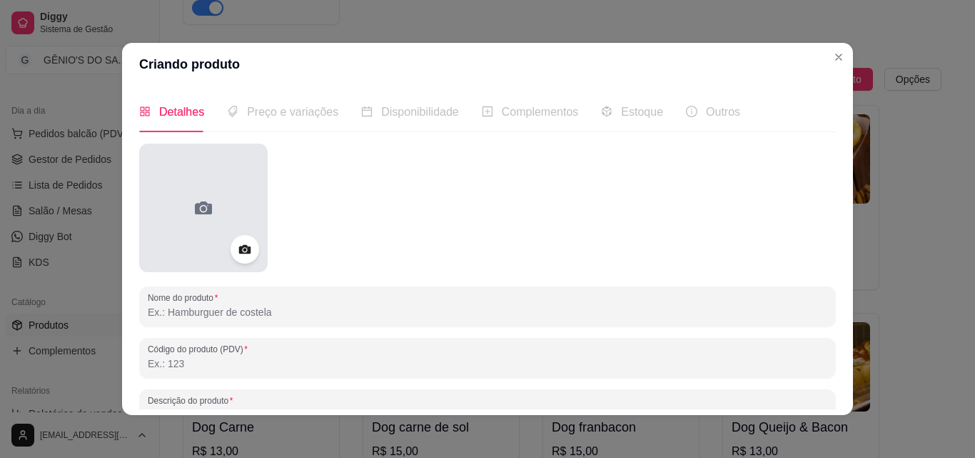
click at [228, 217] on div at bounding box center [203, 207] width 128 height 128
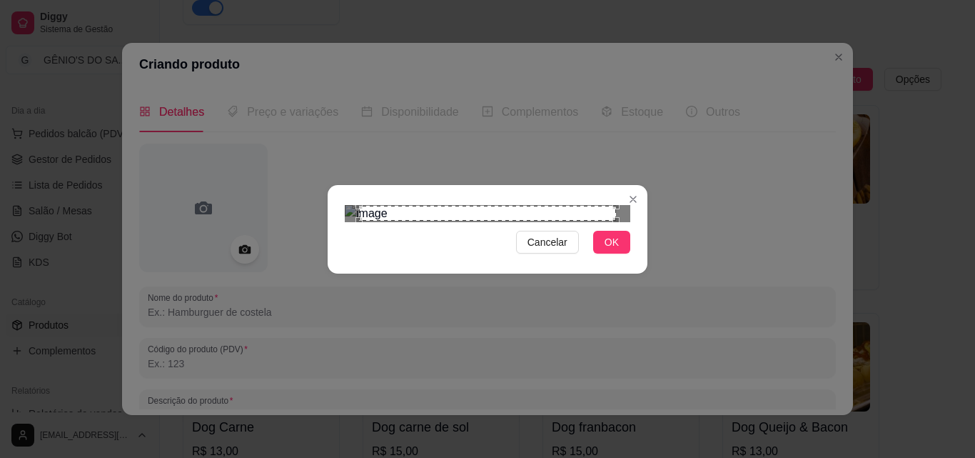
click at [416, 221] on div "Use the arrow keys to move the crop selection area" at bounding box center [487, 214] width 257 height 16
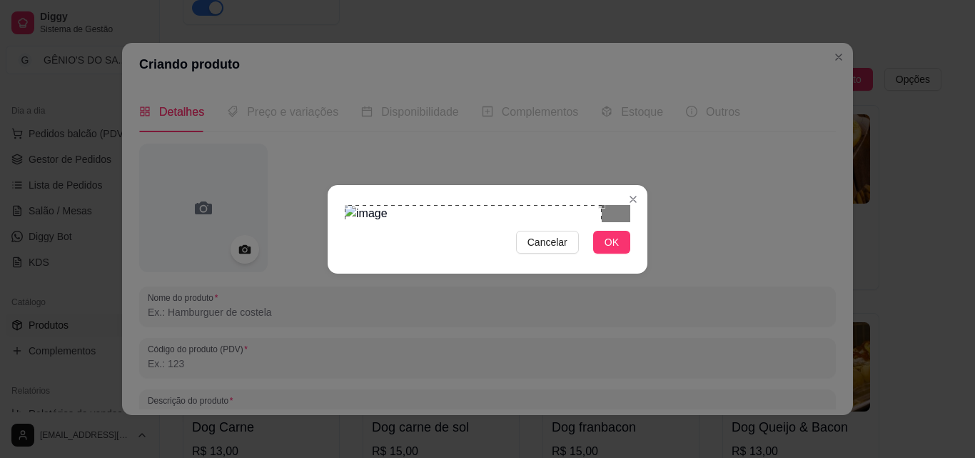
click at [400, 227] on div "Use the arrow keys to move the crop selection area" at bounding box center [473, 285] width 257 height 161
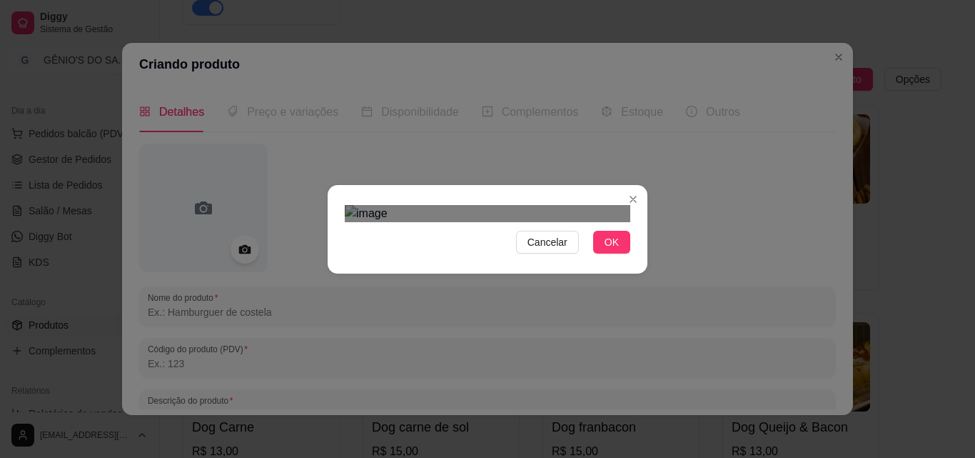
click at [589, 222] on div at bounding box center [488, 213] width 286 height 17
click at [383, 222] on div at bounding box center [488, 213] width 286 height 17
click at [427, 205] on div "Use the arrow keys to move the crop selection area" at bounding box center [417, 277] width 145 height 145
click at [538, 259] on div "Cancelar OK" at bounding box center [488, 229] width 320 height 60
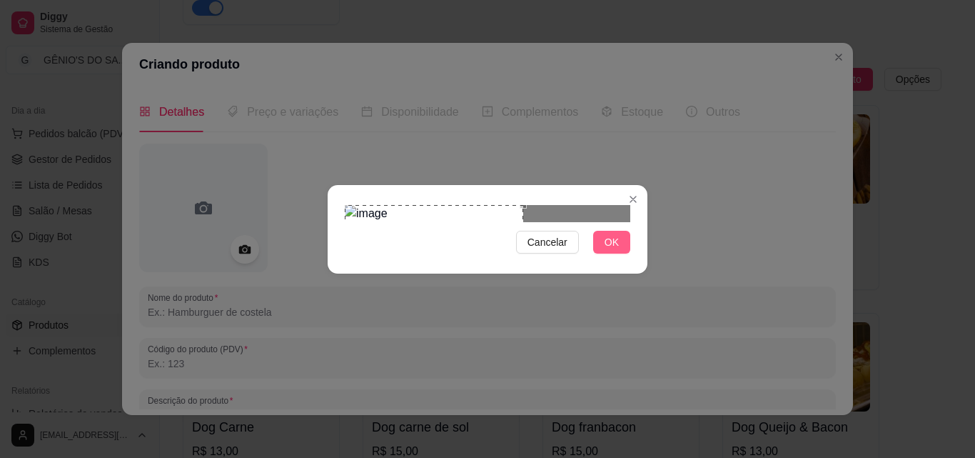
click at [602, 253] on button "OK" at bounding box center [611, 242] width 37 height 23
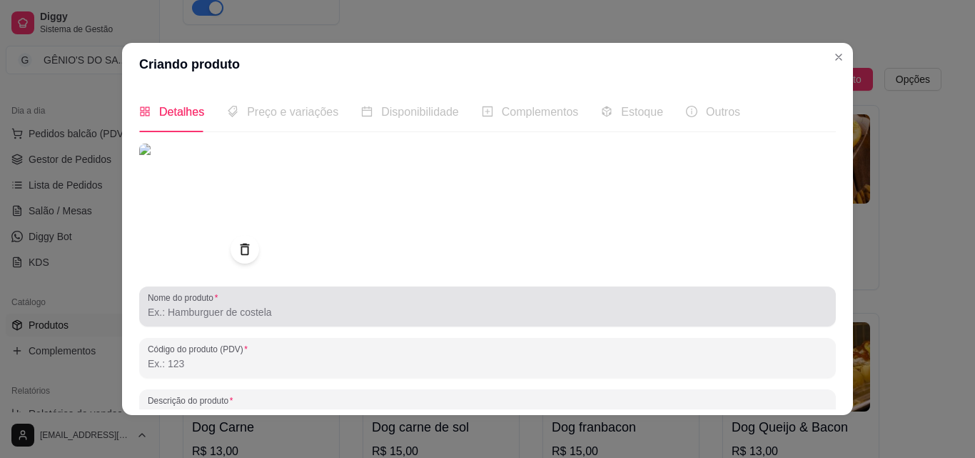
click at [271, 323] on div "Nome do produto" at bounding box center [487, 306] width 697 height 40
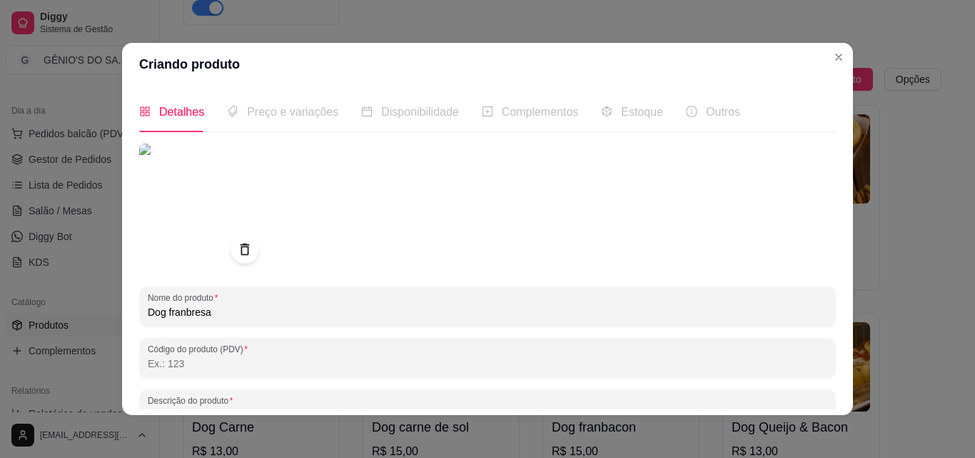
type input "Dog franbresa"
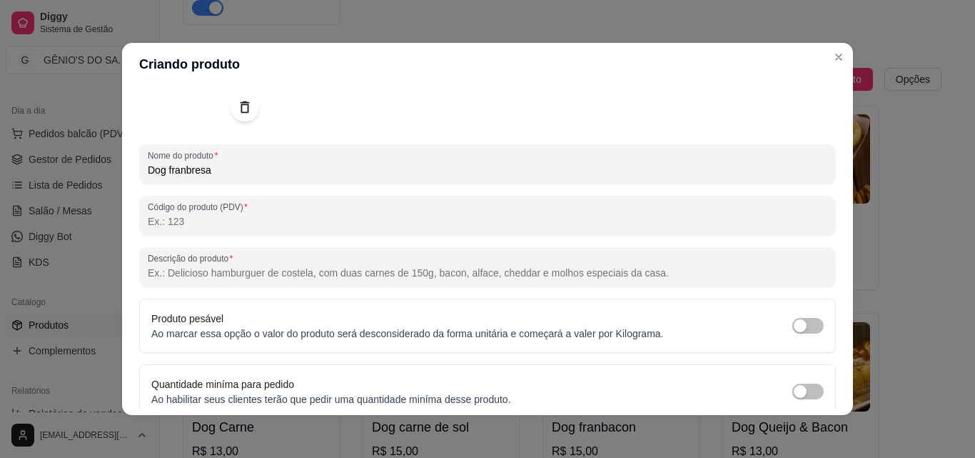
scroll to position [143, 0]
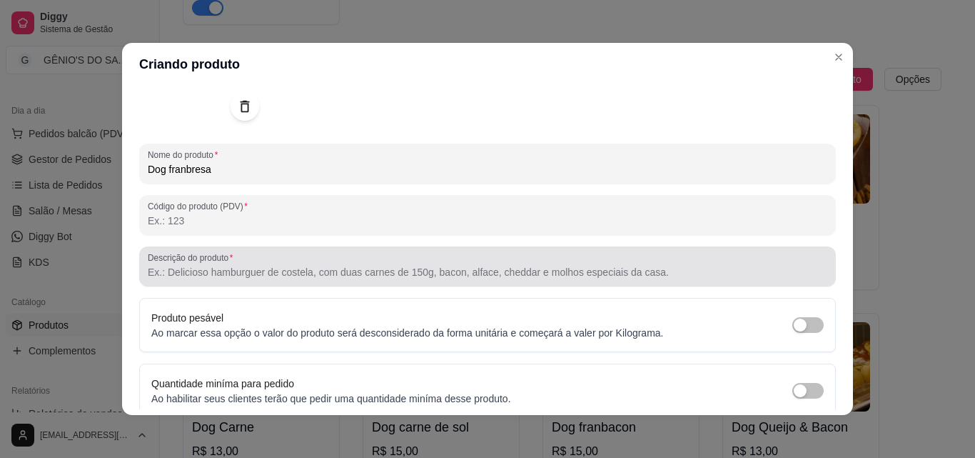
click at [235, 271] on input "Descrição do produto" at bounding box center [488, 272] width 680 height 14
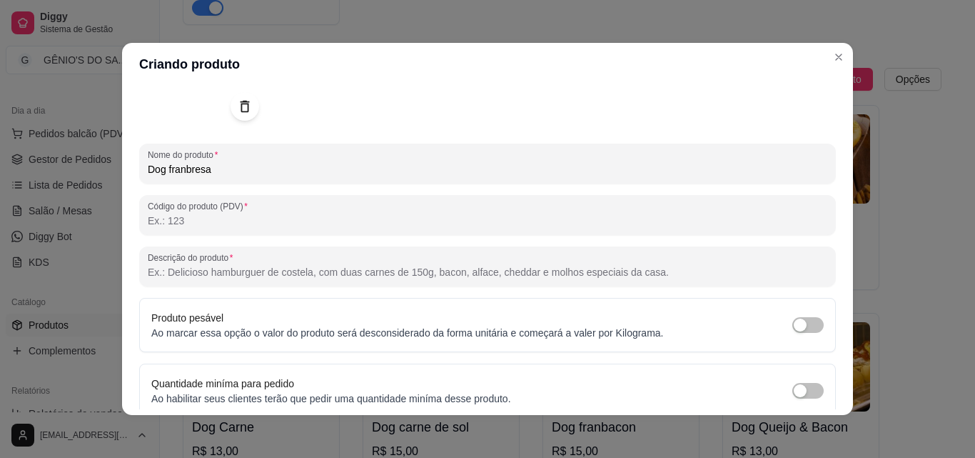
paste input "Pão 15cm, molho, salsicha, milho, ervilha, azeitona, catchup, batata palha, che…"
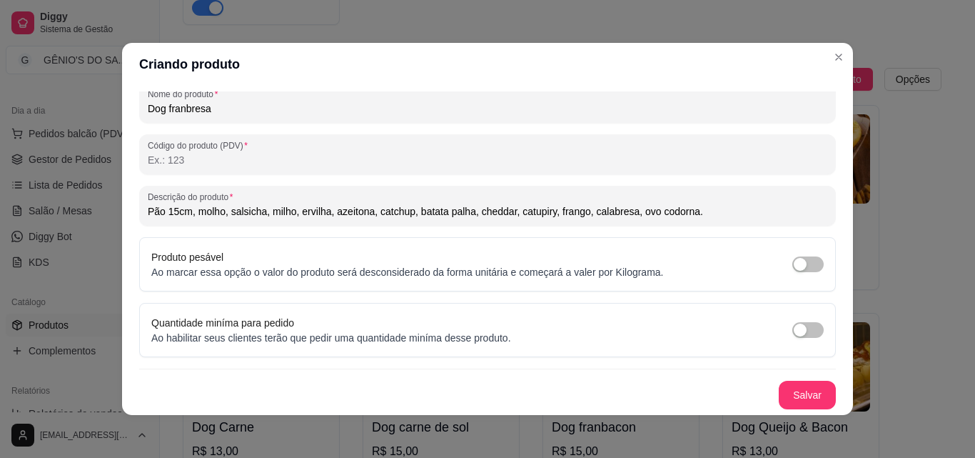
scroll to position [3, 0]
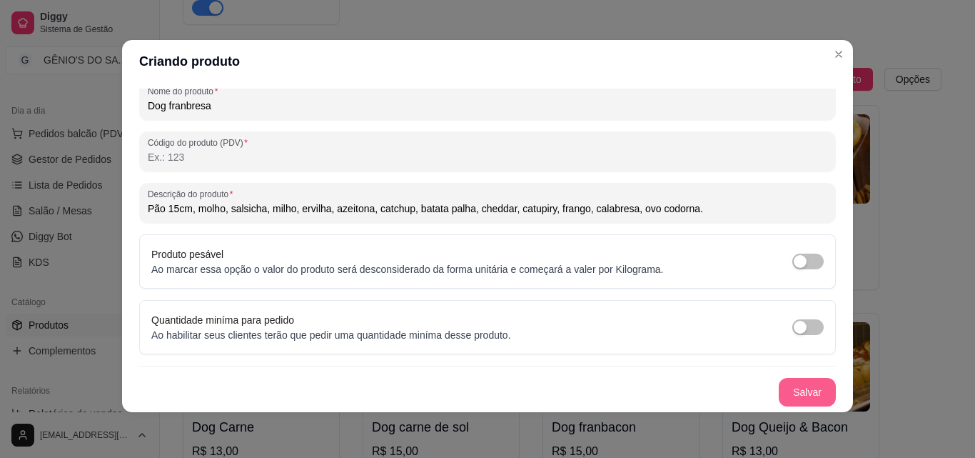
type input "Pão 15cm, molho, salsicha, milho, ervilha, azeitona, catchup, batata palha, che…"
click at [801, 386] on button "Salvar" at bounding box center [807, 392] width 57 height 29
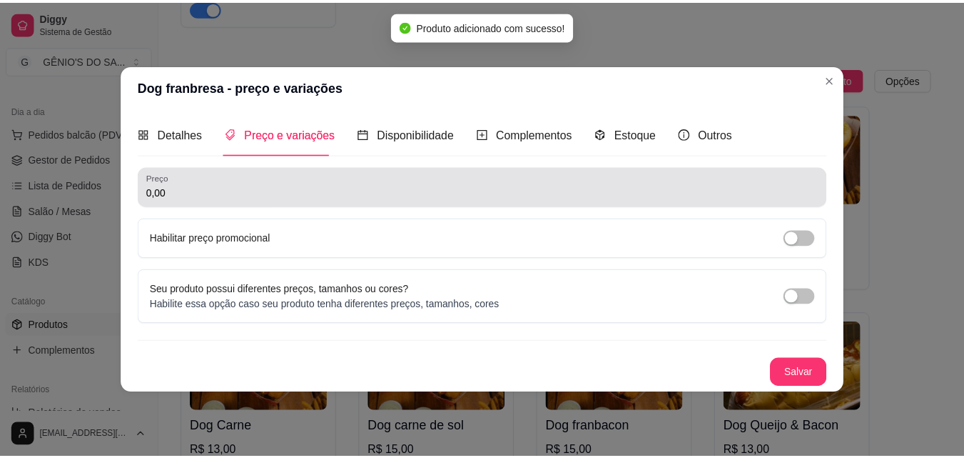
scroll to position [0, 0]
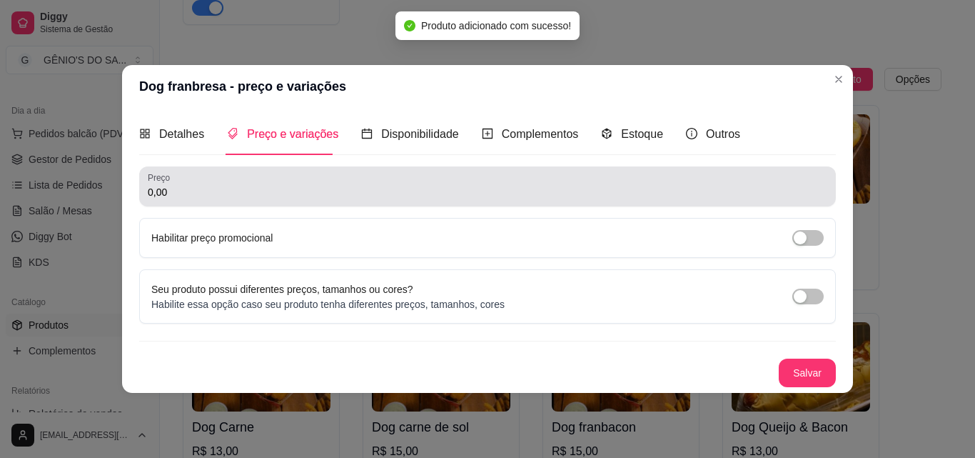
click at [188, 194] on input "0,00" at bounding box center [488, 192] width 680 height 14
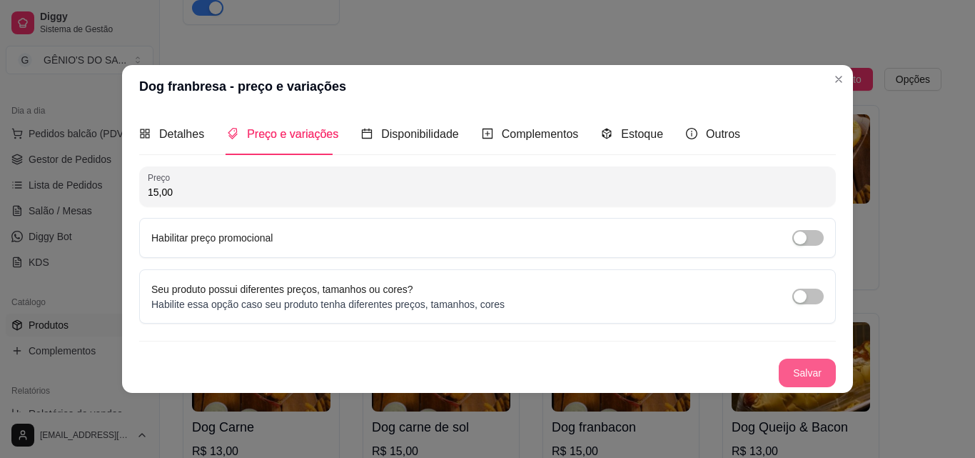
type input "15,00"
click at [801, 369] on button "Salvar" at bounding box center [808, 372] width 56 height 28
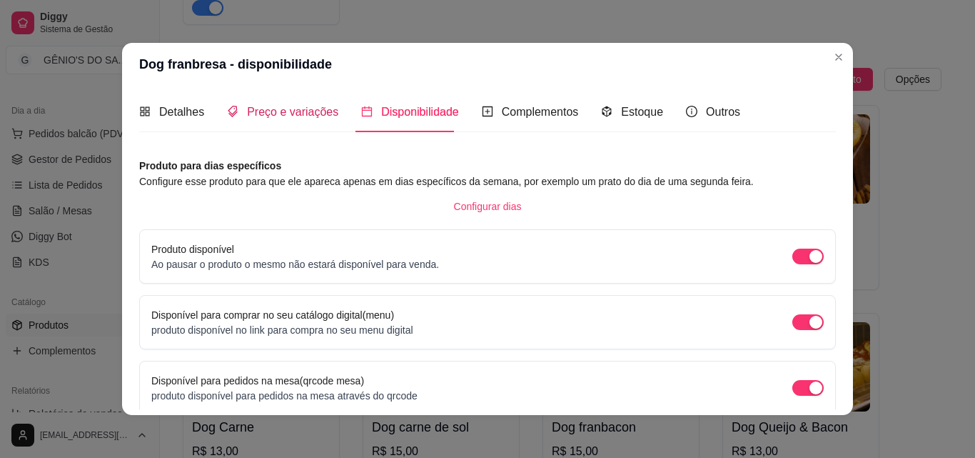
click at [257, 109] on span "Preço e variações" at bounding box center [292, 112] width 91 height 12
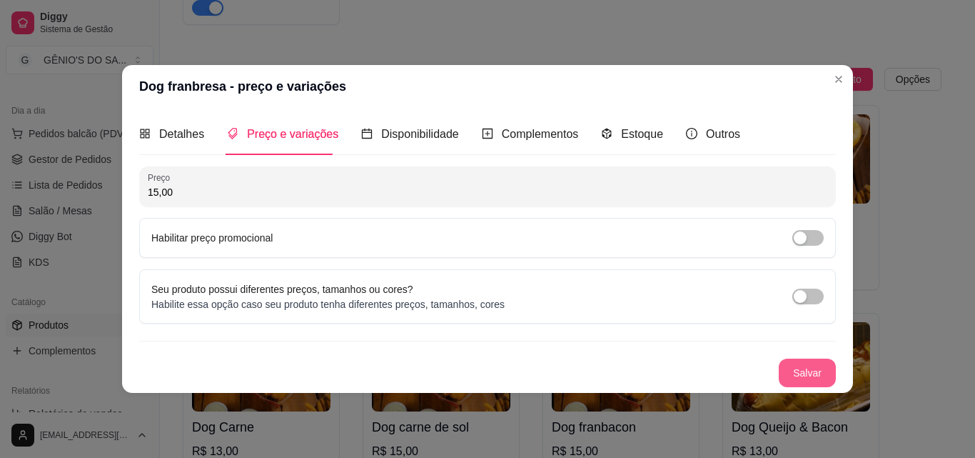
click at [807, 356] on div "Preço 15,00 Habilitar preço promocional Seu produto possui diferentes preços, t…" at bounding box center [487, 276] width 697 height 221
click at [807, 368] on button "Salvar" at bounding box center [807, 372] width 57 height 29
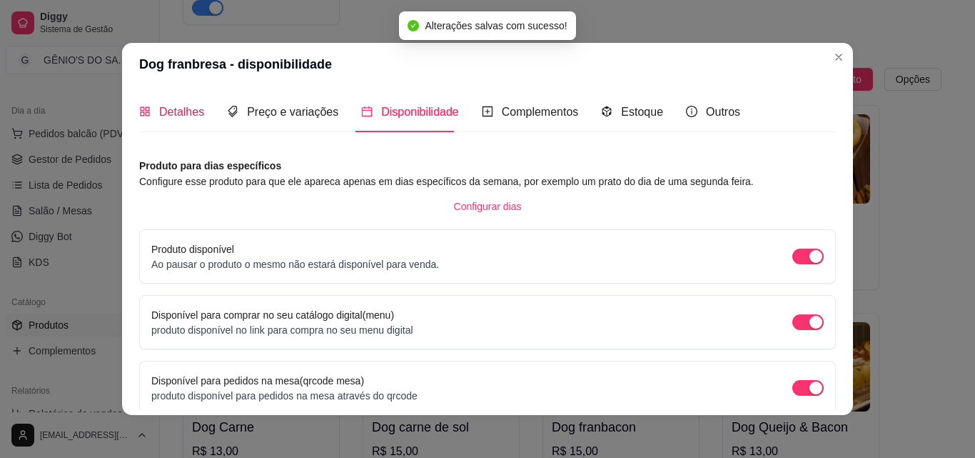
click at [173, 111] on span "Detalhes" at bounding box center [181, 112] width 45 height 12
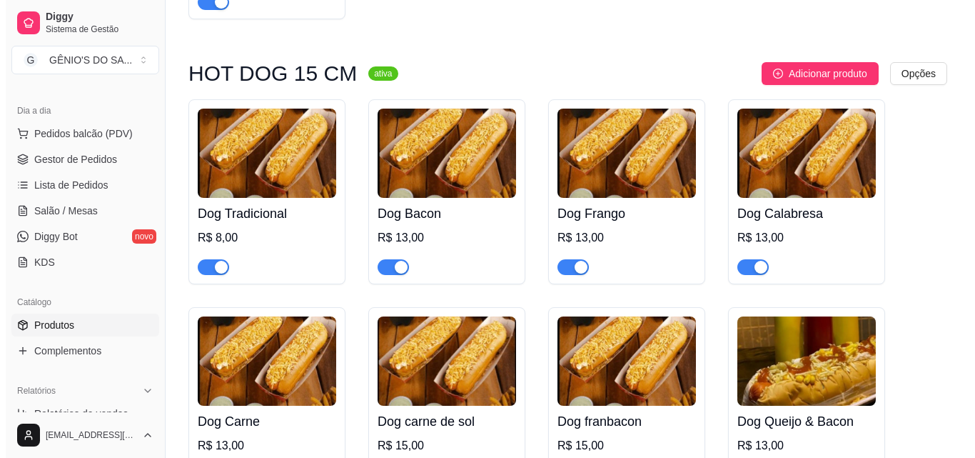
scroll to position [286, 0]
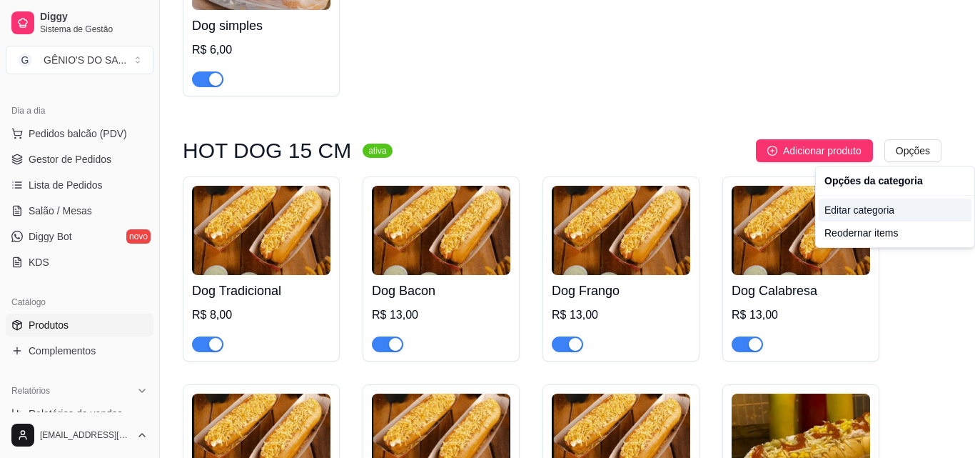
click at [889, 211] on div "Editar categoria" at bounding box center [895, 209] width 153 height 23
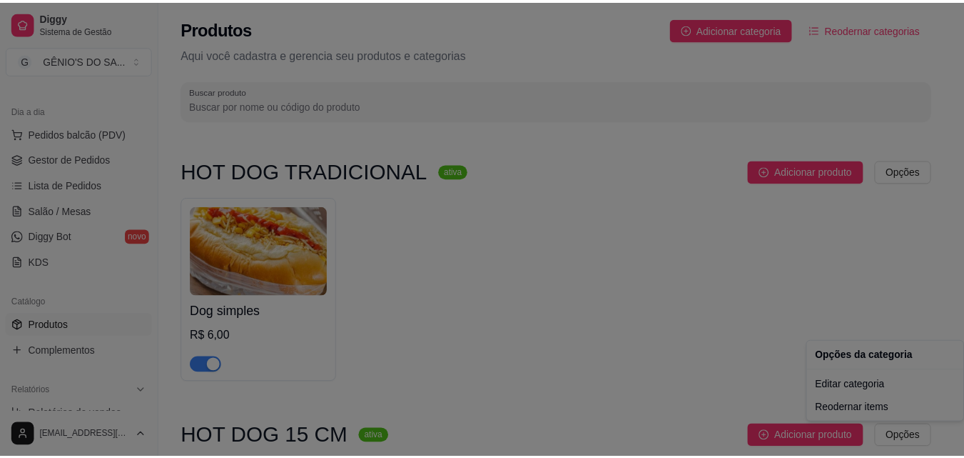
scroll to position [0, 0]
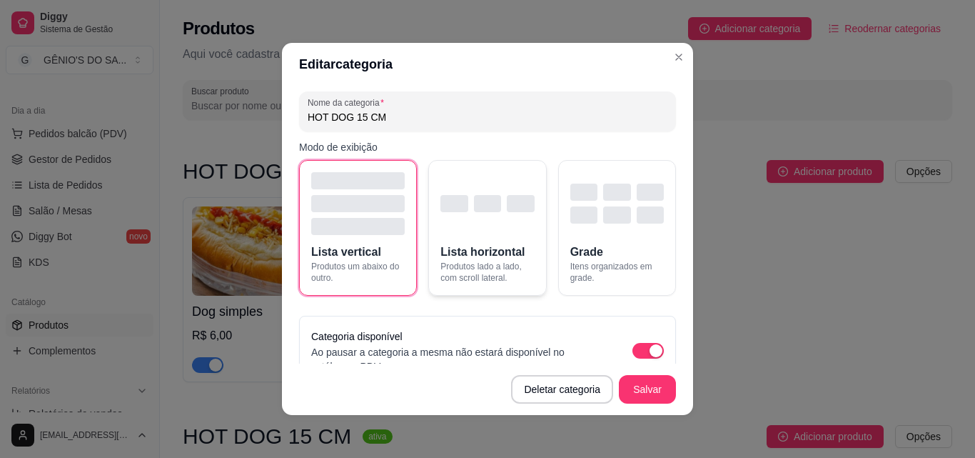
click at [493, 216] on div "button" at bounding box center [487, 203] width 94 height 63
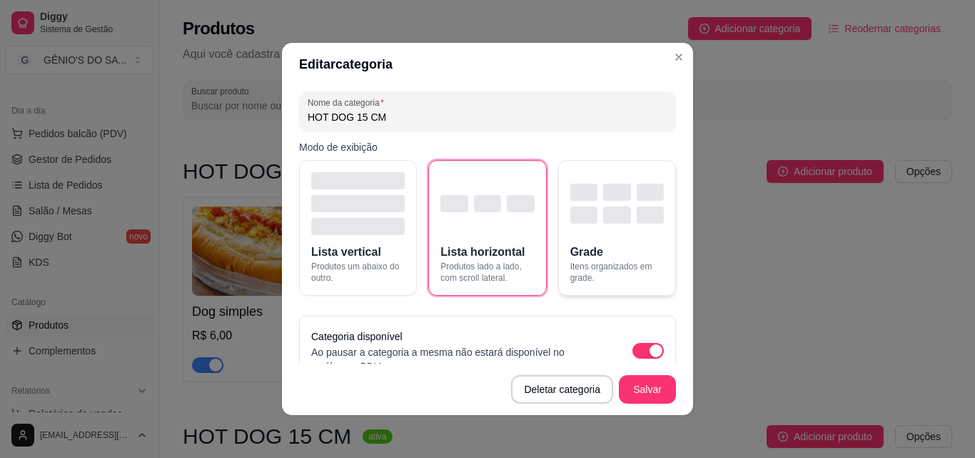
click at [585, 245] on span "Grade" at bounding box center [586, 251] width 33 height 17
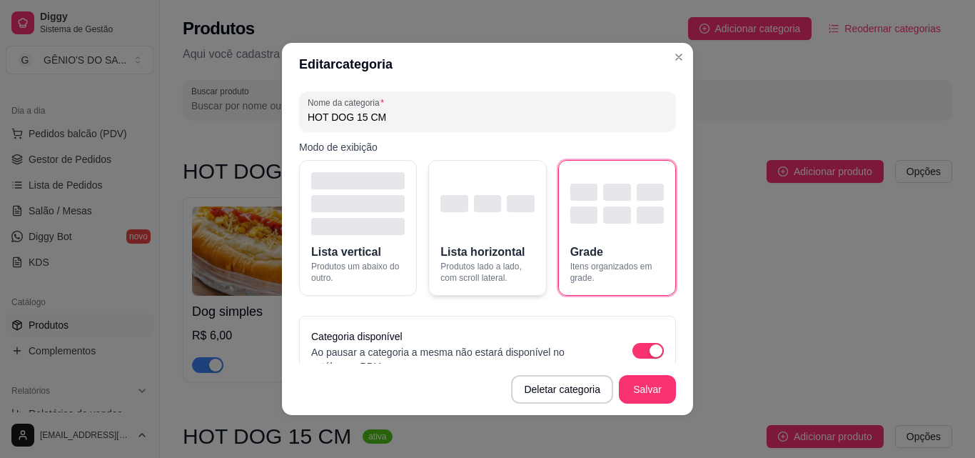
click at [505, 229] on div "button" at bounding box center [487, 203] width 94 height 63
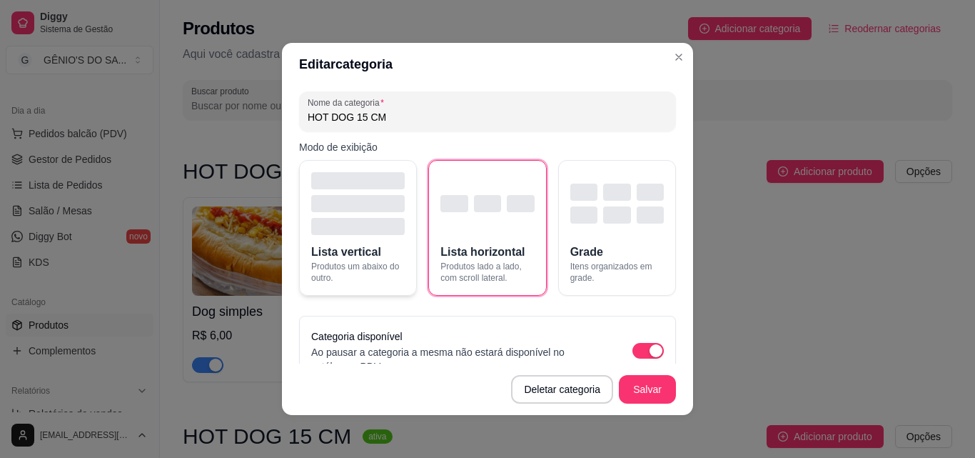
click at [330, 231] on div "button" at bounding box center [358, 226] width 94 height 17
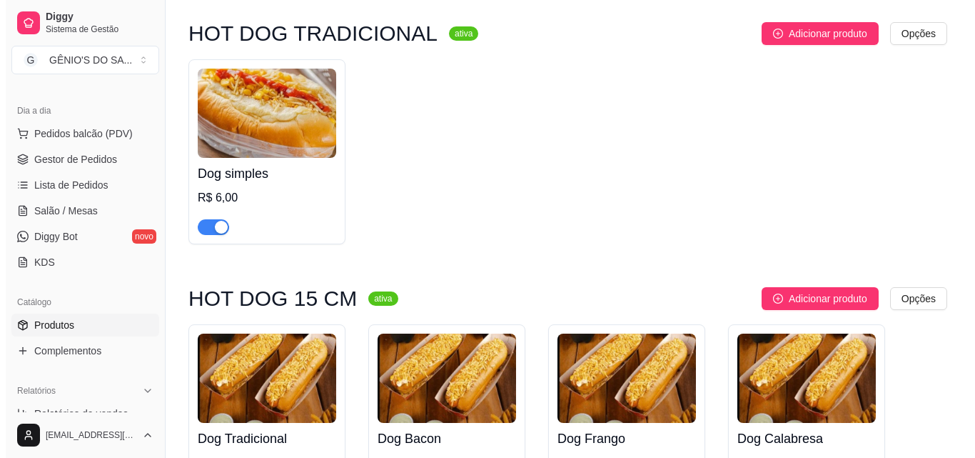
scroll to position [214, 0]
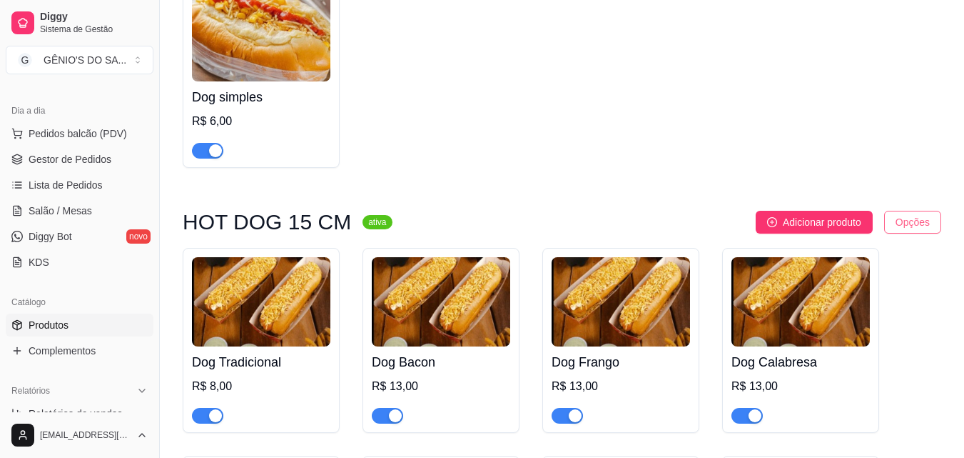
click at [913, 221] on html "Diggy Sistema de Gestão G GÊNIO'S DO SA ... Loja aberta Diggy Pro + 15 até 05/1…" at bounding box center [482, 15] width 964 height 458
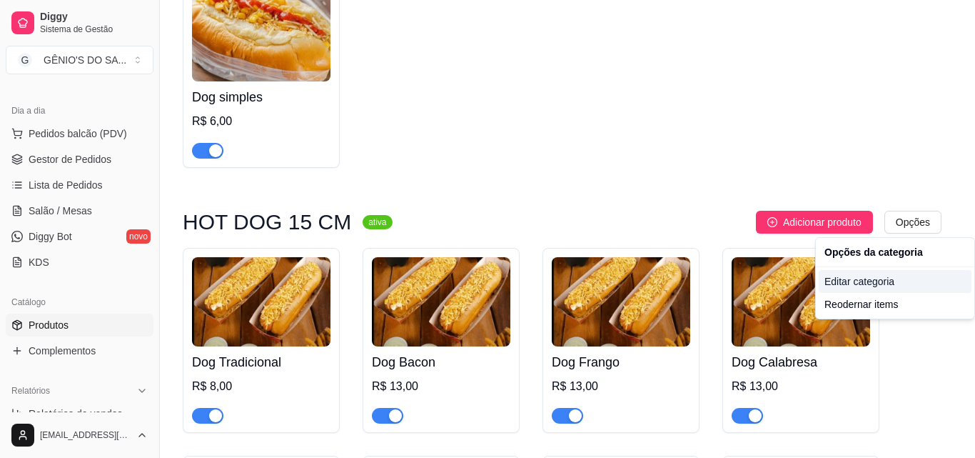
click at [864, 273] on div "Editar categoria" at bounding box center [895, 281] width 153 height 23
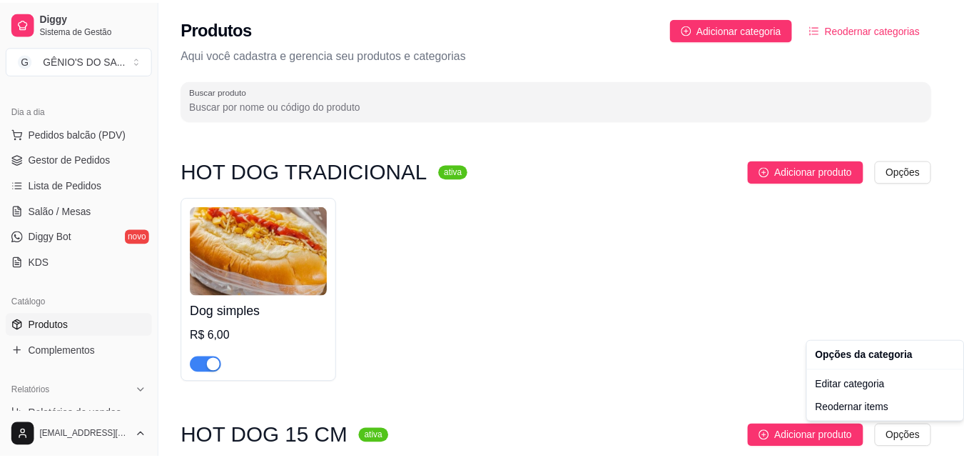
scroll to position [0, 0]
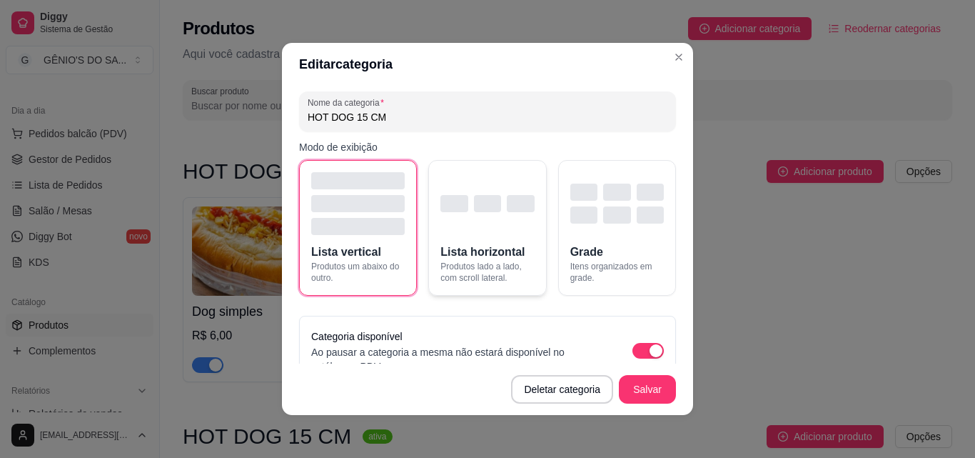
click at [499, 230] on div "button" at bounding box center [487, 203] width 94 height 63
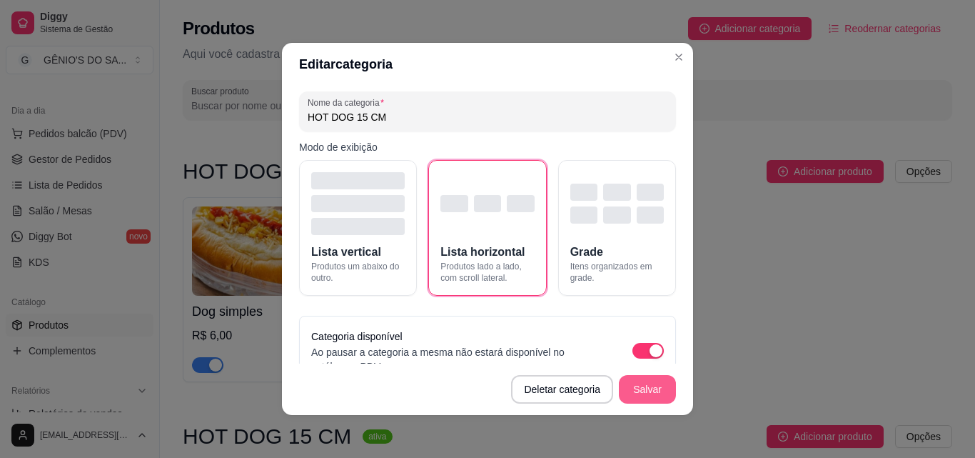
click at [646, 386] on button "Salvar" at bounding box center [647, 389] width 57 height 29
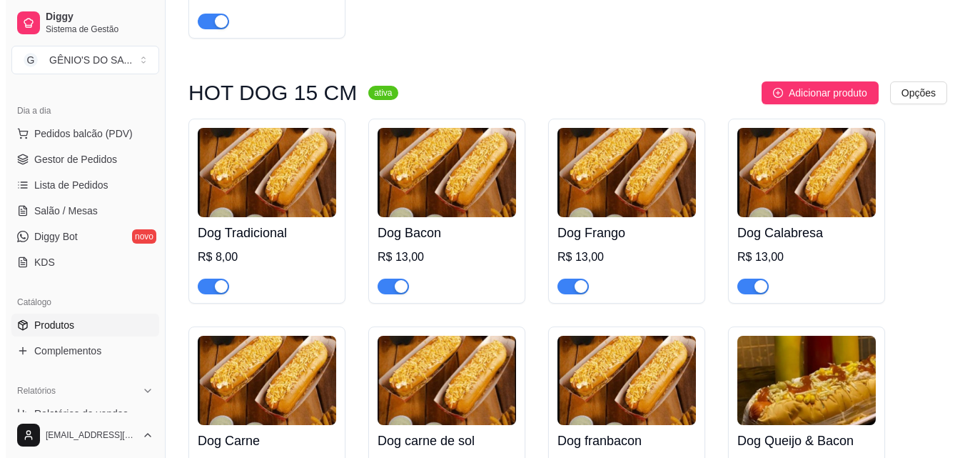
scroll to position [357, 0]
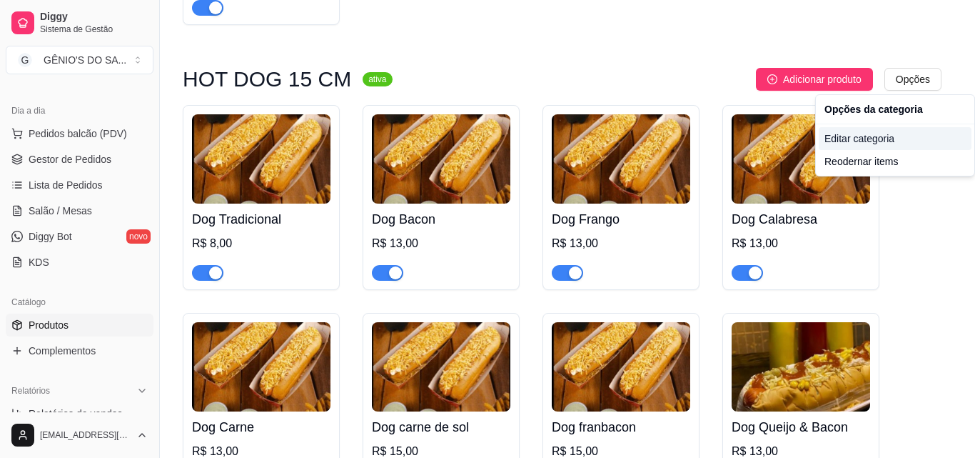
click at [859, 133] on div "Editar categoria" at bounding box center [895, 138] width 153 height 23
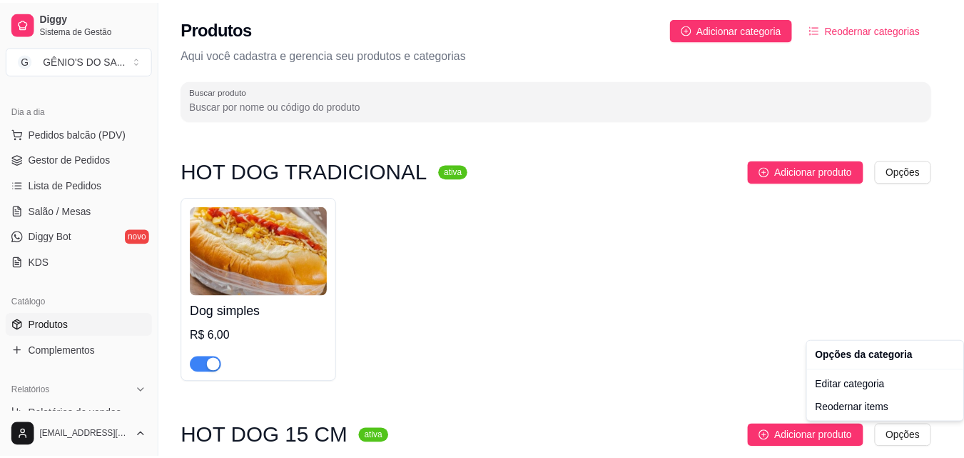
scroll to position [0, 0]
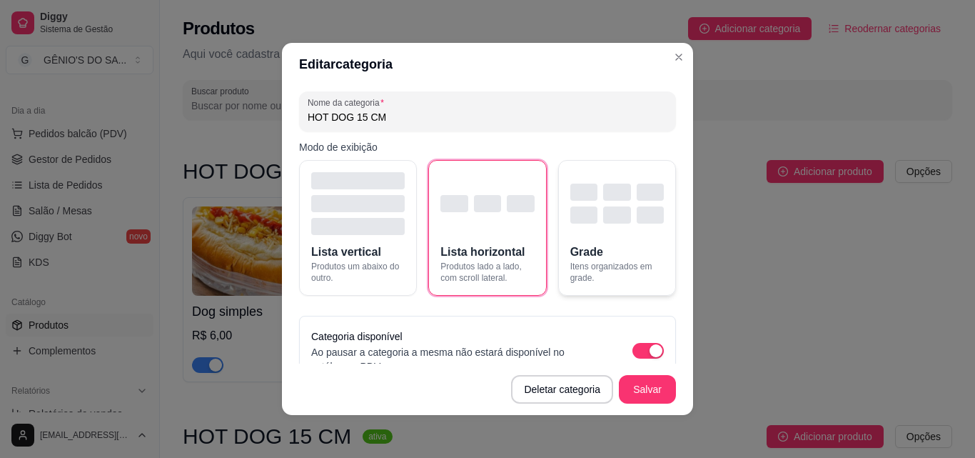
click at [580, 223] on div "button" at bounding box center [617, 203] width 94 height 63
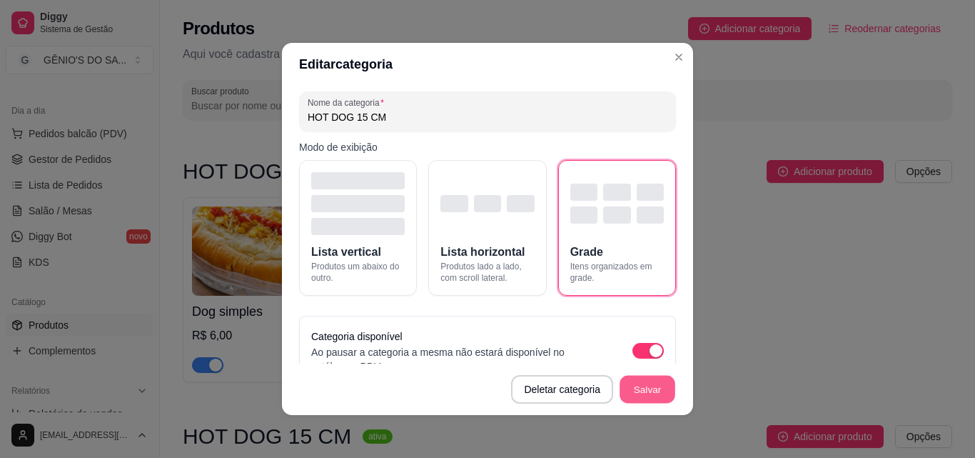
click at [645, 391] on button "Salvar" at bounding box center [648, 389] width 56 height 28
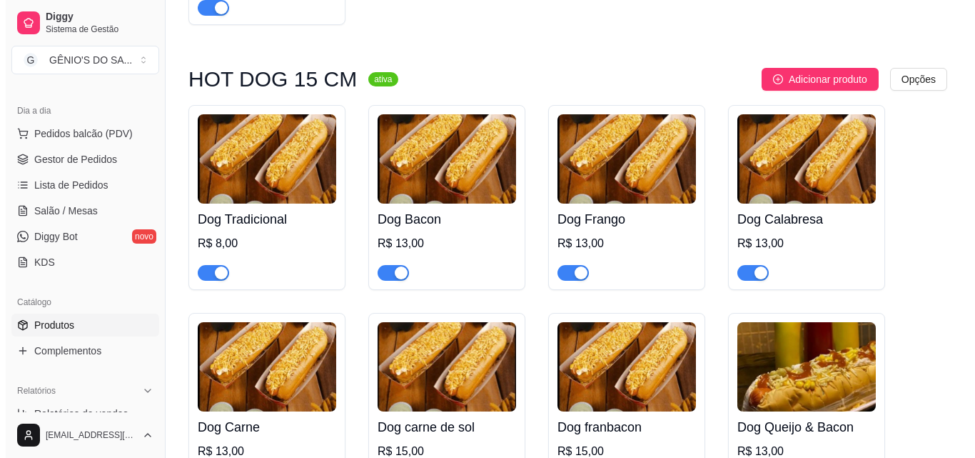
scroll to position [286, 0]
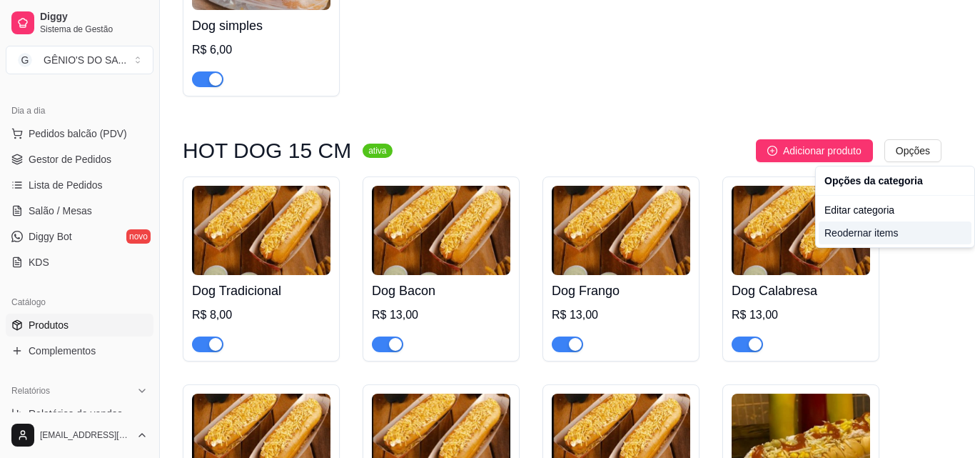
click at [852, 234] on div "Reodernar items" at bounding box center [895, 232] width 153 height 23
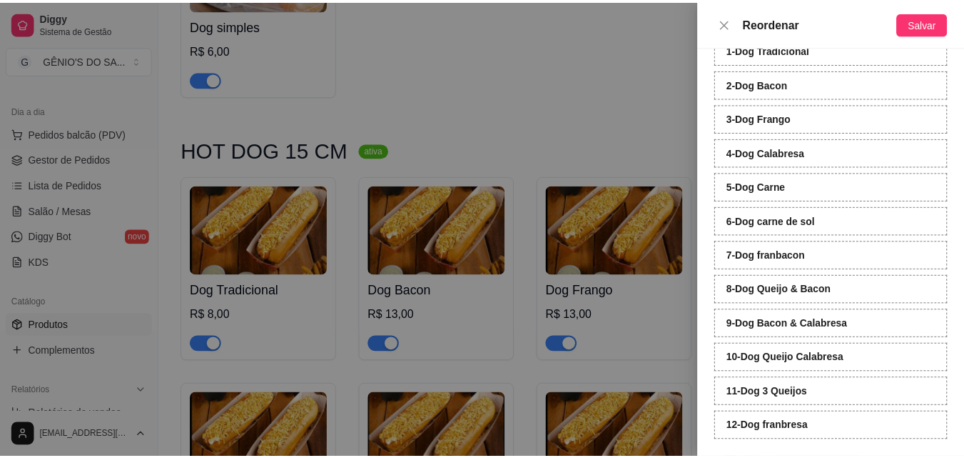
scroll to position [96, 0]
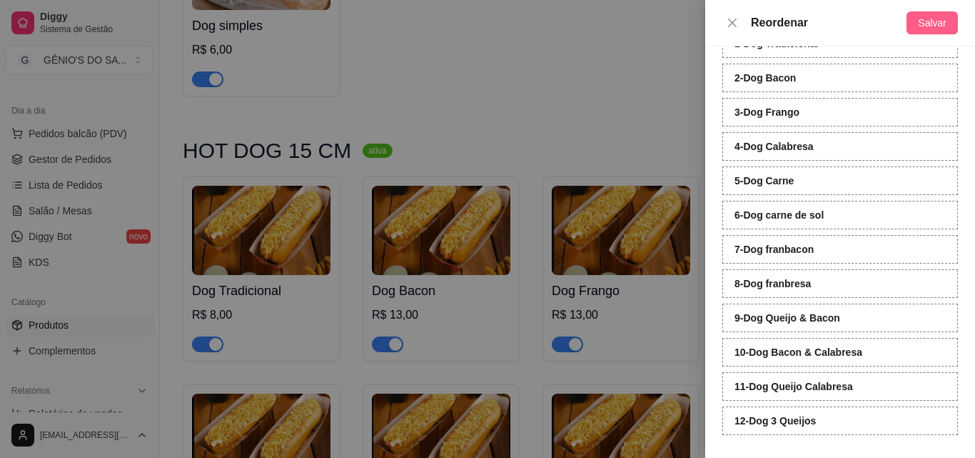
click at [931, 23] on span "Salvar" at bounding box center [932, 23] width 29 height 16
click at [727, 18] on icon "close" at bounding box center [732, 22] width 11 height 11
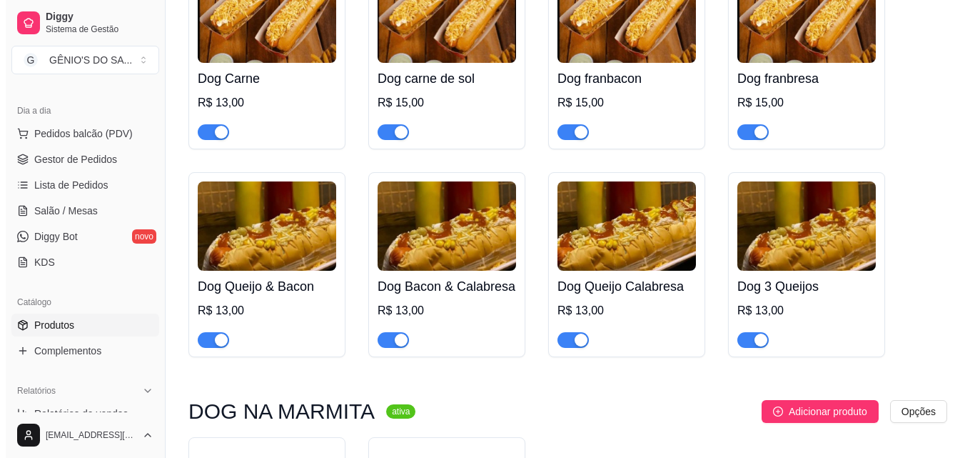
scroll to position [714, 0]
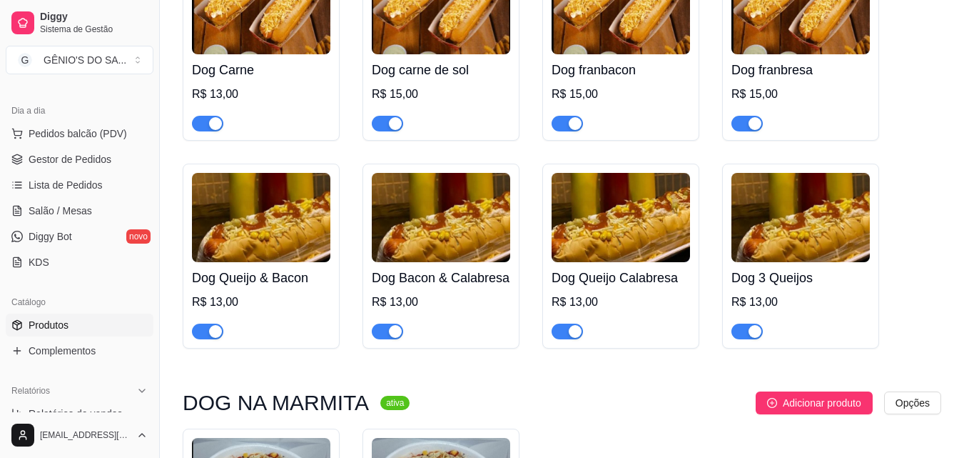
click at [414, 223] on img at bounding box center [441, 217] width 138 height 89
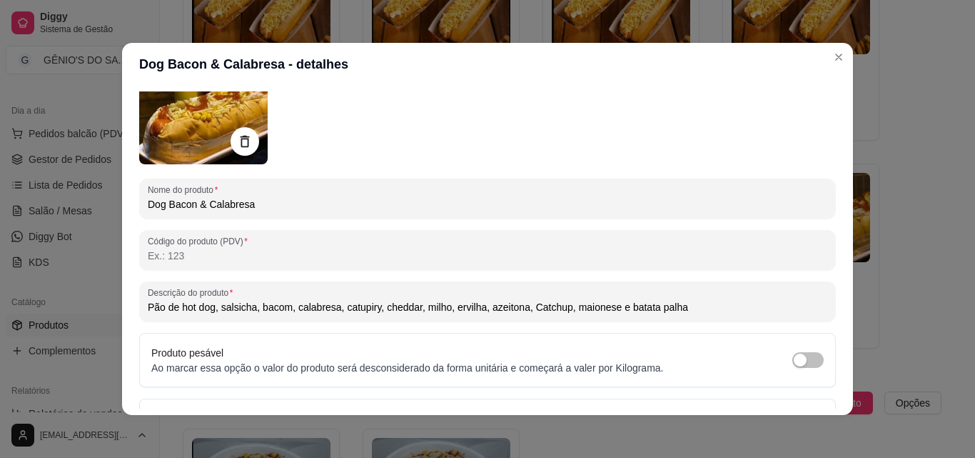
scroll to position [143, 0]
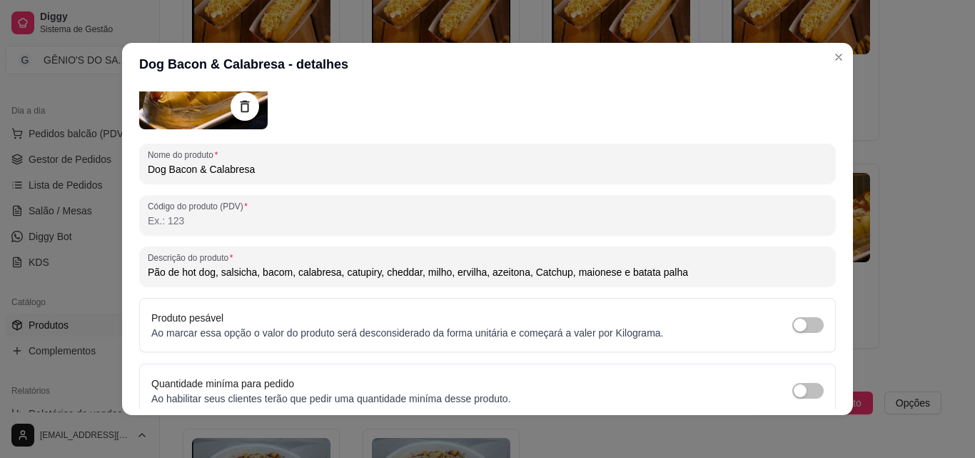
drag, startPoint x: 692, startPoint y: 270, endPoint x: 36, endPoint y: 272, distance: 656.0
click at [36, 272] on div "Dog Bacon & Calabresa - detalhes Detalhes Preço e variações Disponibilidade Com…" at bounding box center [487, 229] width 975 height 458
paste input "15cm, molho, salsicha, milho, ervilha, azeitona, batata palha, cheddar, catupir…"
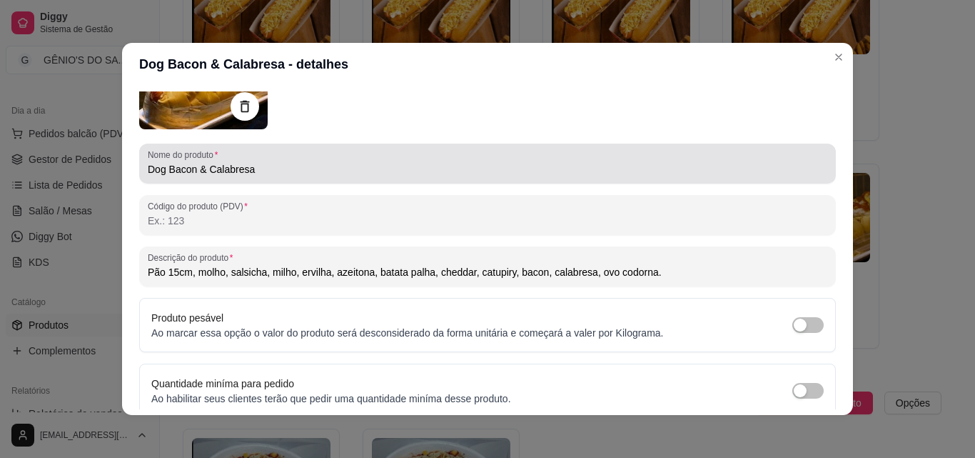
scroll to position [71, 0]
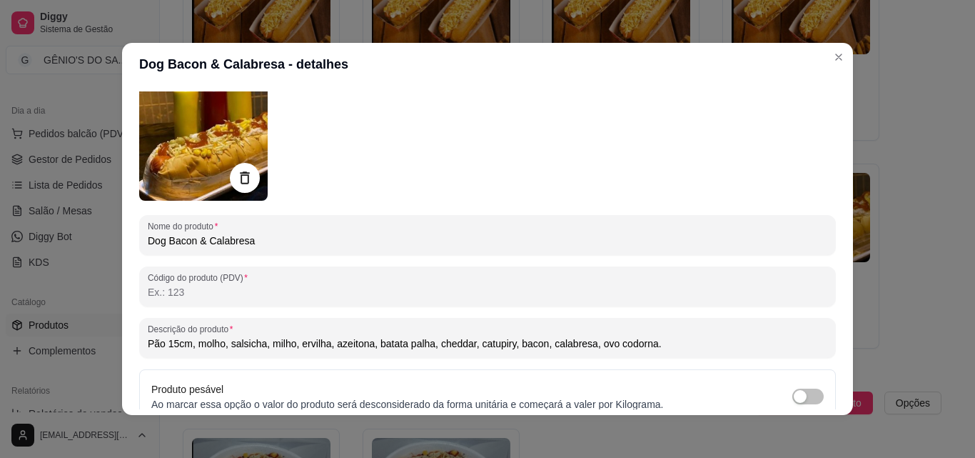
type input "Pão 15cm, molho, salsicha, milho, ervilha, azeitona, batata palha, cheddar, cat…"
click at [253, 181] on div at bounding box center [245, 178] width 30 height 30
click at [243, 173] on icon at bounding box center [244, 177] width 9 height 12
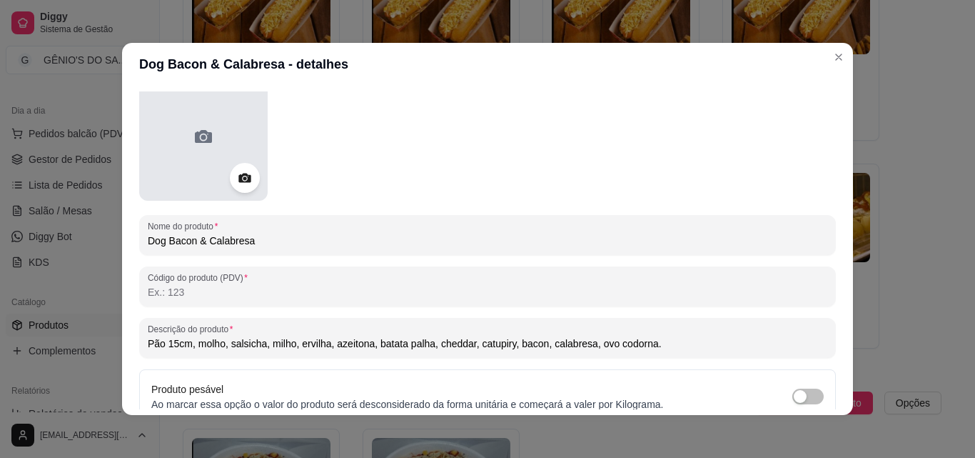
click at [183, 138] on div at bounding box center [203, 136] width 128 height 128
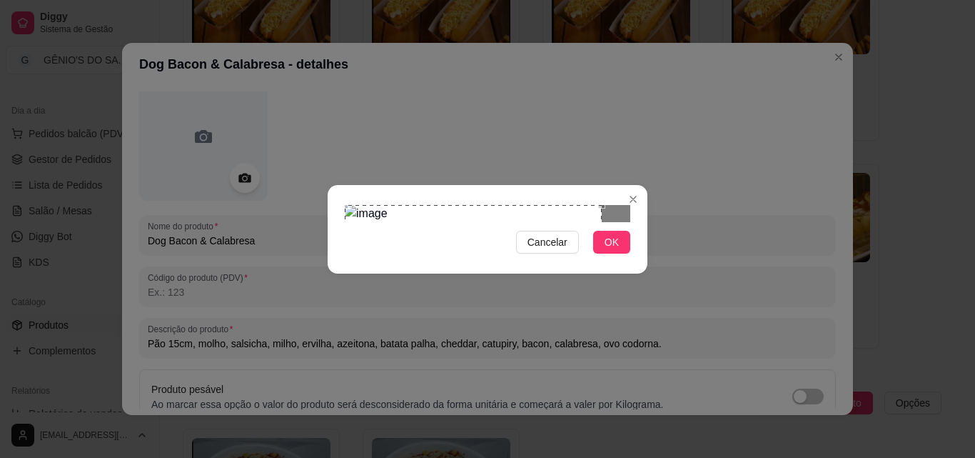
click at [360, 205] on div "Use the arrow keys to move the crop selection area" at bounding box center [473, 285] width 257 height 161
click at [556, 222] on div at bounding box center [488, 213] width 286 height 17
click at [617, 250] on span "OK" at bounding box center [612, 242] width 14 height 16
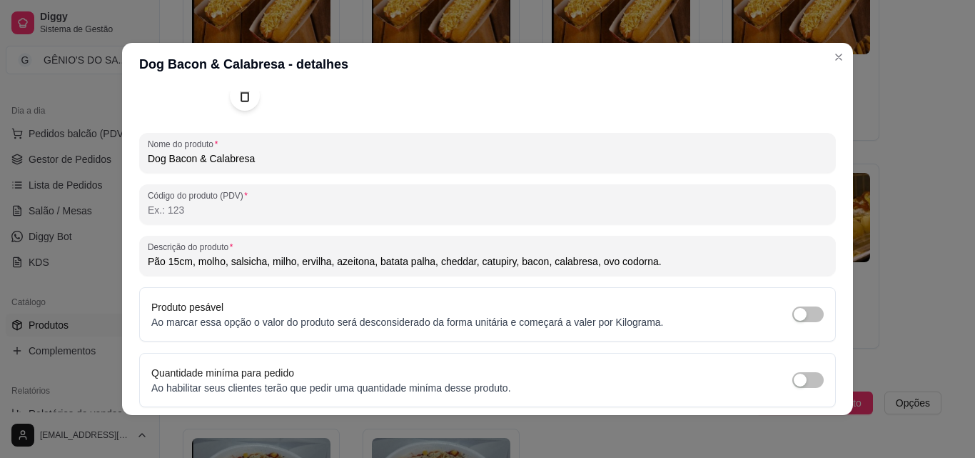
scroll to position [203, 0]
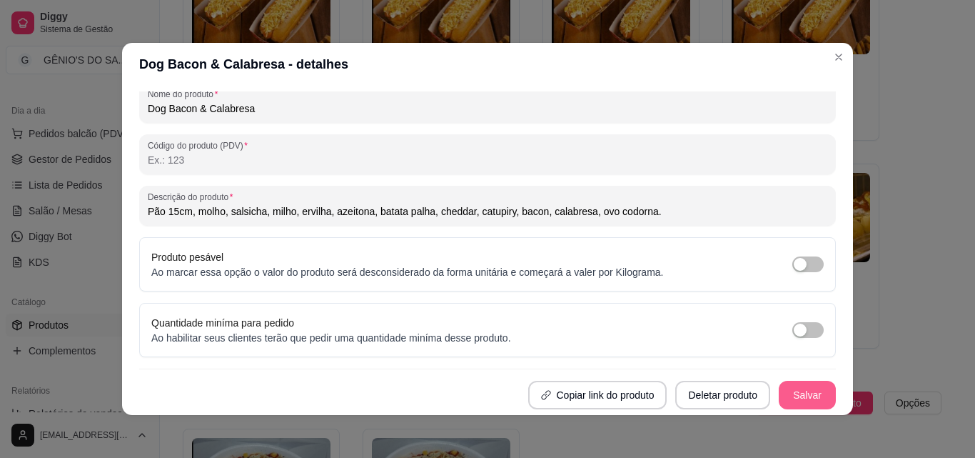
click at [779, 397] on button "Salvar" at bounding box center [807, 394] width 57 height 29
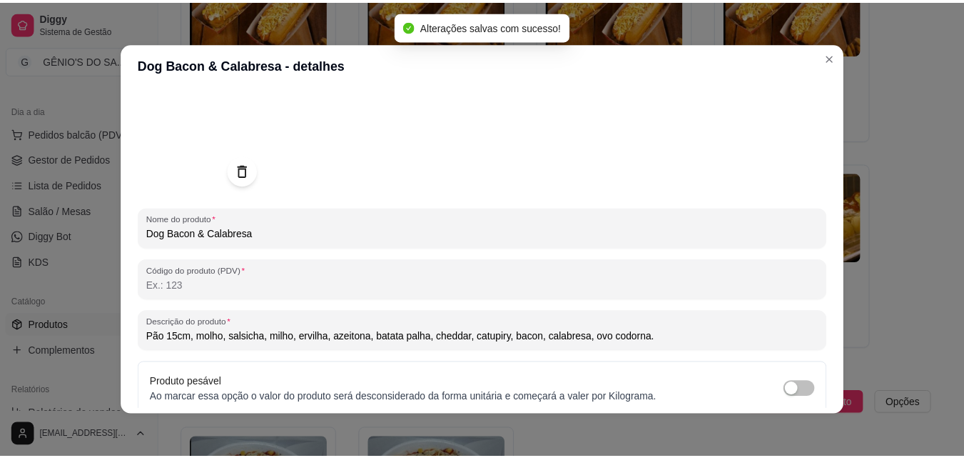
scroll to position [0, 0]
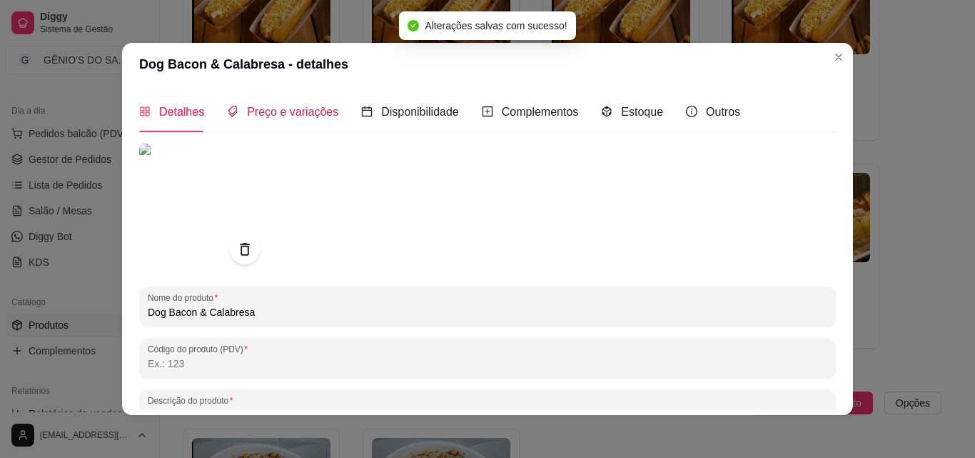
click at [252, 113] on span "Preço e variações" at bounding box center [292, 112] width 91 height 12
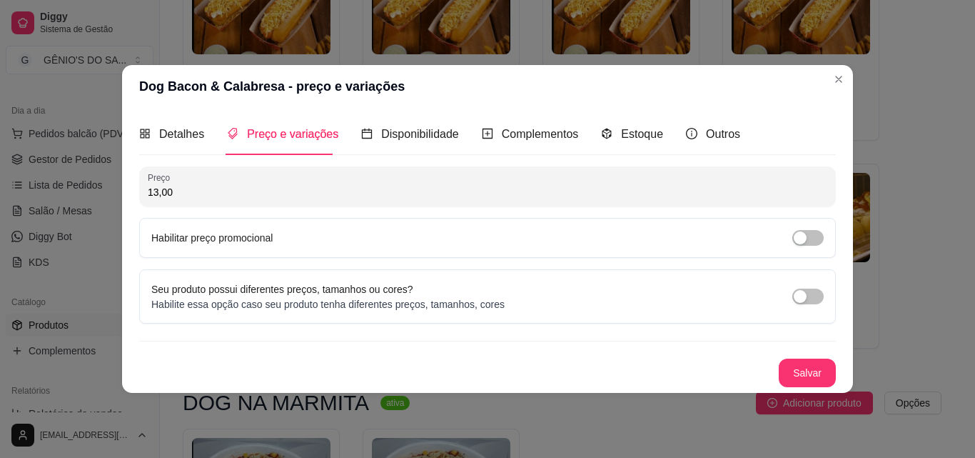
click at [226, 187] on input "13,00" at bounding box center [488, 192] width 680 height 14
type input "15,00"
click at [813, 380] on button "Salvar" at bounding box center [808, 372] width 56 height 28
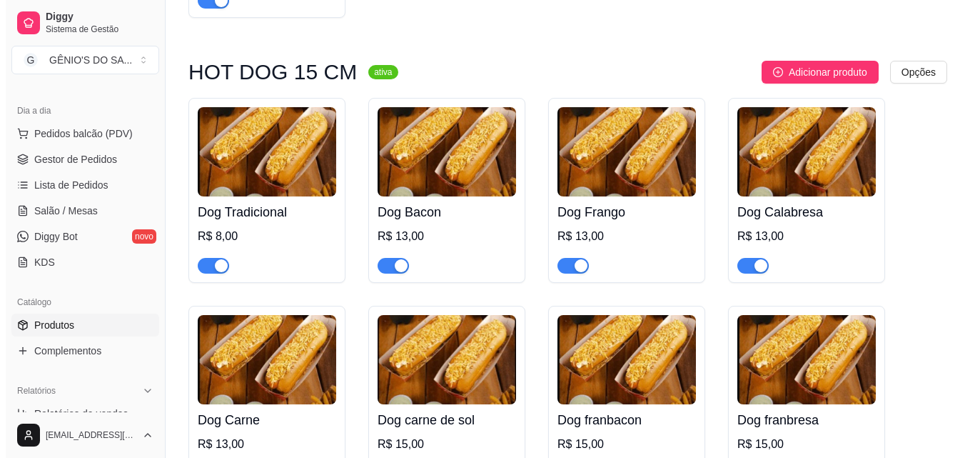
scroll to position [357, 0]
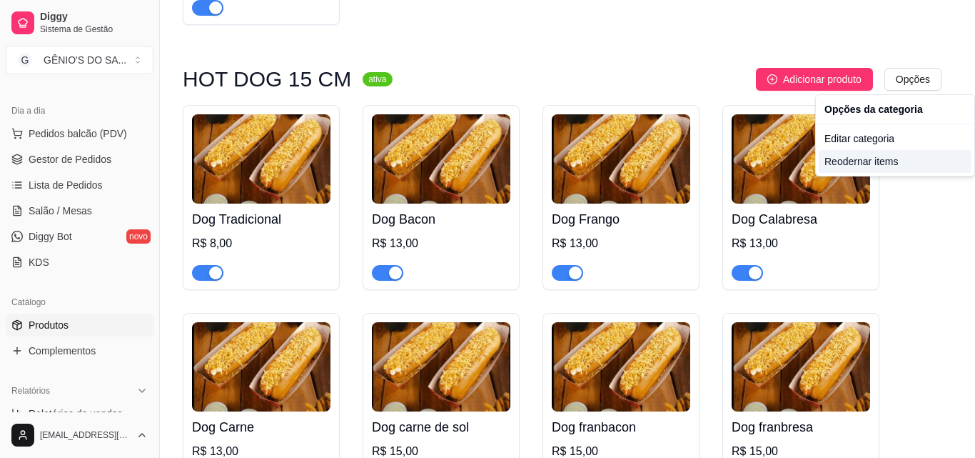
click at [884, 163] on div "Reodernar items" at bounding box center [895, 161] width 153 height 23
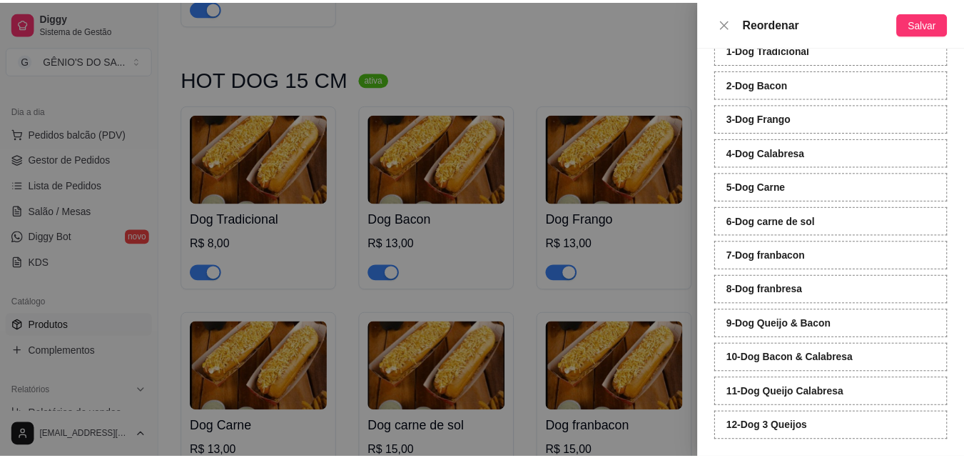
scroll to position [96, 0]
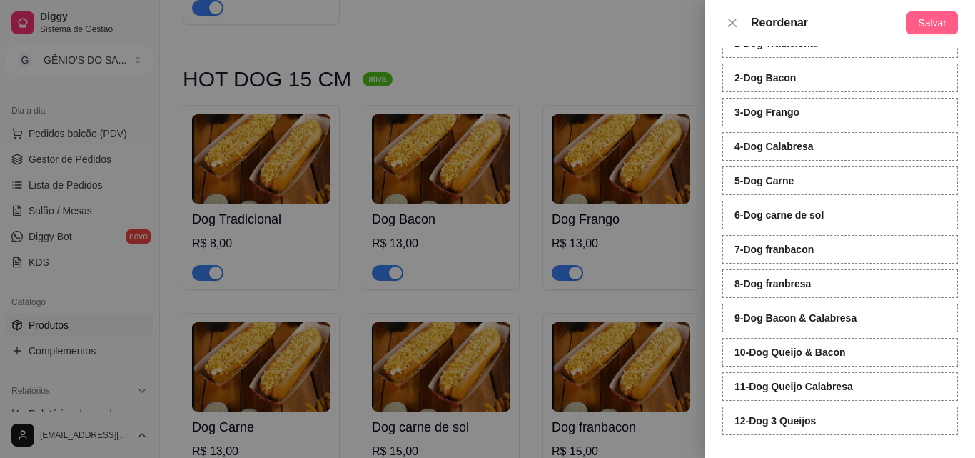
click at [927, 26] on span "Salvar" at bounding box center [932, 23] width 29 height 16
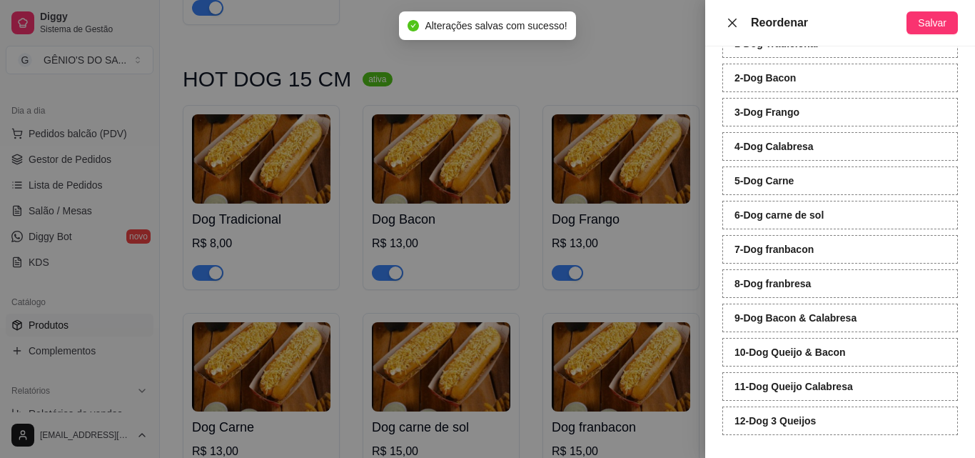
click at [740, 26] on button "Close" at bounding box center [732, 23] width 20 height 14
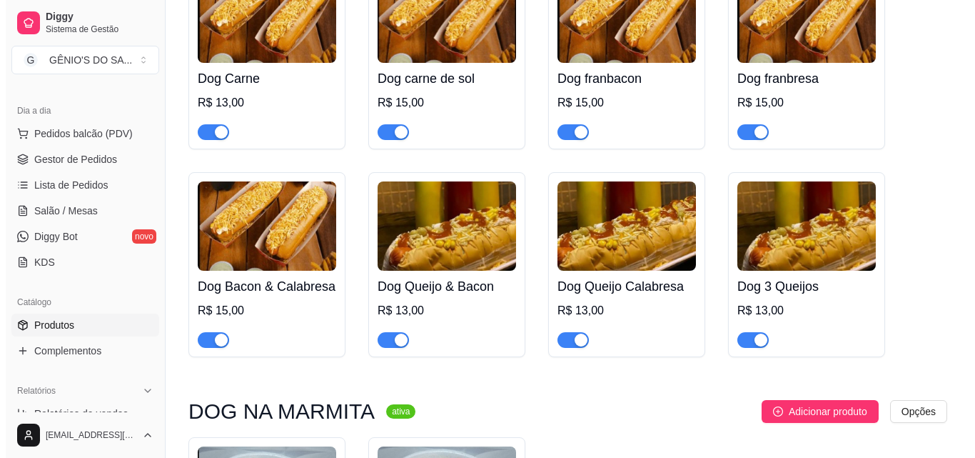
scroll to position [714, 0]
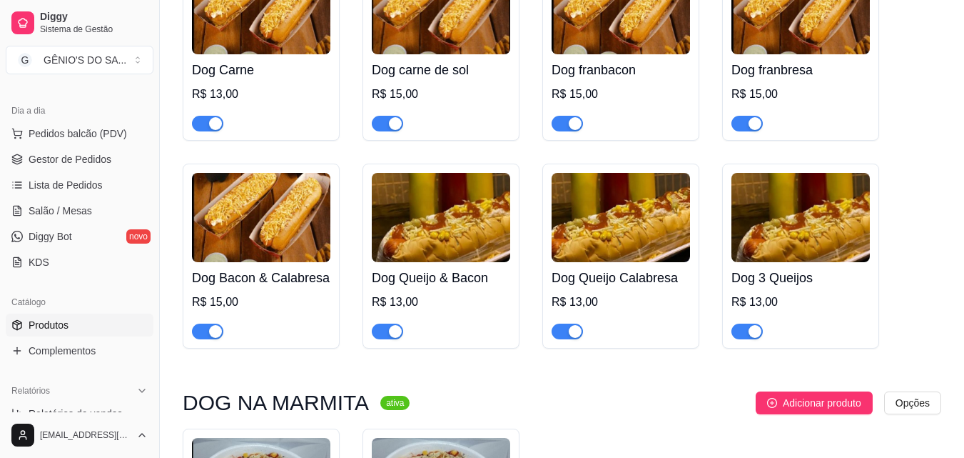
click at [278, 276] on h4 "Dog Bacon & Calabresa" at bounding box center [261, 278] width 138 height 20
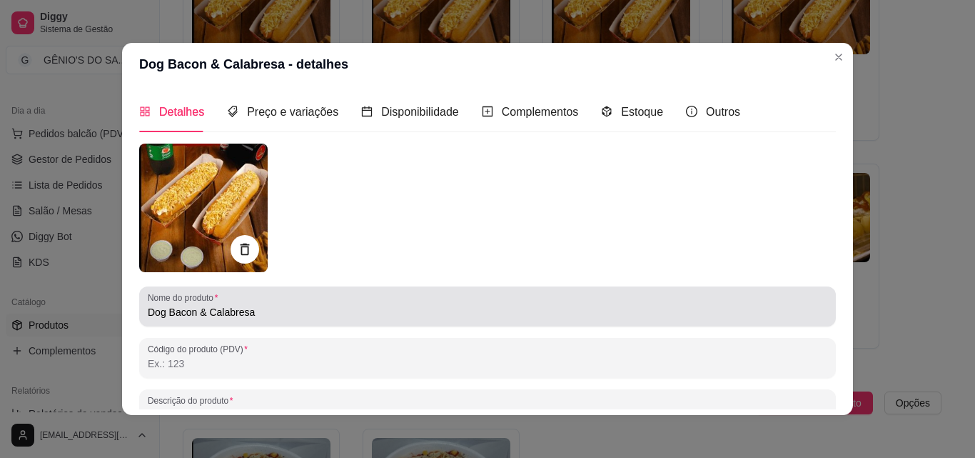
click at [243, 321] on div "Dog Bacon & Calabresa" at bounding box center [488, 306] width 680 height 29
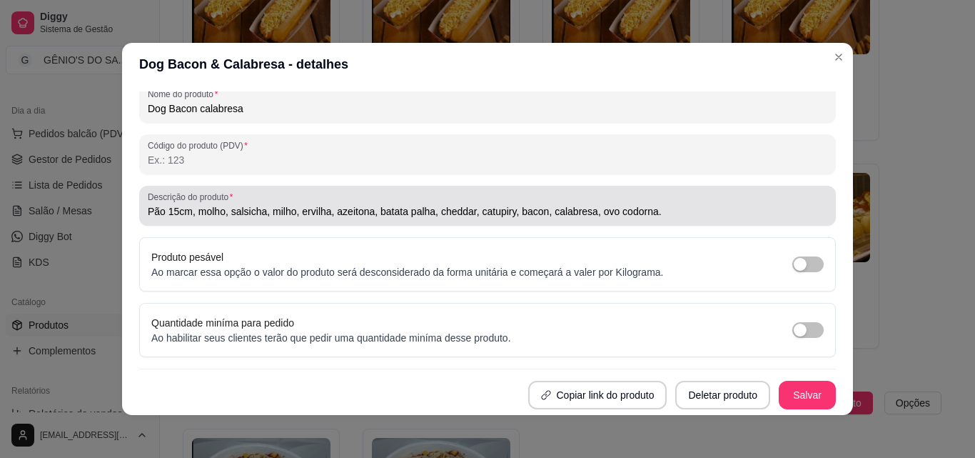
scroll to position [3, 0]
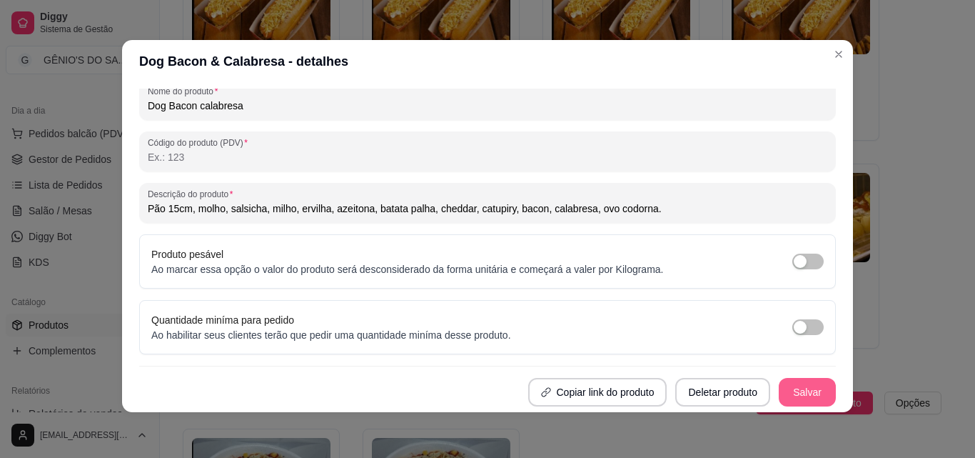
type input "Dog Bacon calabresa"
click at [779, 390] on button "Salvar" at bounding box center [807, 392] width 57 height 29
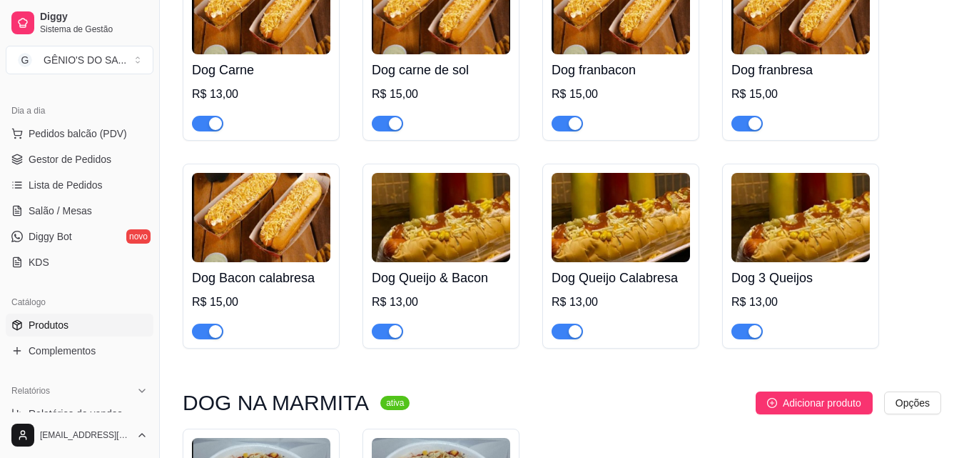
click at [619, 293] on div "Dog Queijo Calabresa R$ 13,00" at bounding box center [621, 300] width 138 height 77
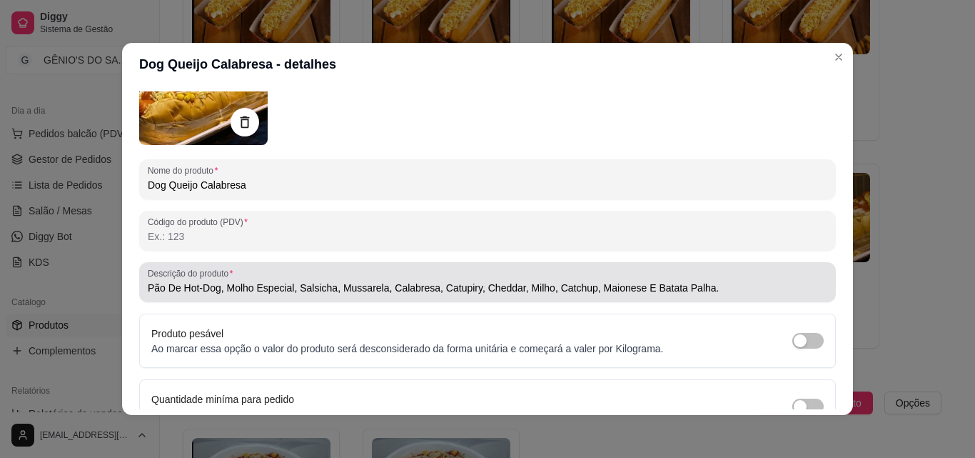
scroll to position [203, 0]
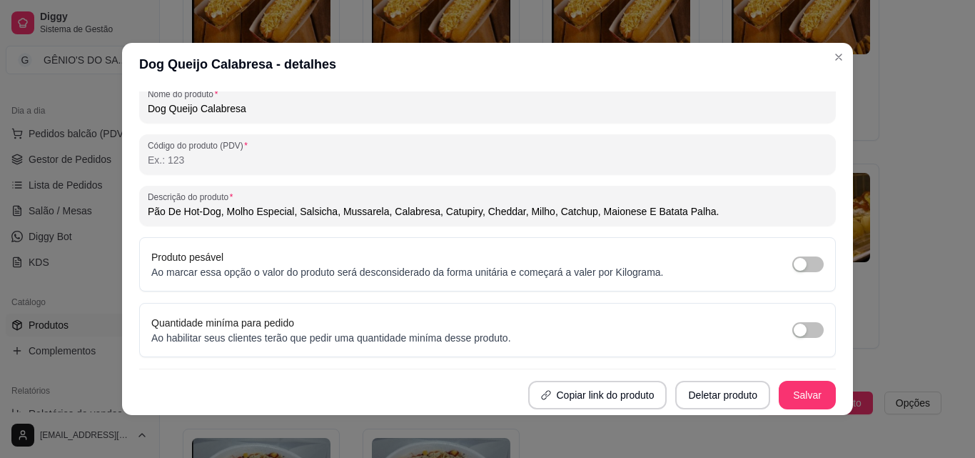
drag, startPoint x: 699, startPoint y: 218, endPoint x: 87, endPoint y: 234, distance: 612.0
click at [87, 234] on div "Dog Queijo Calabresa - detalhes Detalhes Preço e variações Disponibilidade Comp…" at bounding box center [487, 229] width 975 height 458
paste input "15cm, molho, salsicha, milho, ervilha, azeitona, catchup, batata palha, [GEOGRA…"
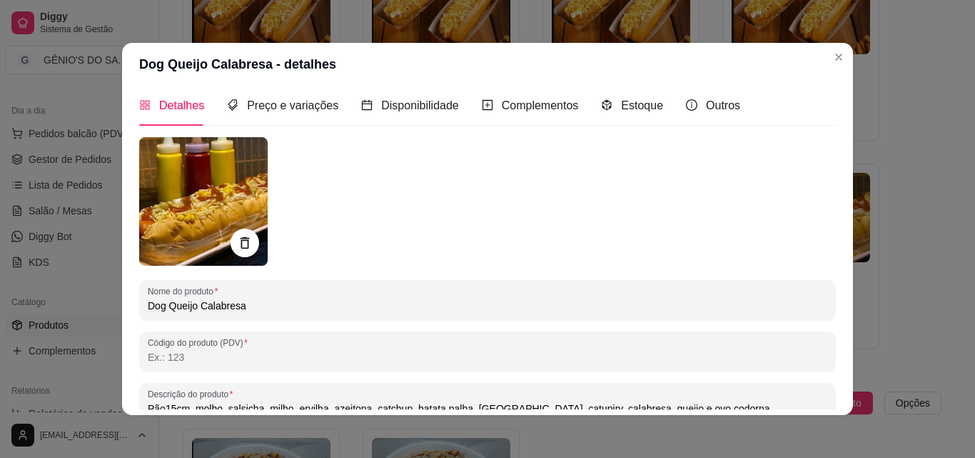
scroll to position [0, 0]
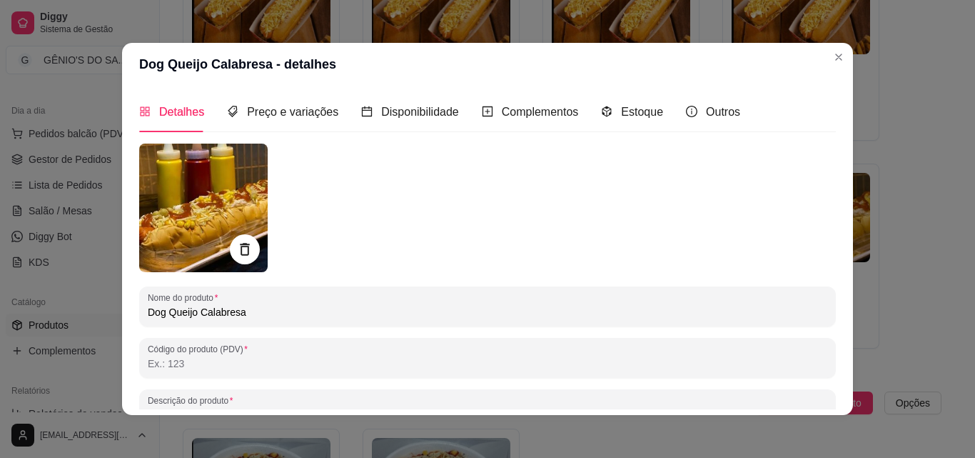
type input "Pão15cm, molho, salsicha, milho, ervilha, azeitona, catchup, batata palha, [GEO…"
click at [236, 243] on icon at bounding box center [244, 249] width 16 height 16
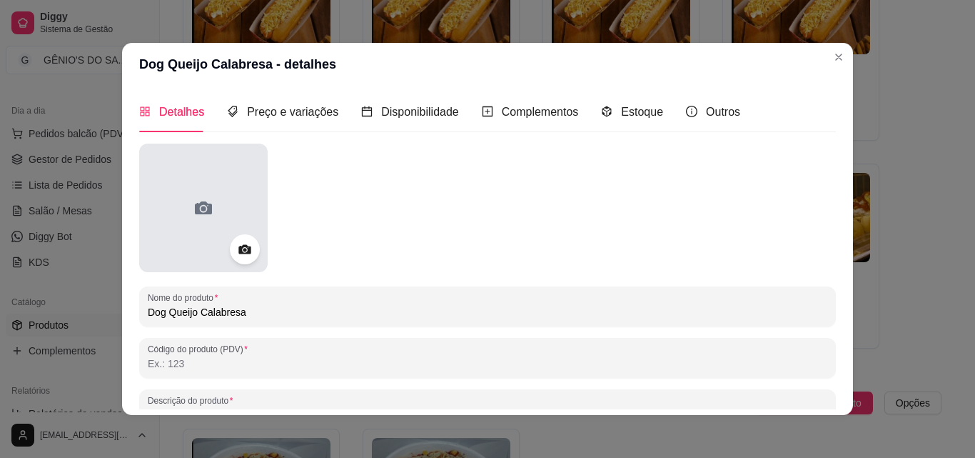
click at [192, 218] on icon at bounding box center [203, 207] width 23 height 23
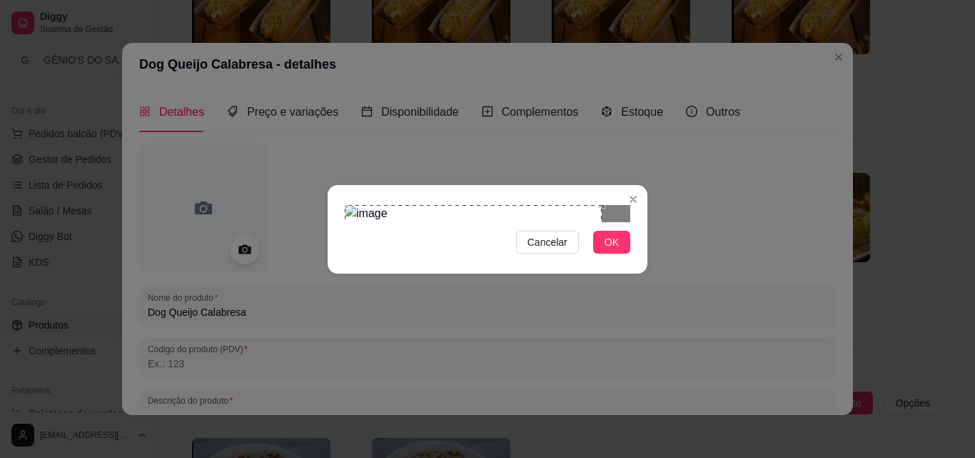
click at [356, 205] on div "Use the arrow keys to move the crop selection area" at bounding box center [473, 285] width 257 height 161
click at [412, 222] on div at bounding box center [488, 213] width 286 height 17
click at [387, 229] on div "Use the arrow keys to move the crop selection area" at bounding box center [429, 288] width 166 height 166
click at [528, 259] on div "Cancelar OK" at bounding box center [488, 229] width 320 height 60
click at [607, 250] on span "OK" at bounding box center [612, 242] width 14 height 16
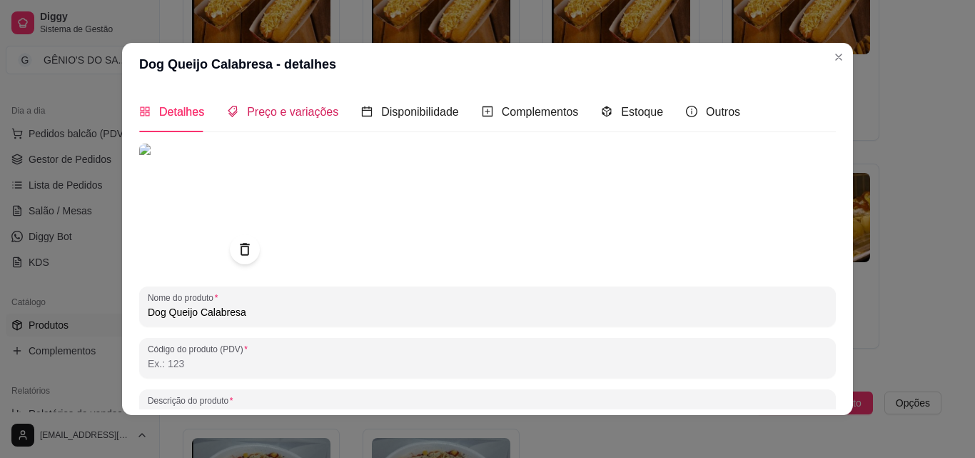
click at [306, 111] on span "Preço e variações" at bounding box center [292, 112] width 91 height 12
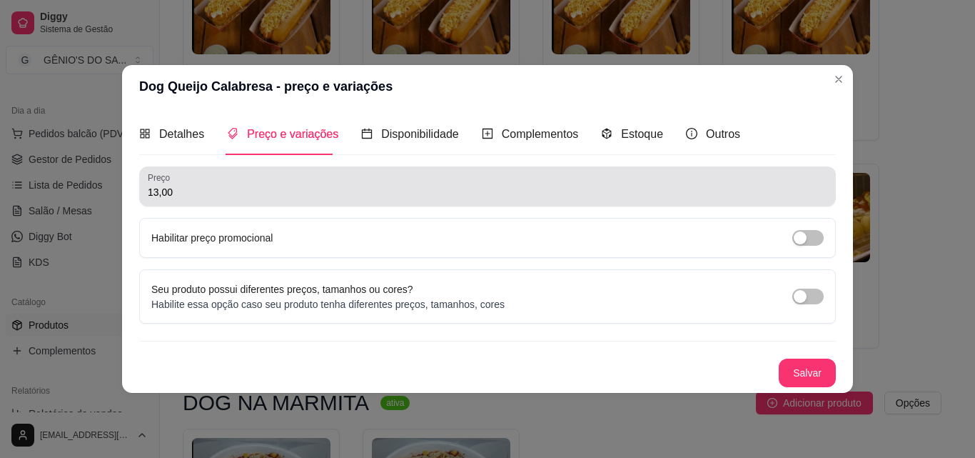
click at [214, 206] on div "Preço 13,00" at bounding box center [487, 186] width 697 height 40
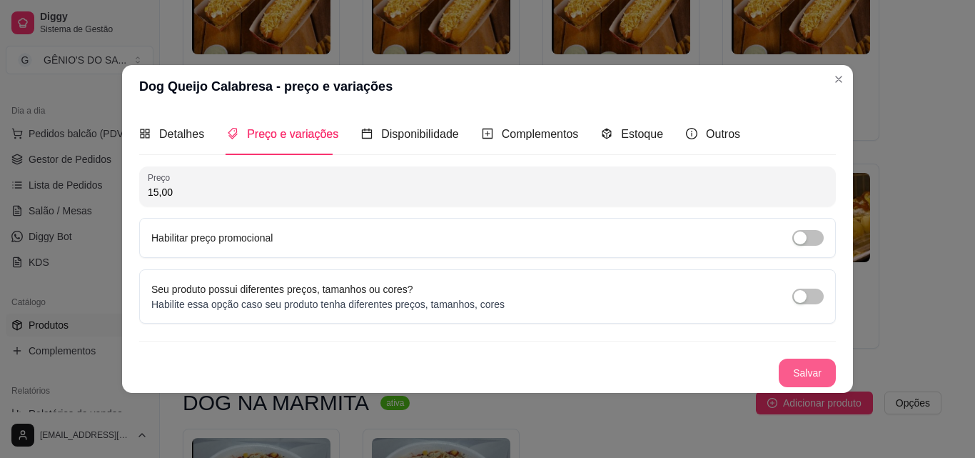
type input "15,00"
click at [825, 369] on button "Salvar" at bounding box center [807, 372] width 57 height 29
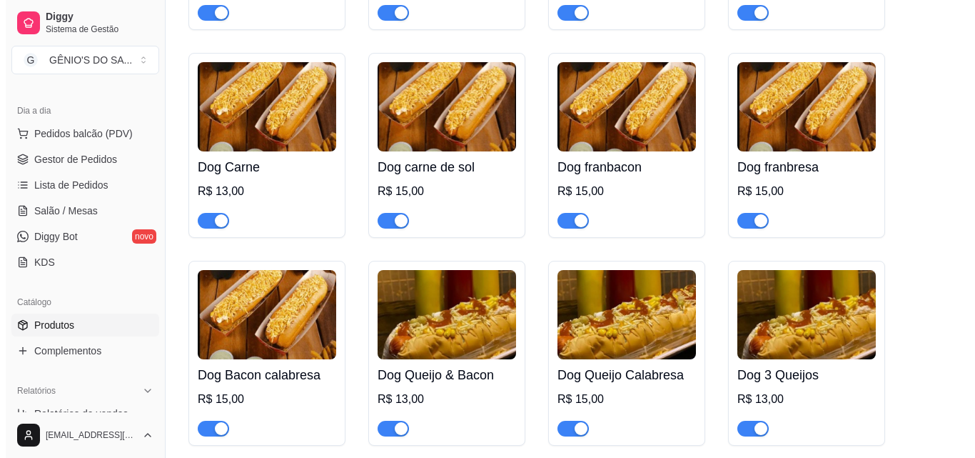
scroll to position [642, 0]
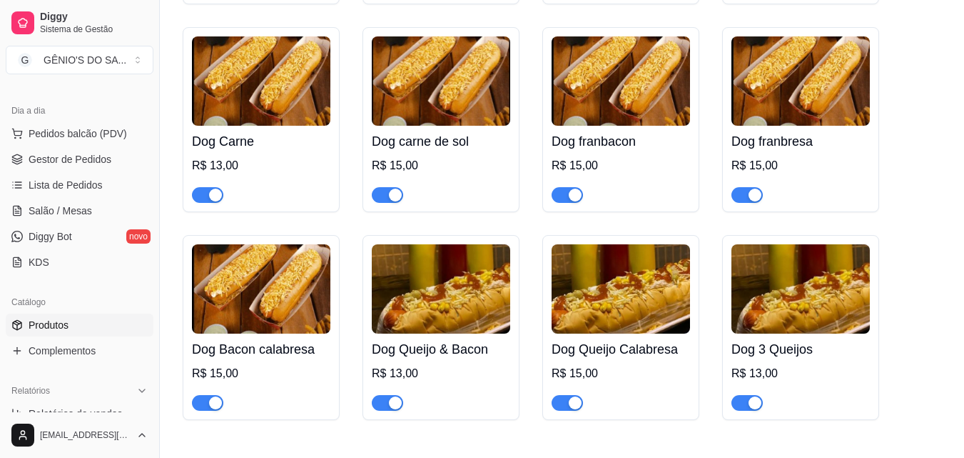
click at [611, 286] on img at bounding box center [621, 288] width 138 height 89
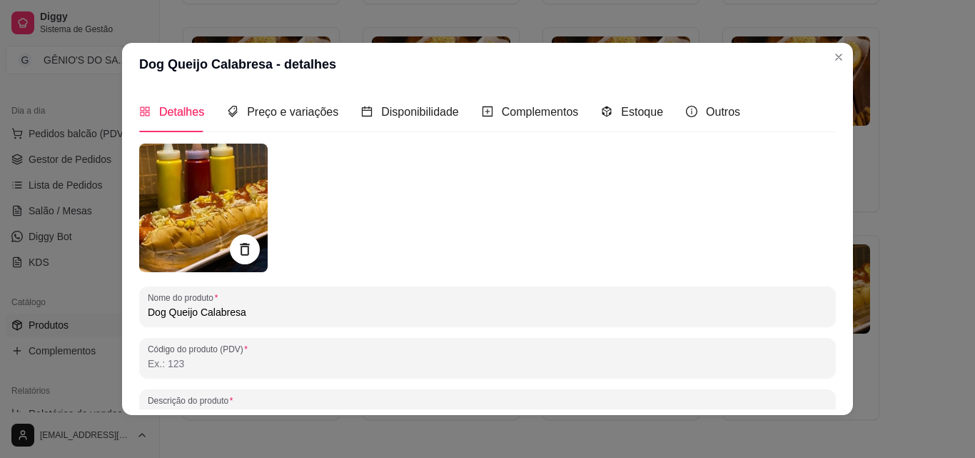
click at [244, 244] on icon at bounding box center [244, 249] width 9 height 12
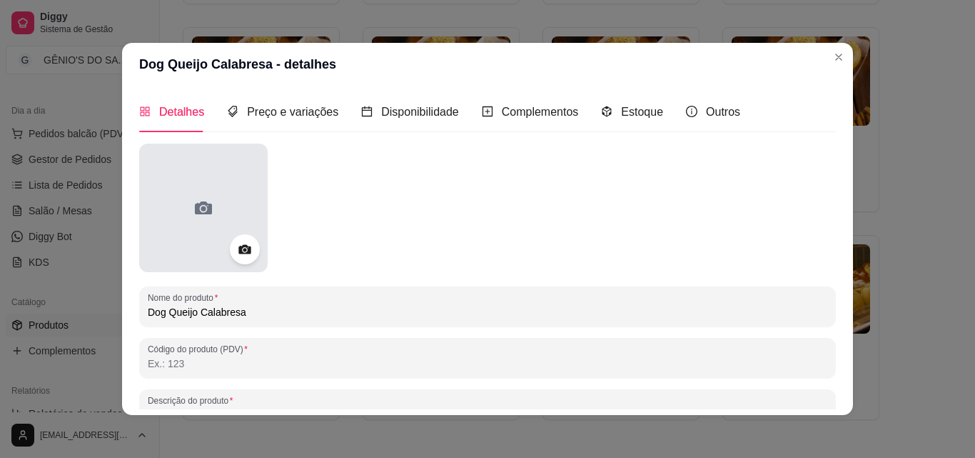
click at [208, 213] on icon at bounding box center [203, 207] width 23 height 23
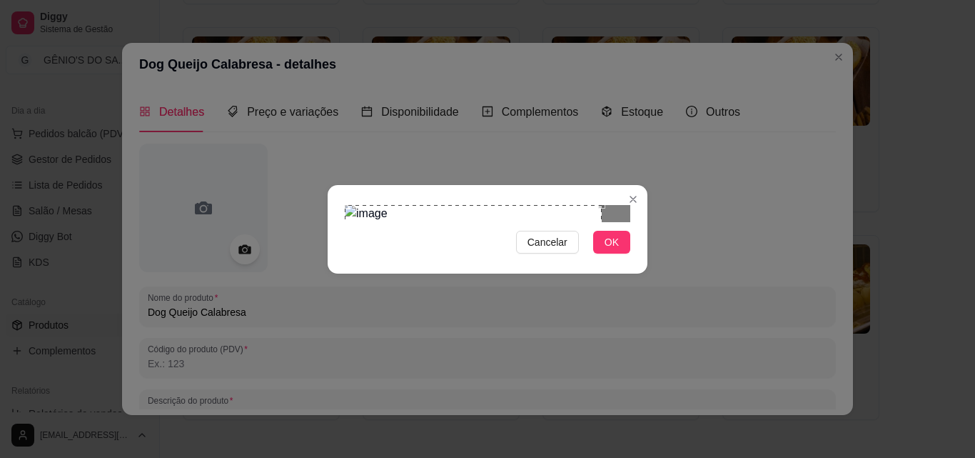
click at [364, 205] on div "Use the arrow keys to move the crop selection area" at bounding box center [473, 285] width 257 height 161
click at [565, 222] on div at bounding box center [488, 213] width 286 height 17
click at [615, 250] on span "OK" at bounding box center [612, 242] width 14 height 16
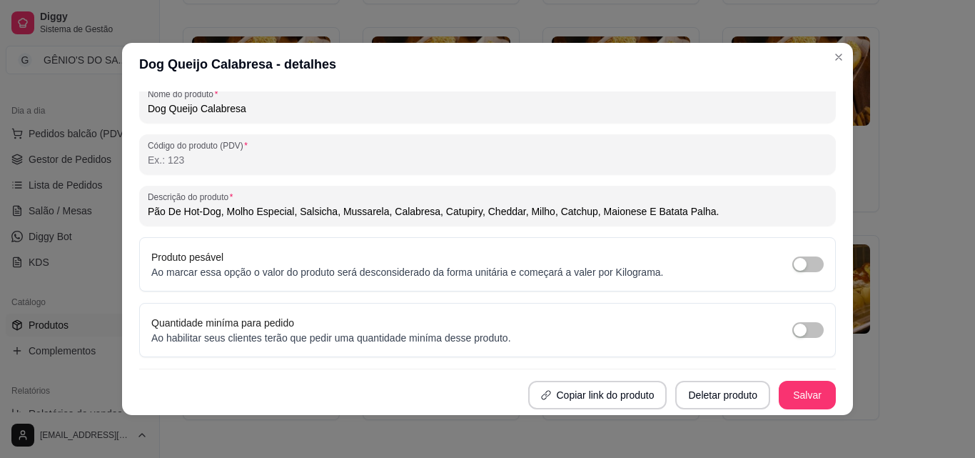
scroll to position [3, 0]
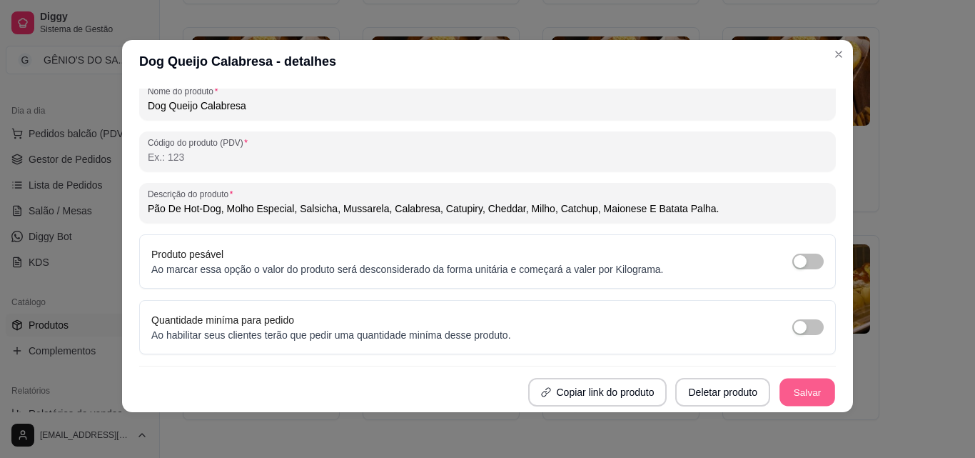
click at [780, 393] on button "Salvar" at bounding box center [808, 392] width 56 height 28
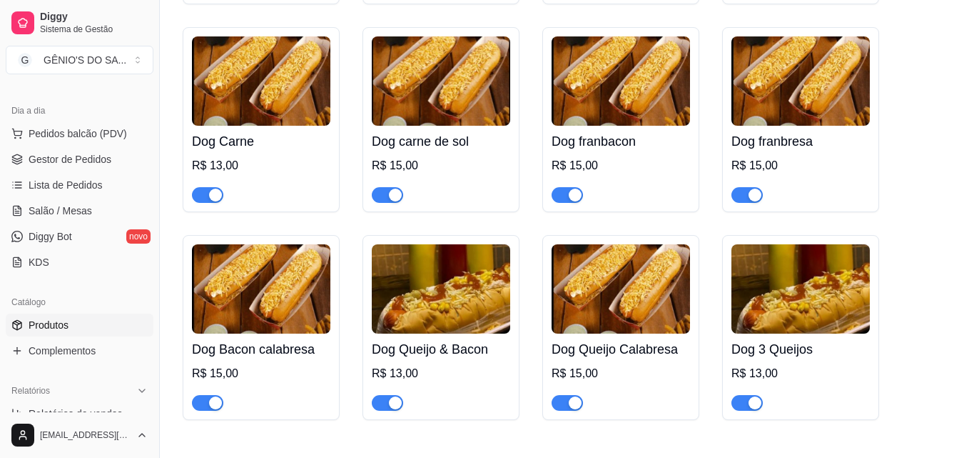
click at [443, 308] on img at bounding box center [441, 288] width 138 height 89
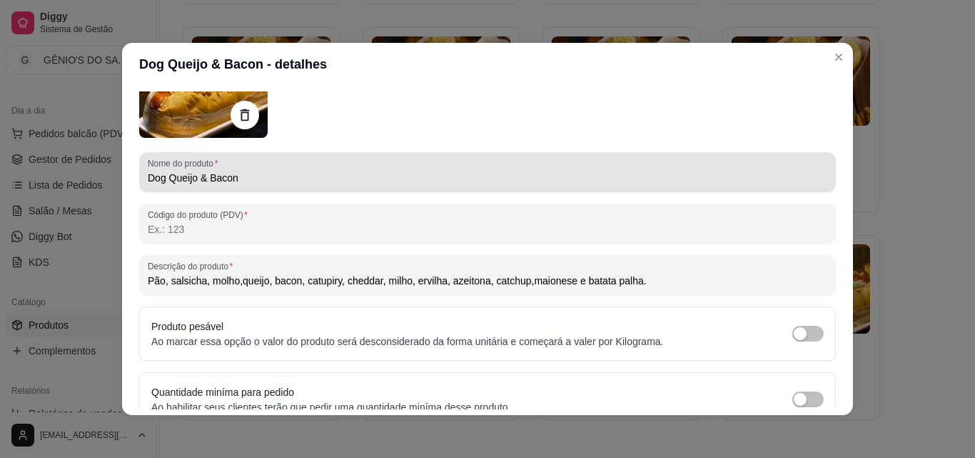
scroll to position [143, 0]
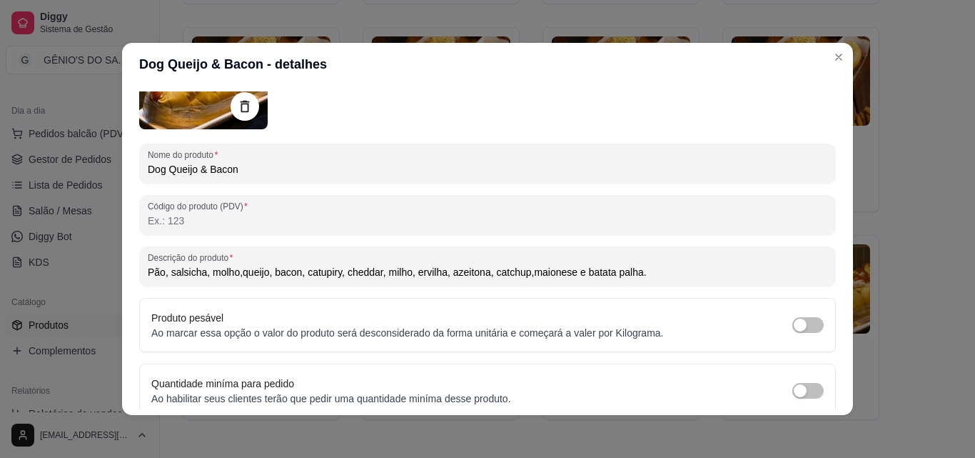
drag, startPoint x: 675, startPoint y: 272, endPoint x: 161, endPoint y: 283, distance: 514.1
click at [166, 283] on div "Descrição do produto Pão, salsicha, molho,queijo, bacon, catupiry, cheddar, mil…" at bounding box center [487, 266] width 697 height 40
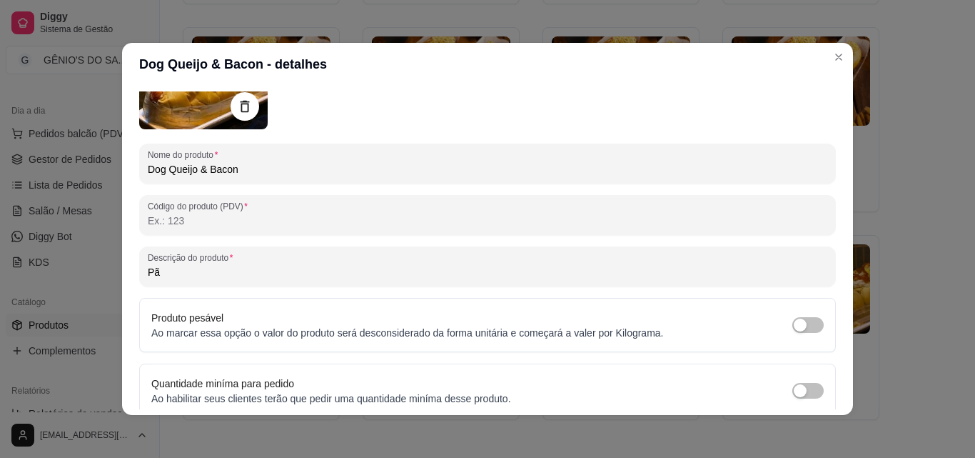
type input "P"
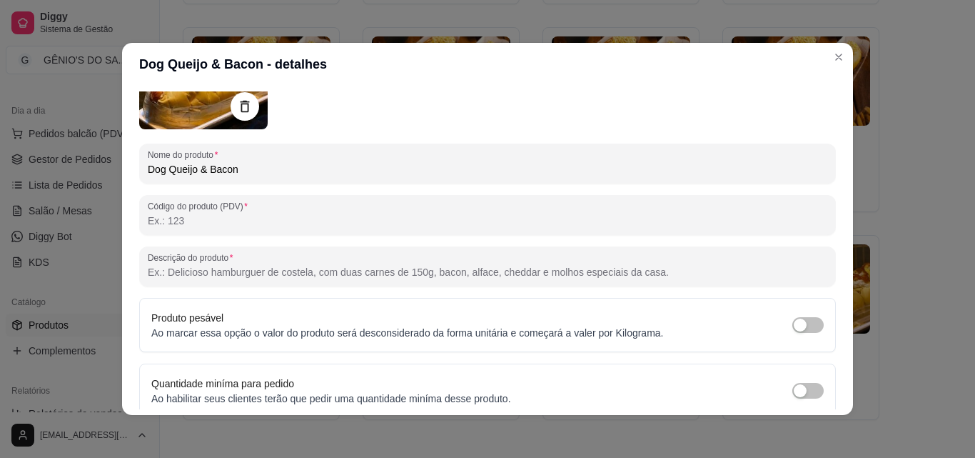
paste input "Pão15cm, molho, salsicha, milho, ervilha, azeitona, catchup, batata palha, ched…"
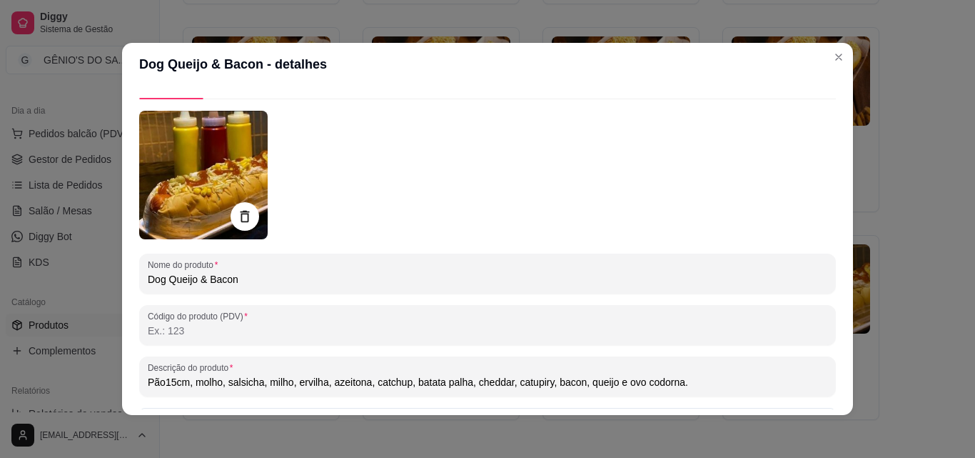
scroll to position [0, 0]
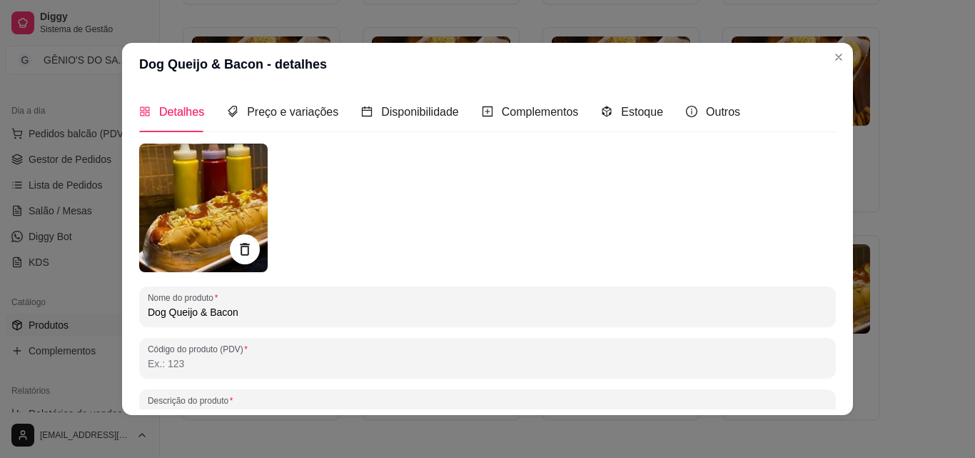
type input "Pão15cm, molho, salsicha, milho, ervilha, azeitona, catchup, batata palha, ched…"
click at [240, 247] on icon at bounding box center [244, 249] width 9 height 12
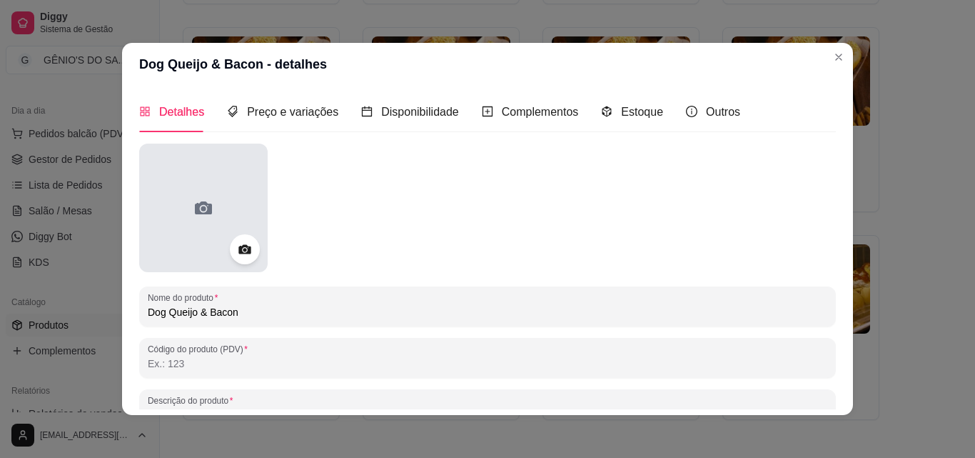
click at [226, 224] on div at bounding box center [203, 207] width 128 height 128
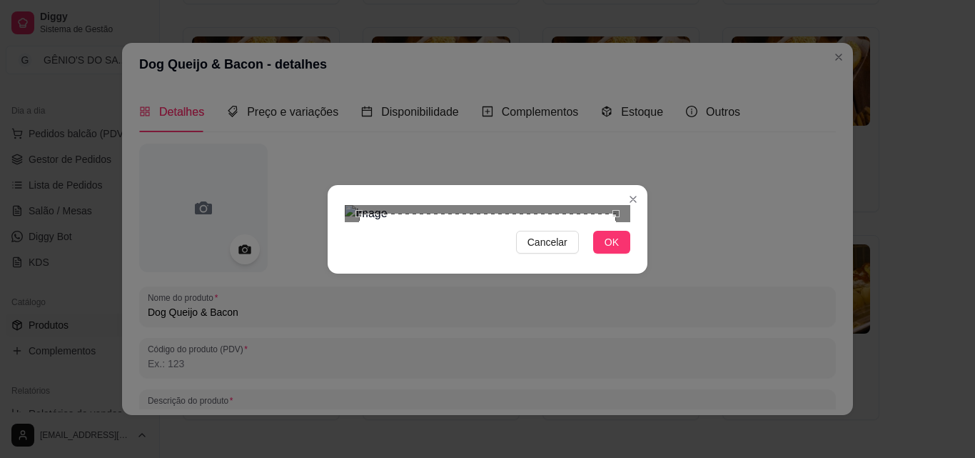
click at [403, 213] on div "Use the arrow keys to move the crop selection area" at bounding box center [487, 293] width 257 height 161
click at [373, 205] on div "Use the arrow keys to move the crop selection area" at bounding box center [473, 285] width 257 height 161
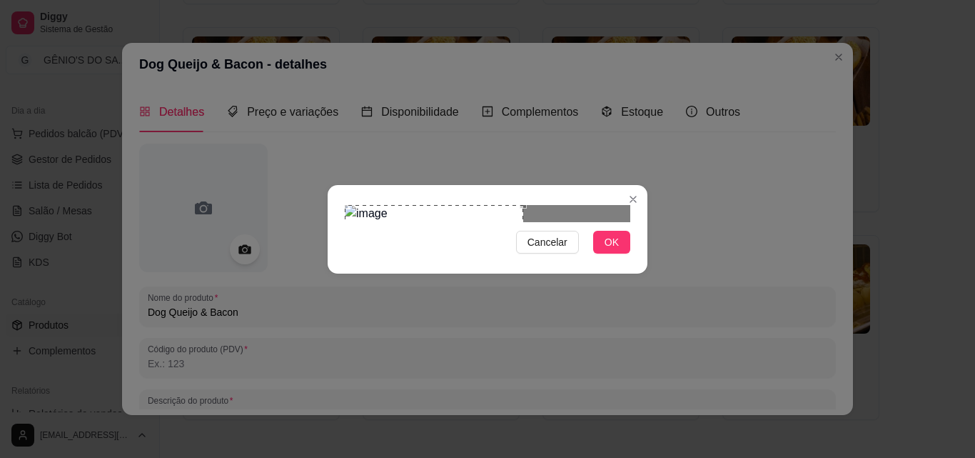
click at [571, 222] on div at bounding box center [488, 213] width 286 height 17
click at [620, 253] on button "OK" at bounding box center [611, 242] width 37 height 23
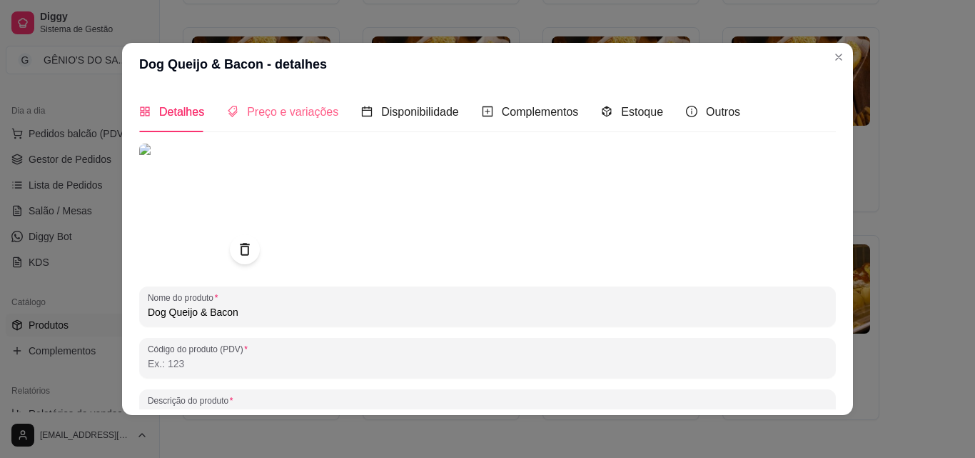
click at [258, 123] on div "Preço e variações" at bounding box center [282, 111] width 111 height 41
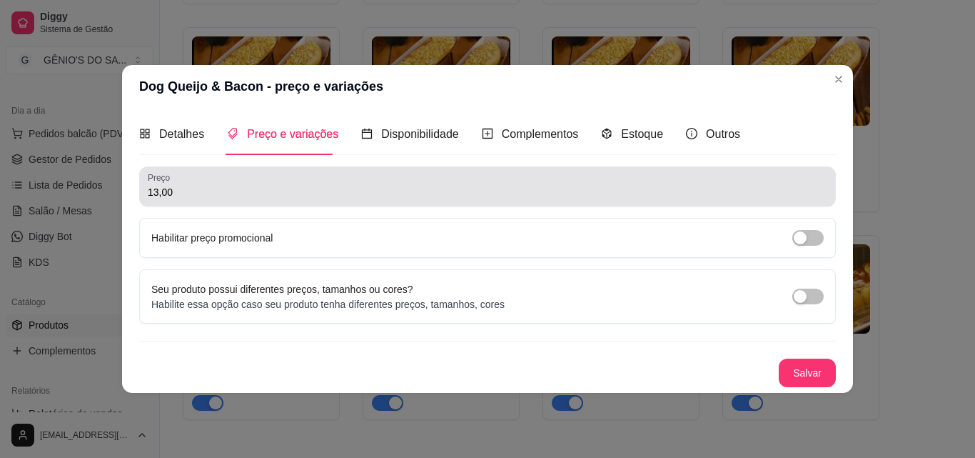
click at [213, 202] on div "Preço 13,00" at bounding box center [487, 186] width 697 height 40
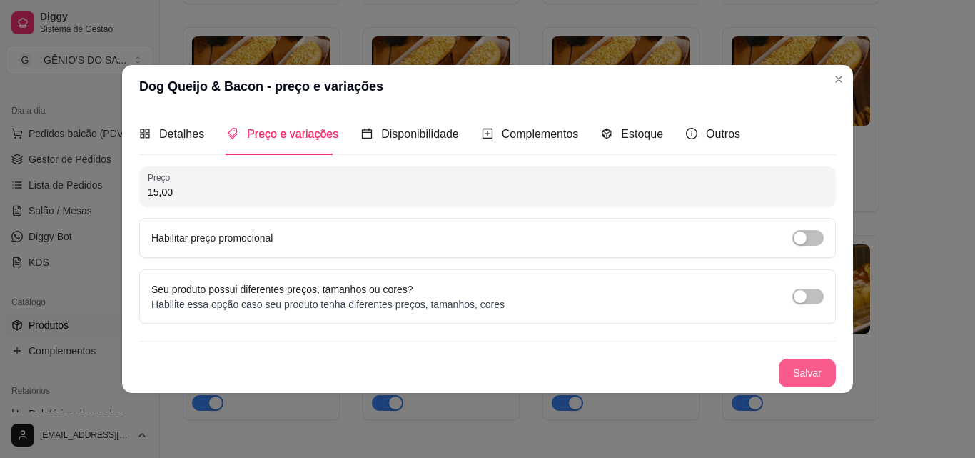
type input "15,00"
click at [793, 370] on button "Salvar" at bounding box center [807, 372] width 57 height 29
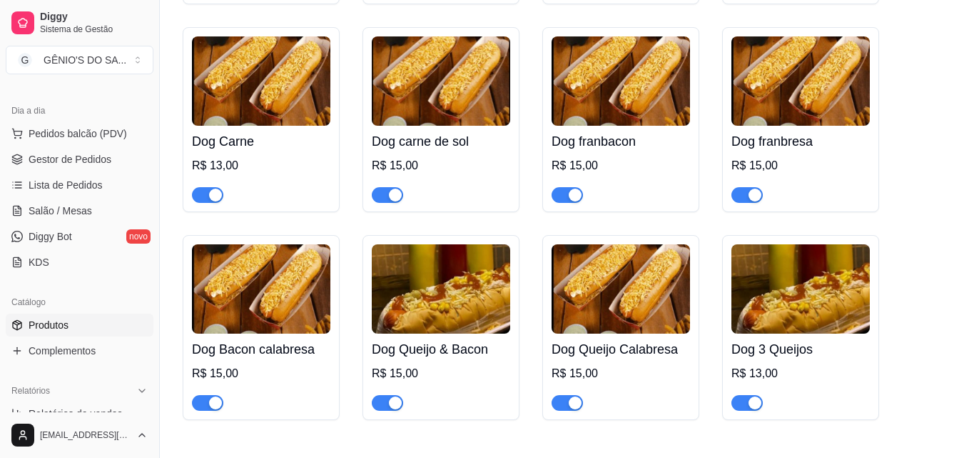
click at [414, 299] on img at bounding box center [441, 288] width 138 height 89
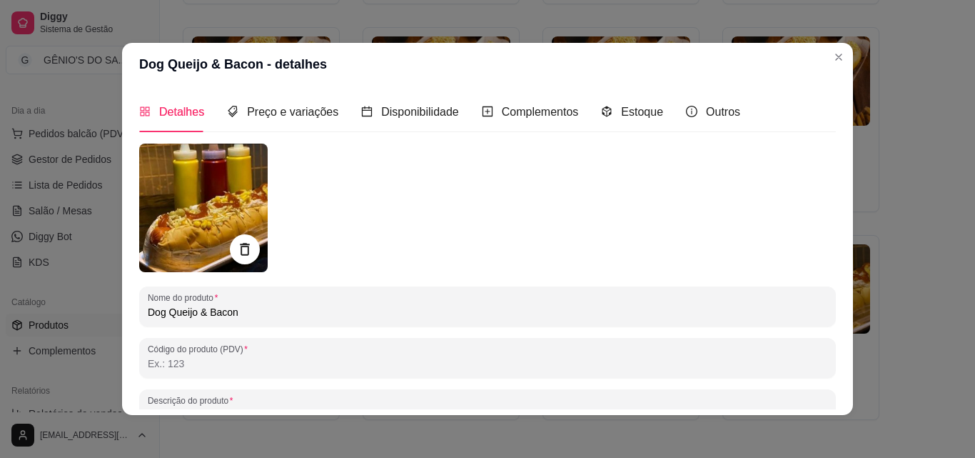
click at [243, 248] on icon at bounding box center [244, 249] width 9 height 12
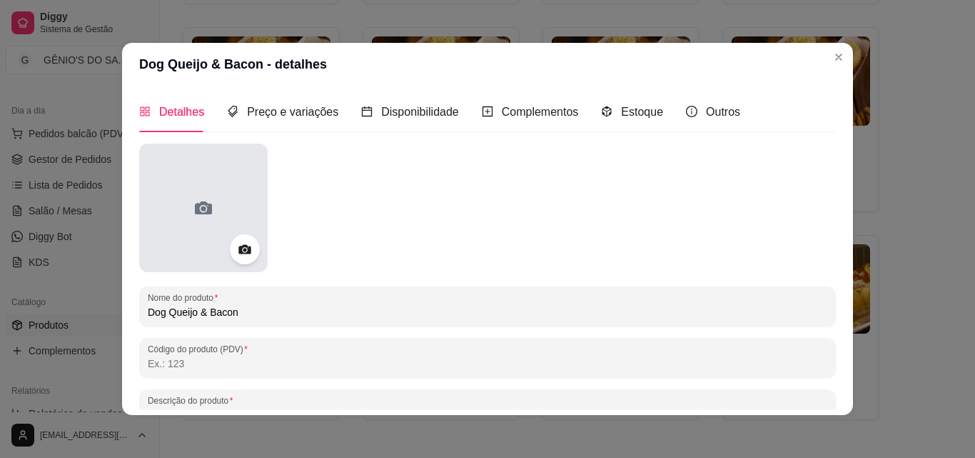
click at [201, 212] on icon at bounding box center [203, 207] width 17 height 13
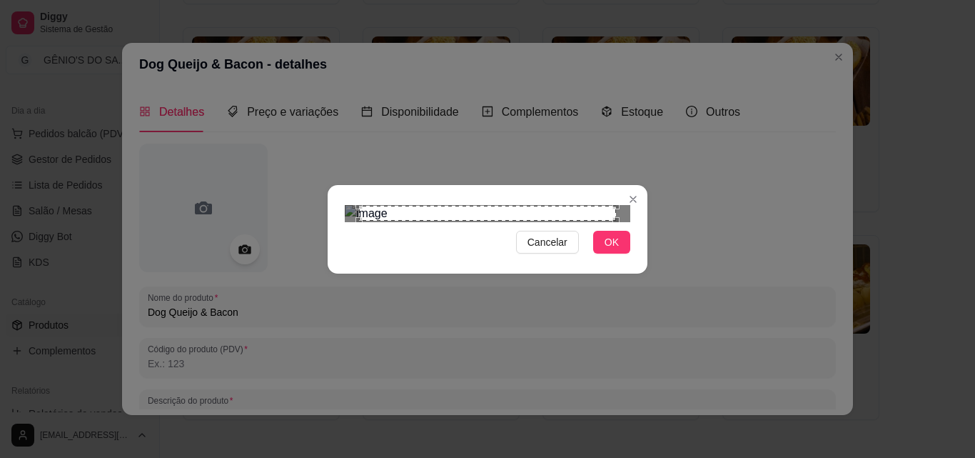
click at [396, 211] on div "Use the arrow keys to move the crop selection area" at bounding box center [487, 214] width 257 height 16
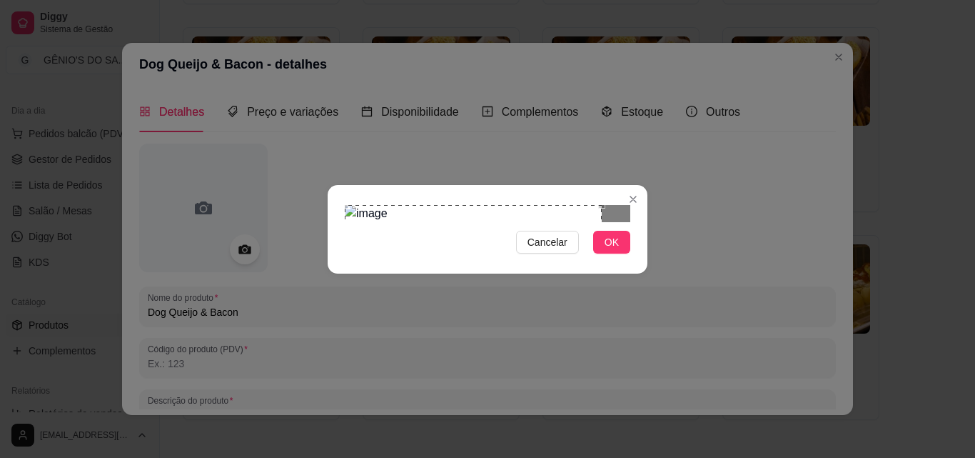
click at [378, 205] on div "Use the arrow keys to move the crop selection area" at bounding box center [473, 285] width 257 height 161
click at [555, 222] on div at bounding box center [488, 213] width 286 height 17
click at [617, 253] on button "OK" at bounding box center [611, 242] width 37 height 23
click at [617, 250] on span "OK" at bounding box center [612, 242] width 14 height 16
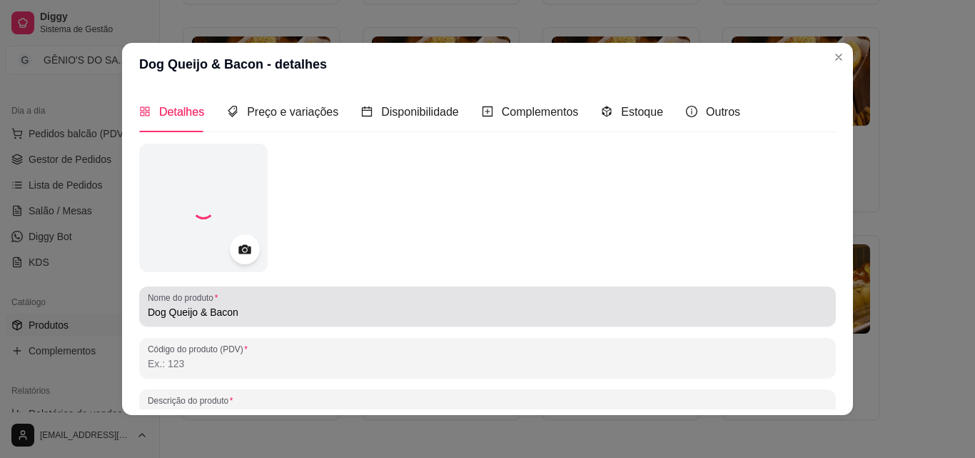
click at [617, 320] on div "Dog Queijo & Bacon" at bounding box center [488, 306] width 680 height 29
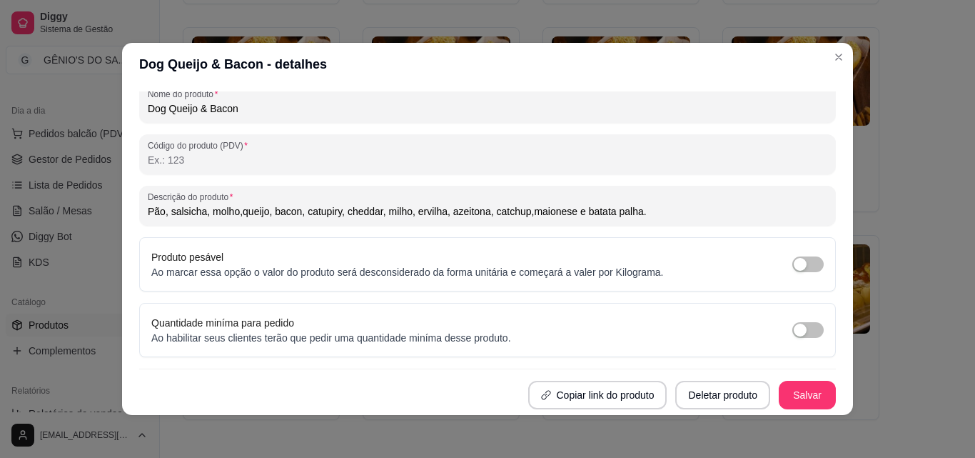
scroll to position [3, 0]
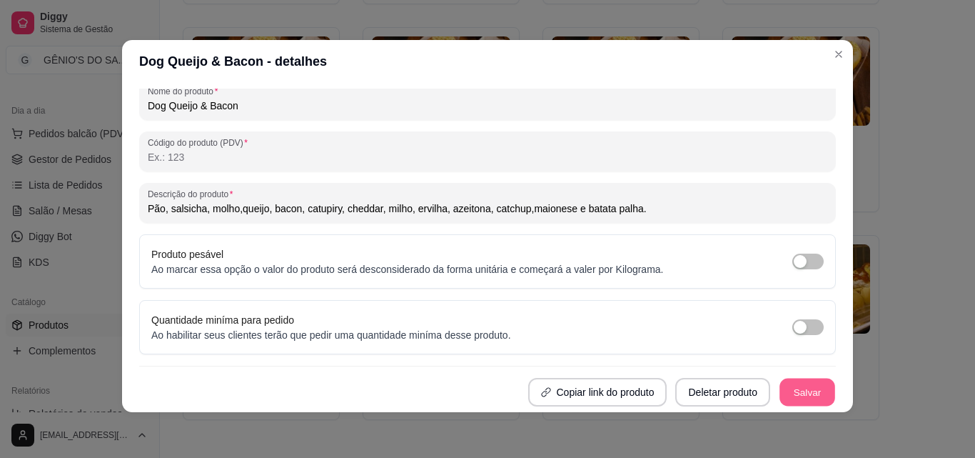
click at [791, 388] on button "Salvar" at bounding box center [808, 392] width 56 height 28
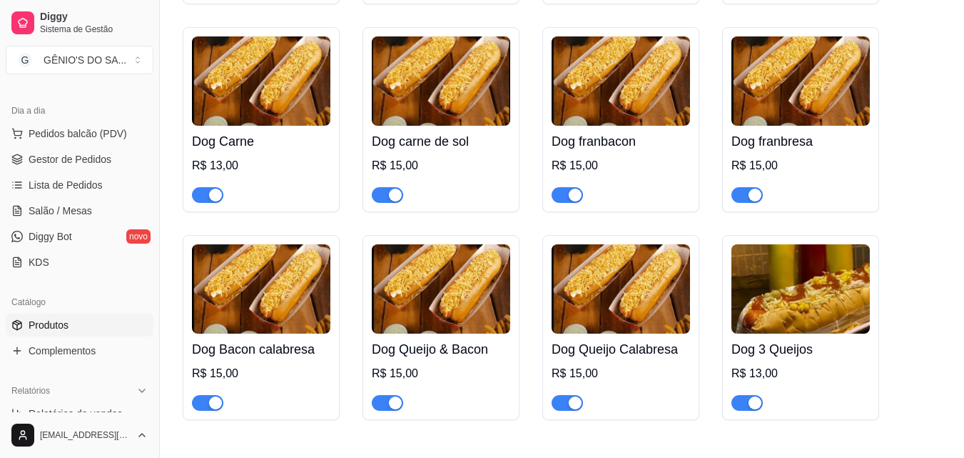
click at [789, 347] on h4 "Dog 3 Queijos" at bounding box center [801, 349] width 138 height 20
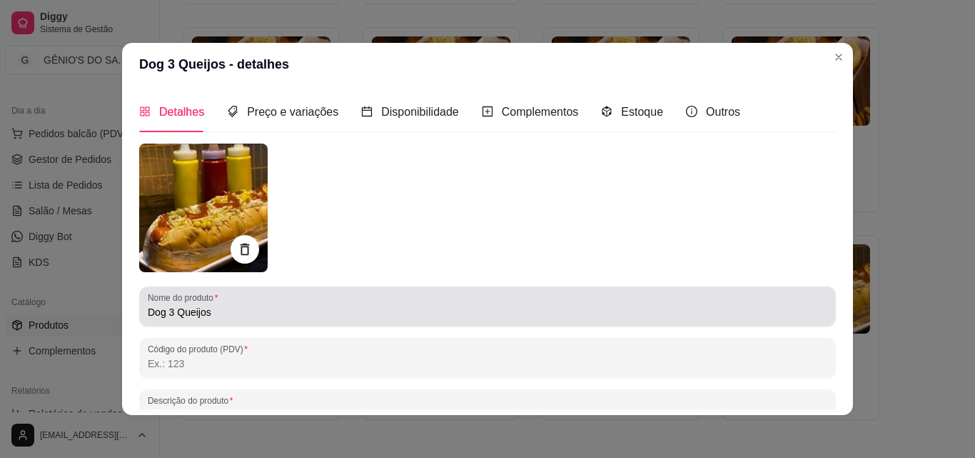
click at [172, 315] on input "Dog 3 Queijos" at bounding box center [488, 312] width 680 height 14
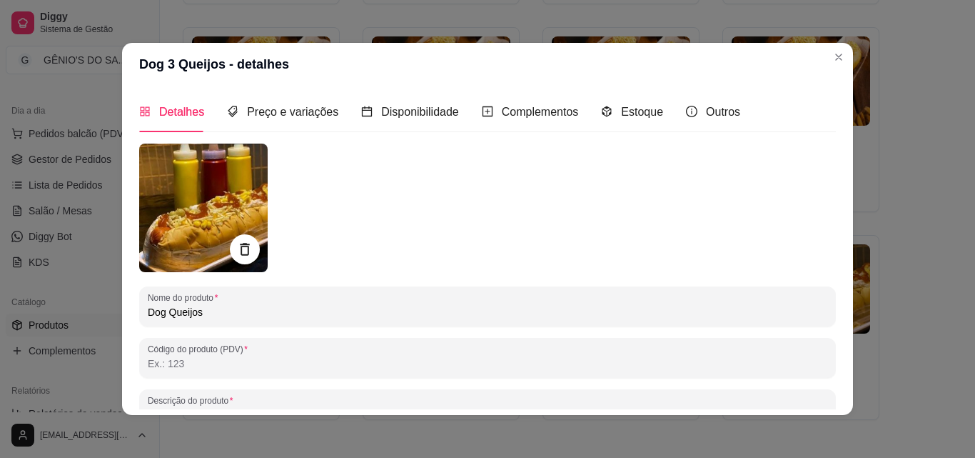
type input "Dog Queijos"
click at [244, 243] on icon at bounding box center [244, 249] width 16 height 16
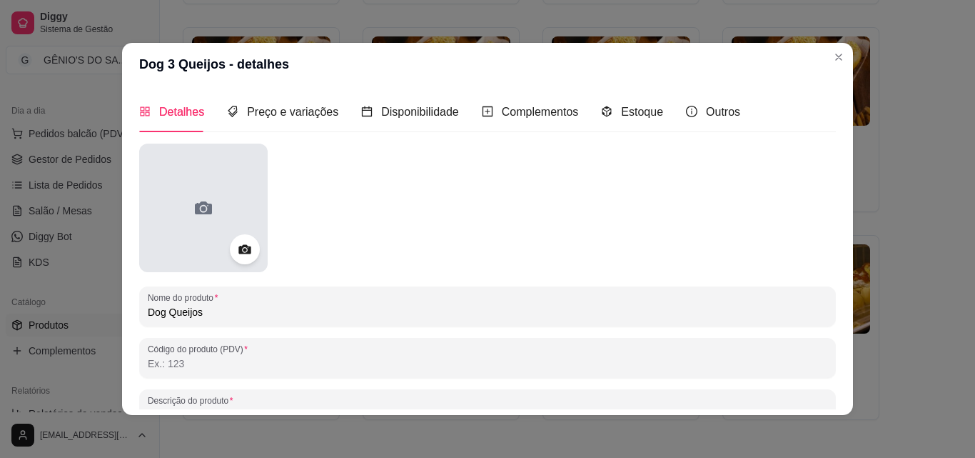
click at [213, 193] on div at bounding box center [203, 207] width 128 height 128
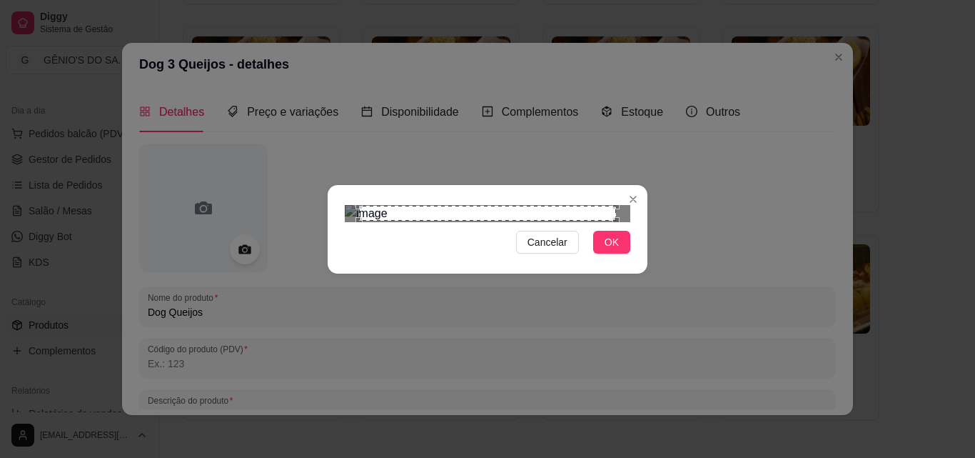
click at [434, 206] on div "Use the arrow keys to move the crop selection area" at bounding box center [487, 214] width 257 height 16
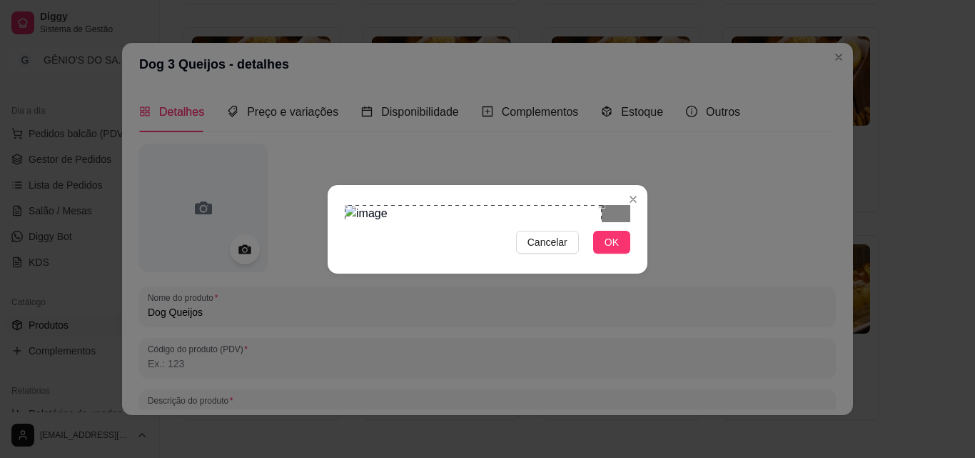
click at [415, 205] on div "Use the arrow keys to move the crop selection area" at bounding box center [473, 285] width 257 height 161
click at [570, 222] on div at bounding box center [488, 213] width 286 height 17
click at [614, 250] on span "OK" at bounding box center [612, 242] width 14 height 16
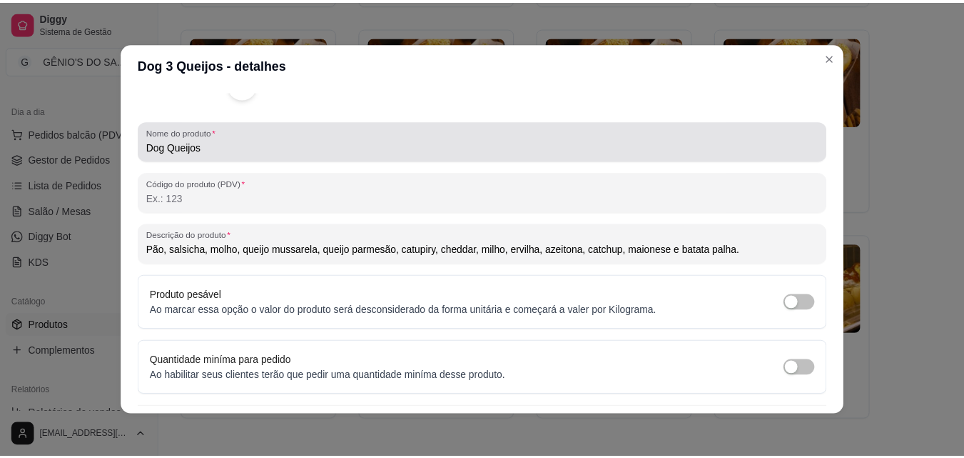
scroll to position [203, 0]
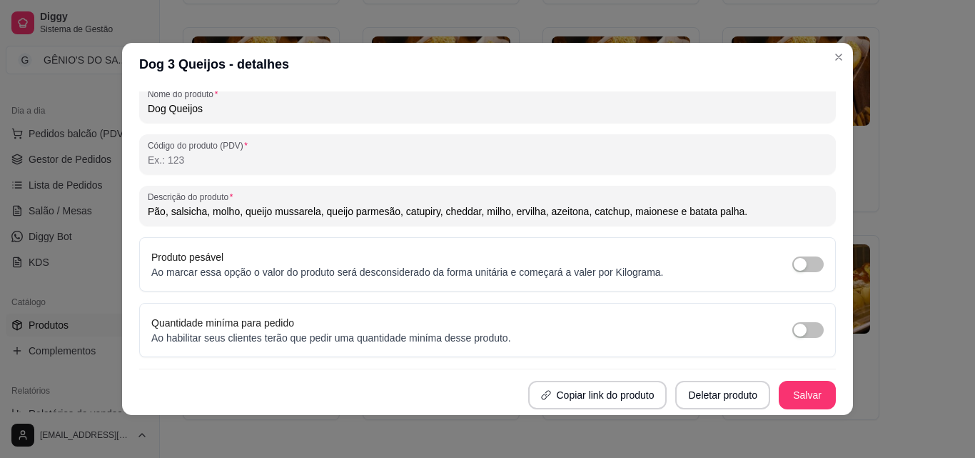
drag, startPoint x: 752, startPoint y: 214, endPoint x: 54, endPoint y: 233, distance: 699.1
click at [54, 233] on div "Dog 3 Queijos - detalhes Detalhes Preço e variações Disponibilidade Complemento…" at bounding box center [487, 229] width 975 height 458
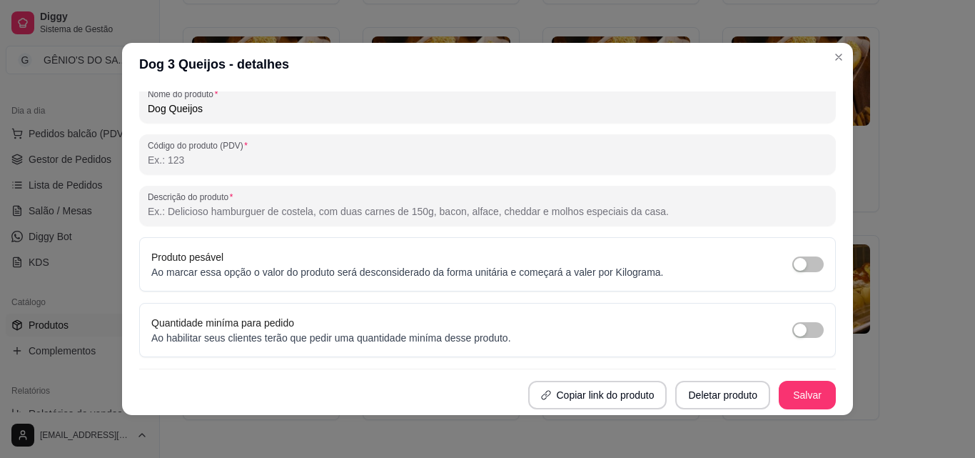
paste input "Pão15cm, molho, salsicha, milho, ervilha, azeitona, catchup, batata palha, ched…"
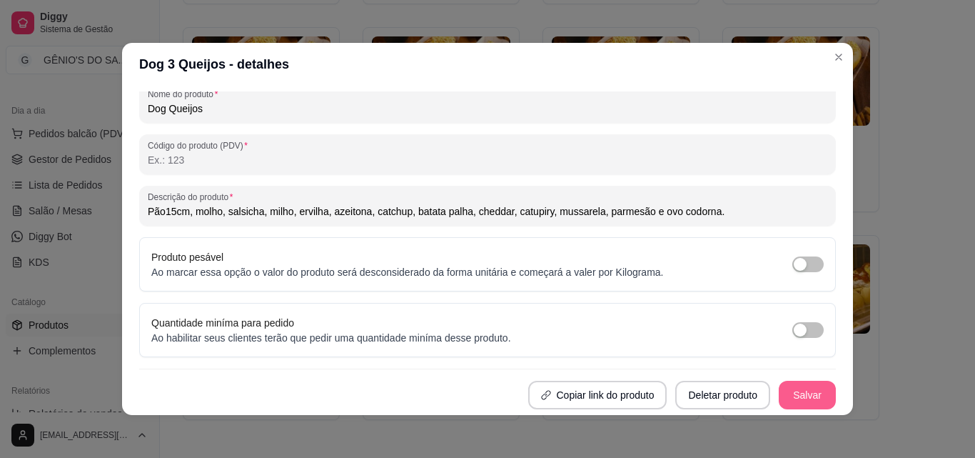
type input "Pão15cm, molho, salsicha, milho, ervilha, azeitona, catchup, batata palha, ched…"
click at [785, 403] on button "Salvar" at bounding box center [808, 395] width 56 height 28
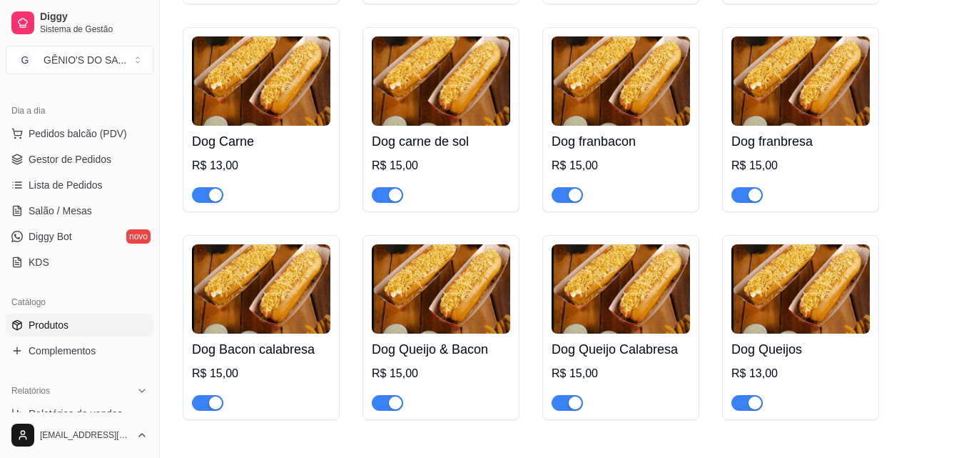
click at [757, 376] on div "R$ 13,00" at bounding box center [801, 373] width 138 height 17
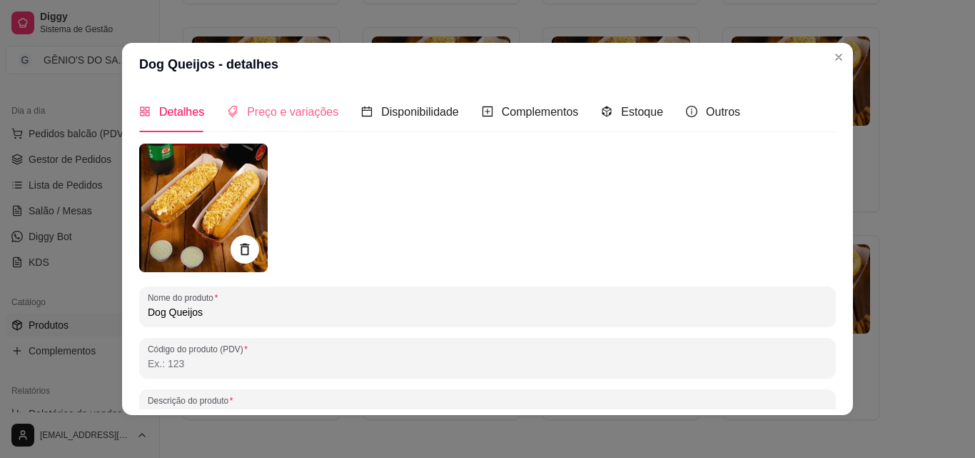
click at [286, 122] on div "Preço e variações" at bounding box center [282, 111] width 111 height 41
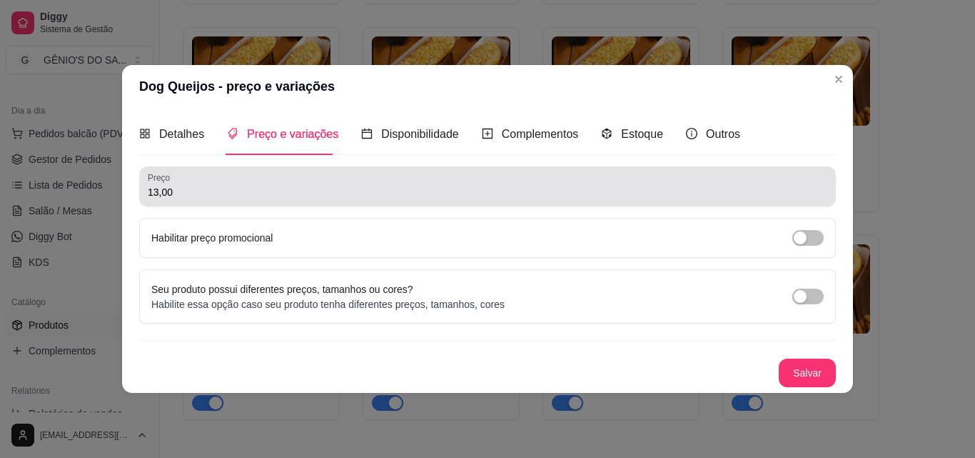
click at [237, 183] on div "13,00" at bounding box center [488, 186] width 680 height 29
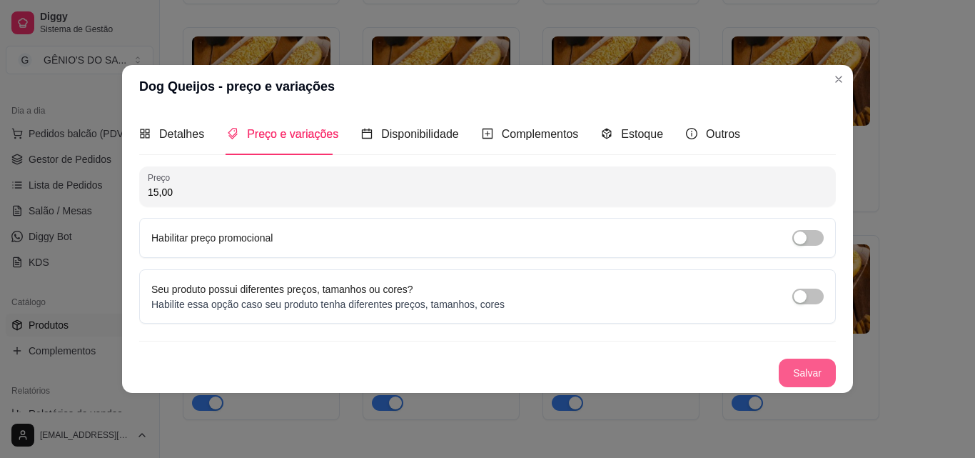
type input "15,00"
click at [810, 363] on button "Salvar" at bounding box center [807, 372] width 57 height 29
click at [807, 380] on button "Salvar" at bounding box center [807, 372] width 57 height 29
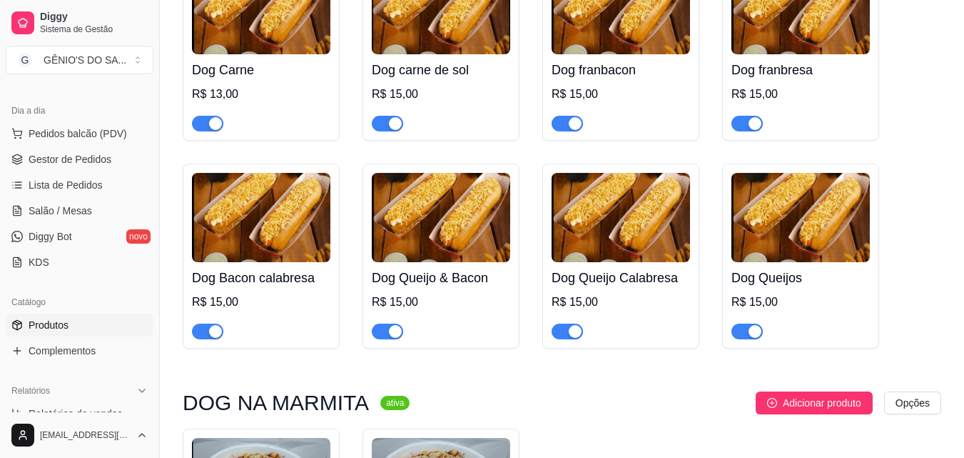
scroll to position [785, 0]
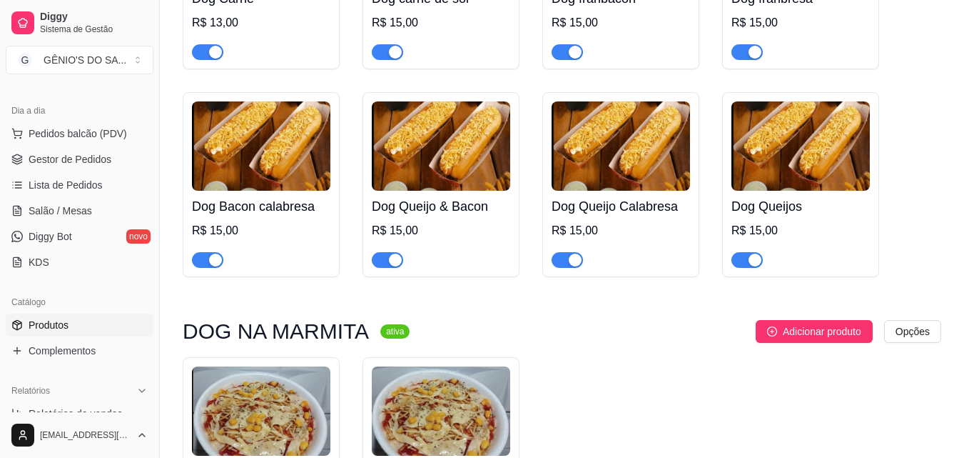
click at [767, 228] on div "R$ 15,00" at bounding box center [801, 230] width 138 height 17
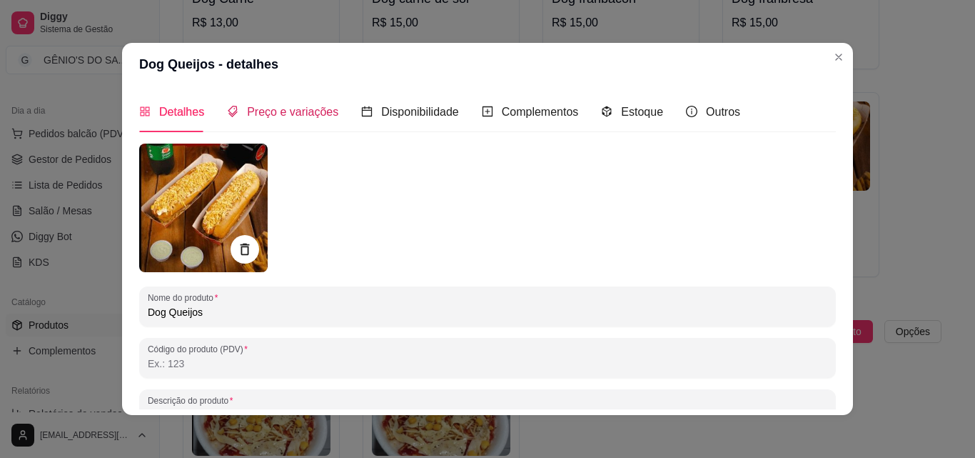
click at [282, 116] on span "Preço e variações" at bounding box center [292, 112] width 91 height 12
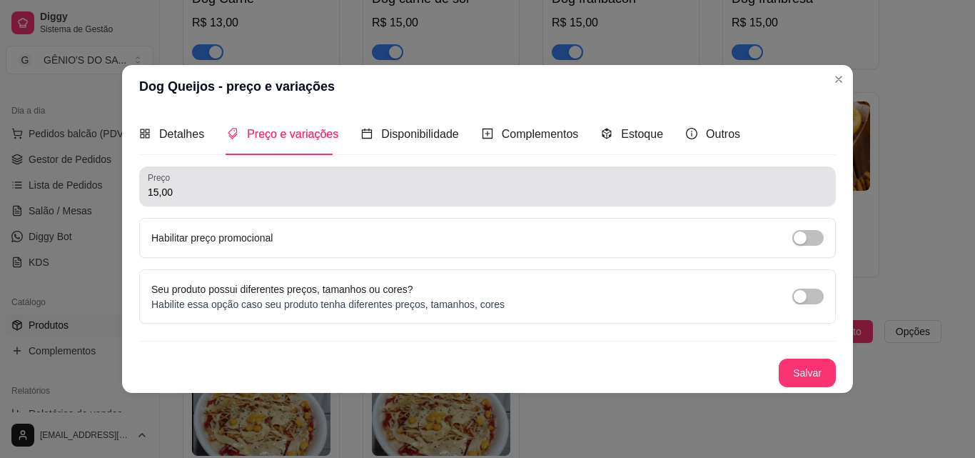
click at [180, 199] on div "15,00" at bounding box center [488, 186] width 680 height 29
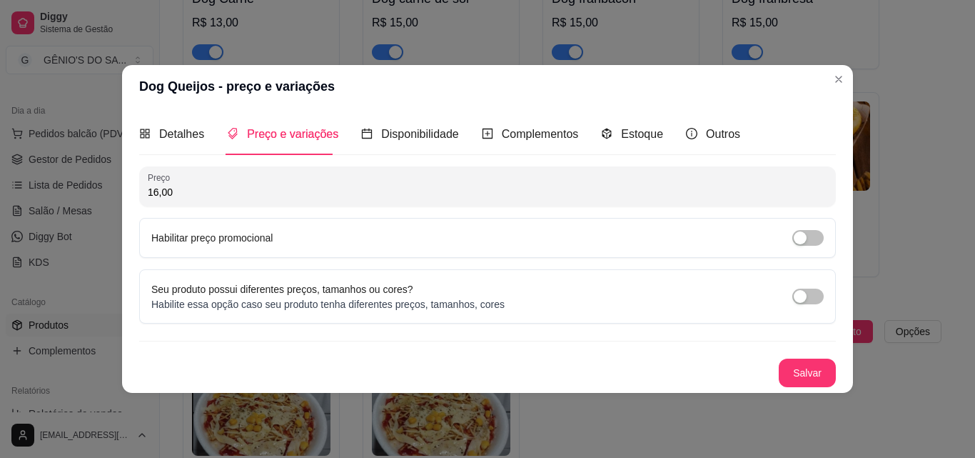
type input "16,00"
click at [827, 379] on button "Salvar" at bounding box center [808, 372] width 56 height 28
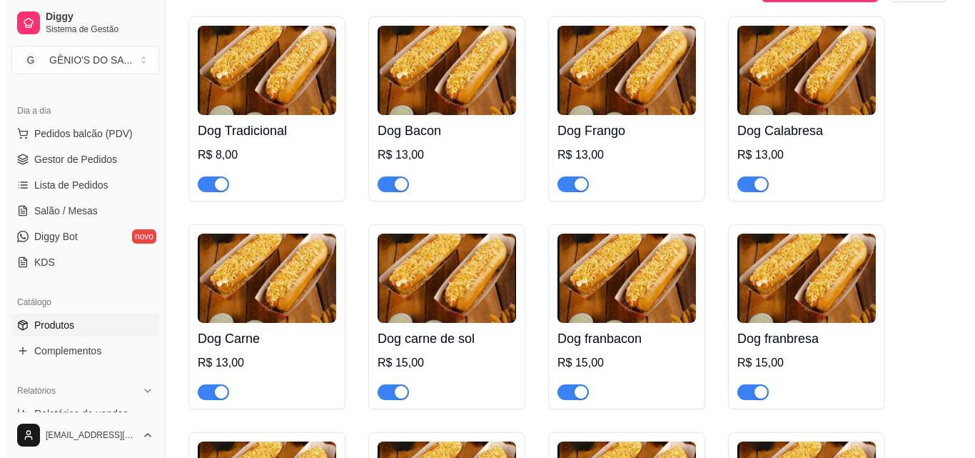
scroll to position [286, 0]
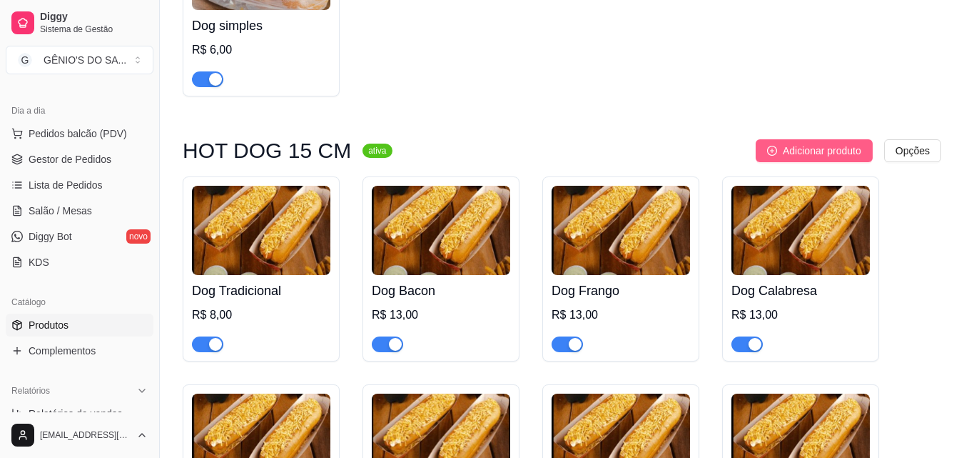
click at [800, 148] on span "Adicionar produto" at bounding box center [822, 151] width 79 height 16
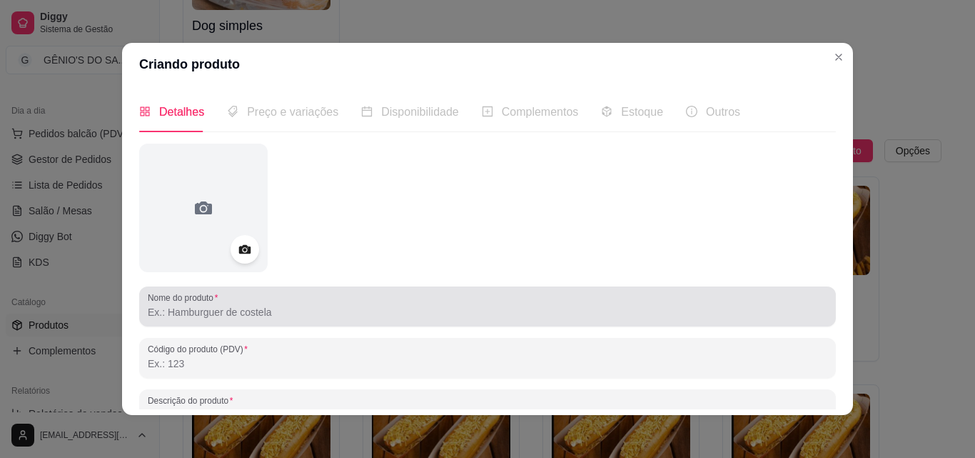
click at [168, 321] on div "Nome do produto" at bounding box center [487, 306] width 697 height 40
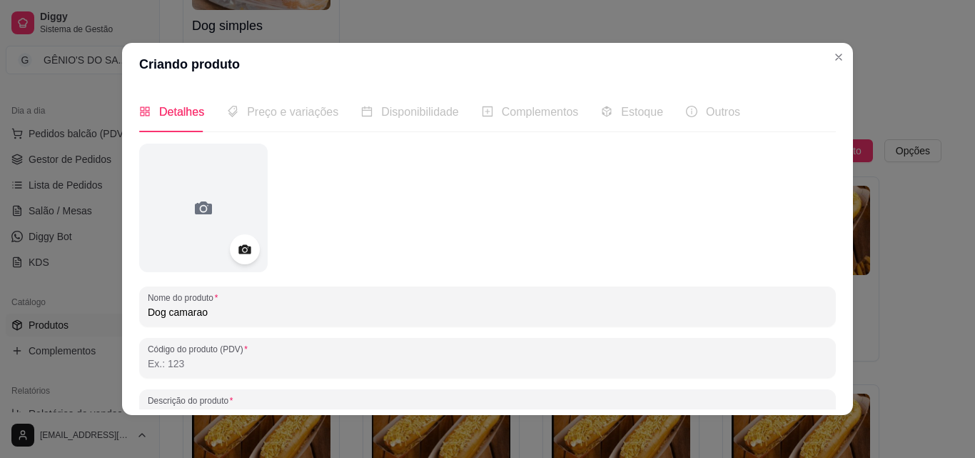
type input "Dog camarao"
click at [248, 243] on icon at bounding box center [244, 249] width 16 height 16
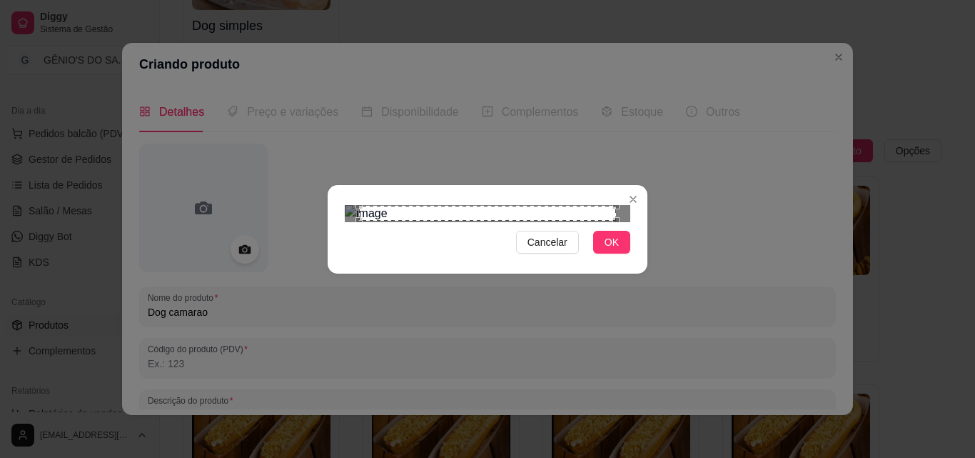
click at [438, 206] on div "Use the arrow keys to move the crop selection area" at bounding box center [487, 214] width 257 height 16
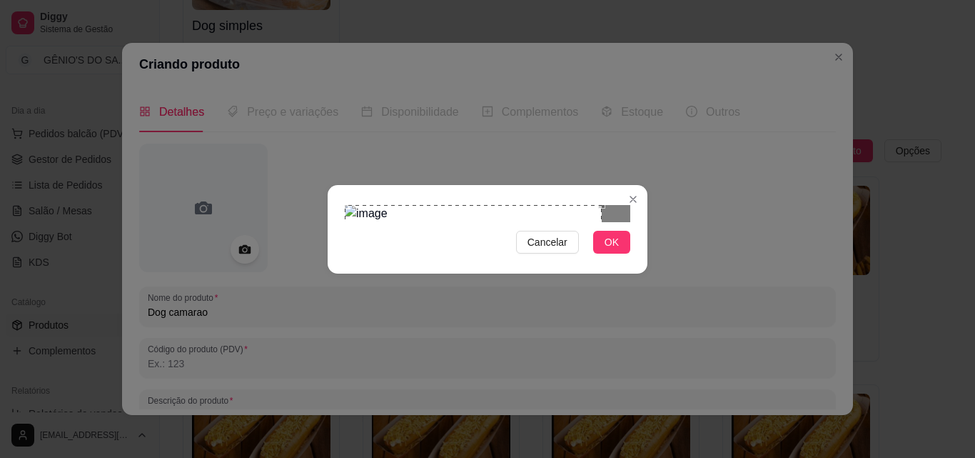
click at [410, 205] on div "Use the arrow keys to move the crop selection area" at bounding box center [473, 285] width 257 height 161
click at [565, 222] on div at bounding box center [488, 213] width 286 height 17
click at [609, 250] on span "OK" at bounding box center [612, 242] width 14 height 16
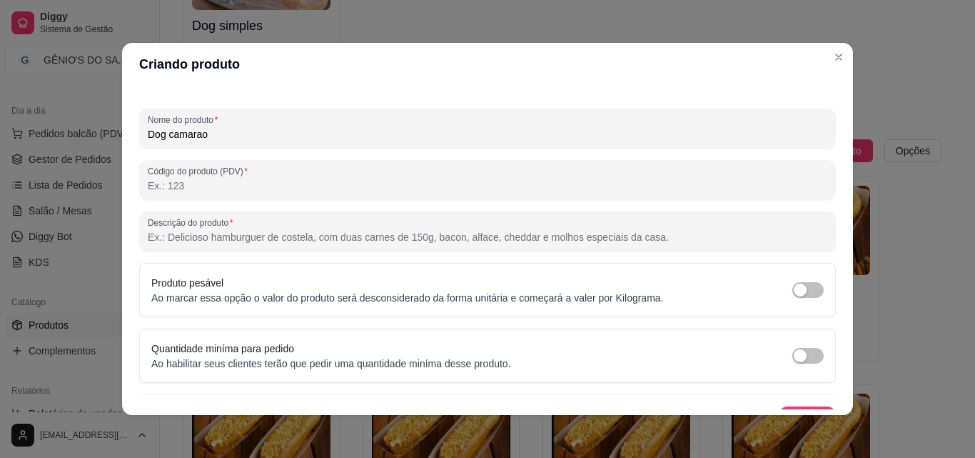
scroll to position [132, 0]
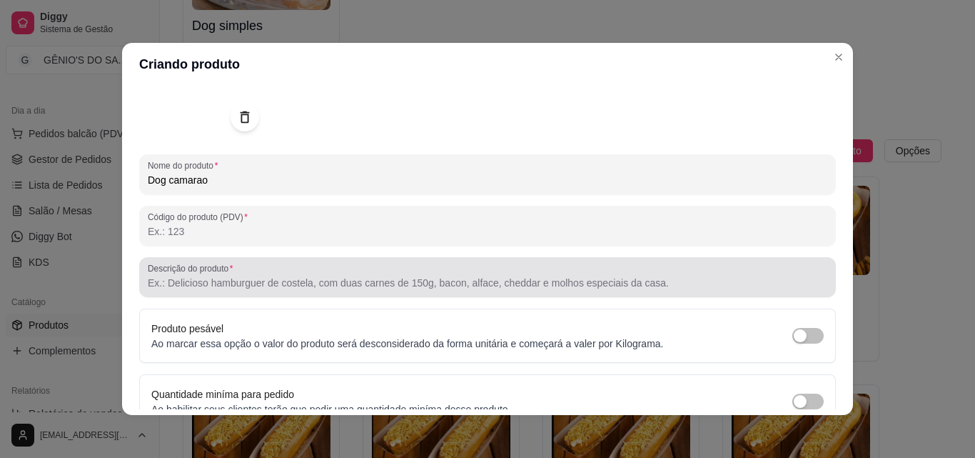
click at [237, 268] on div at bounding box center [488, 277] width 680 height 29
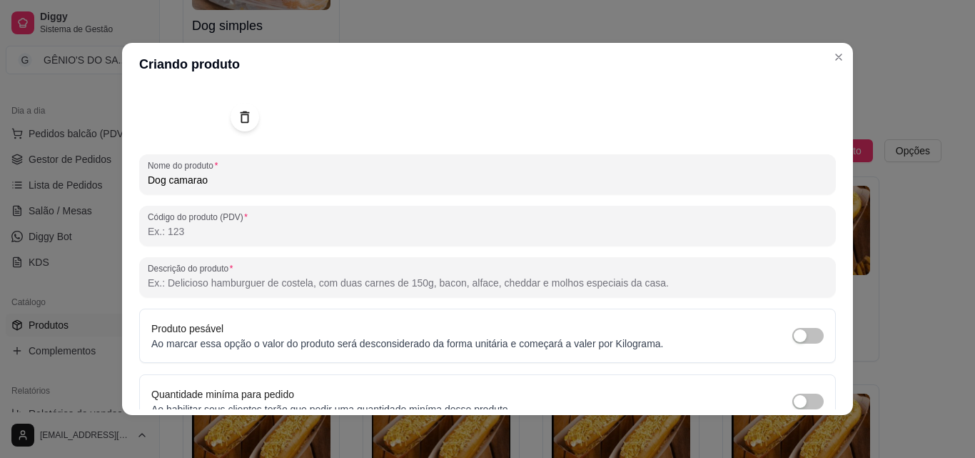
paste input "Pão15cm, molho, salsicha, milho, ervilha, azeitona, catchup, batata palha, [GEO…"
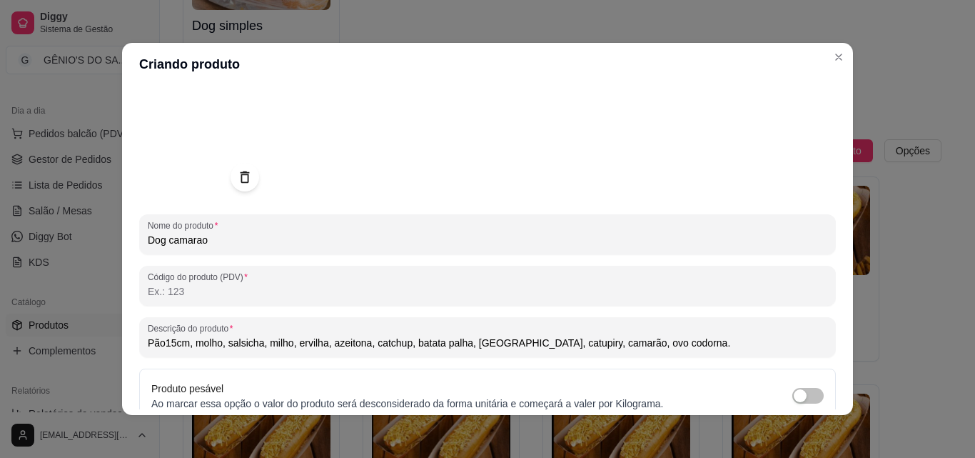
scroll to position [203, 0]
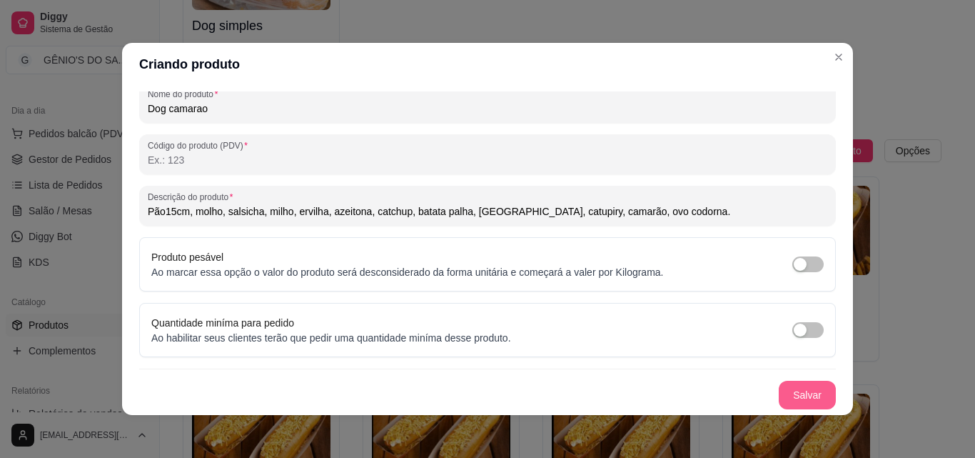
type input "Pão15cm, molho, salsicha, milho, ervilha, azeitona, catchup, batata palha, [GEO…"
click at [799, 400] on button "Salvar" at bounding box center [807, 394] width 57 height 29
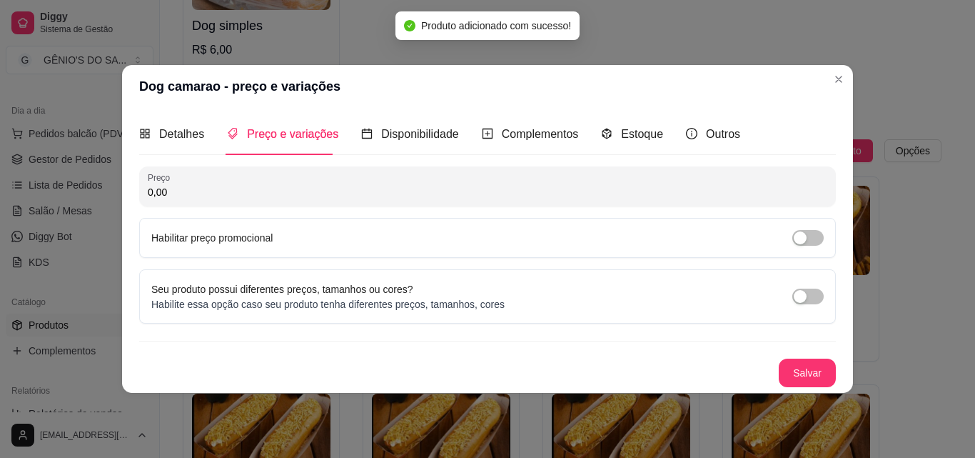
scroll to position [0, 0]
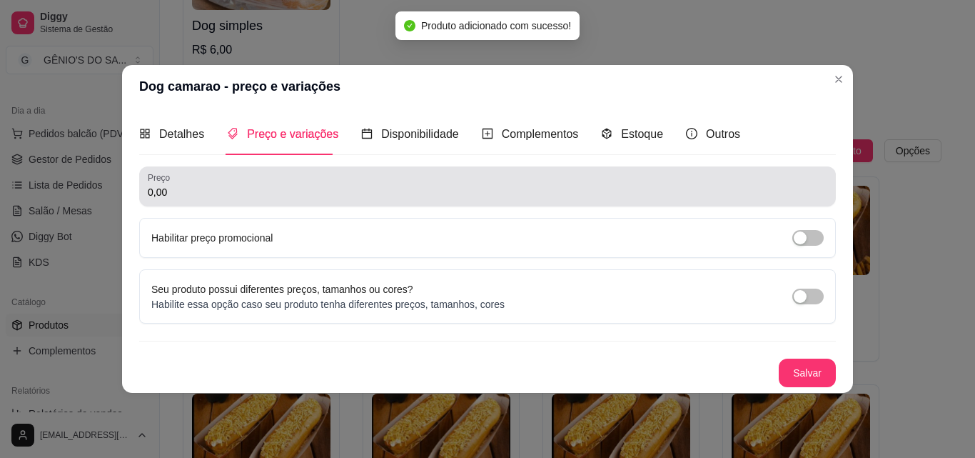
click at [185, 191] on input "0,00" at bounding box center [488, 192] width 680 height 14
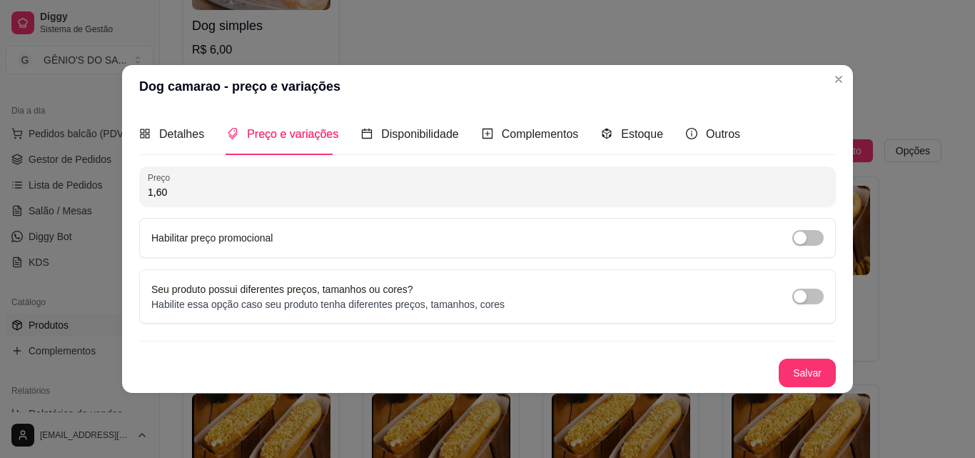
type input "16,00"
click at [413, 139] on span "Disponibilidade" at bounding box center [420, 134] width 78 height 12
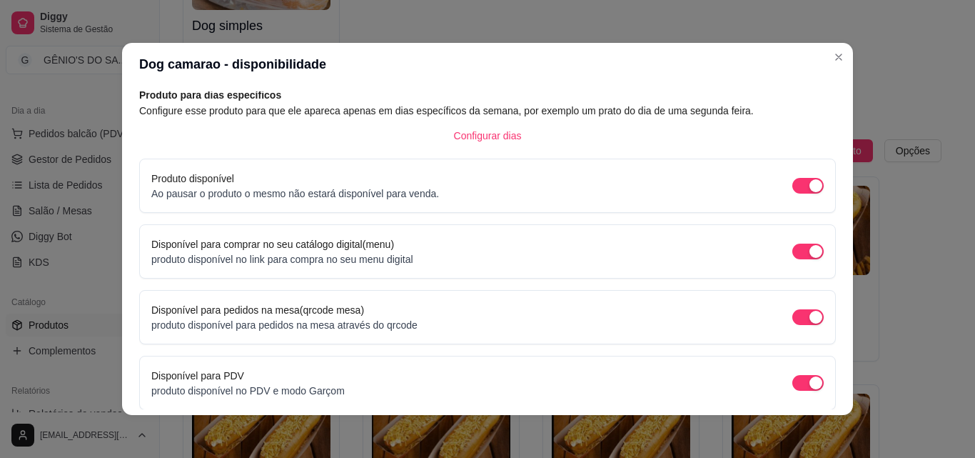
scroll to position [71, 0]
click at [810, 186] on div "button" at bounding box center [816, 184] width 13 height 13
click at [810, 253] on div "button" at bounding box center [816, 250] width 13 height 13
click at [810, 318] on div "button" at bounding box center [816, 316] width 13 height 13
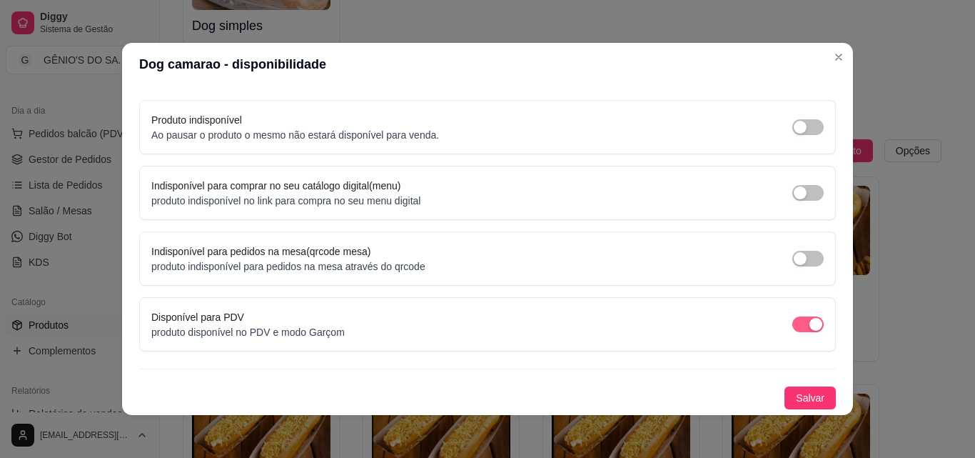
click at [810, 322] on div "button" at bounding box center [816, 324] width 13 height 13
click at [796, 405] on span "Salvar" at bounding box center [810, 398] width 29 height 16
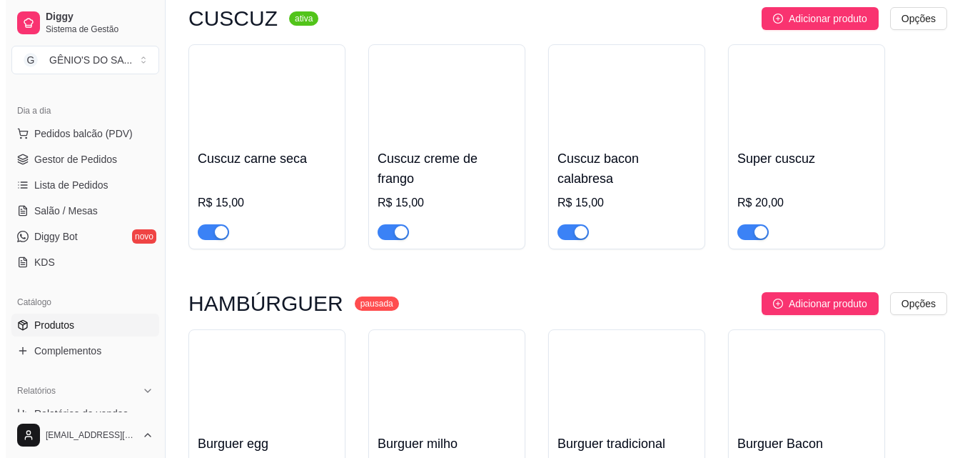
scroll to position [4497, 0]
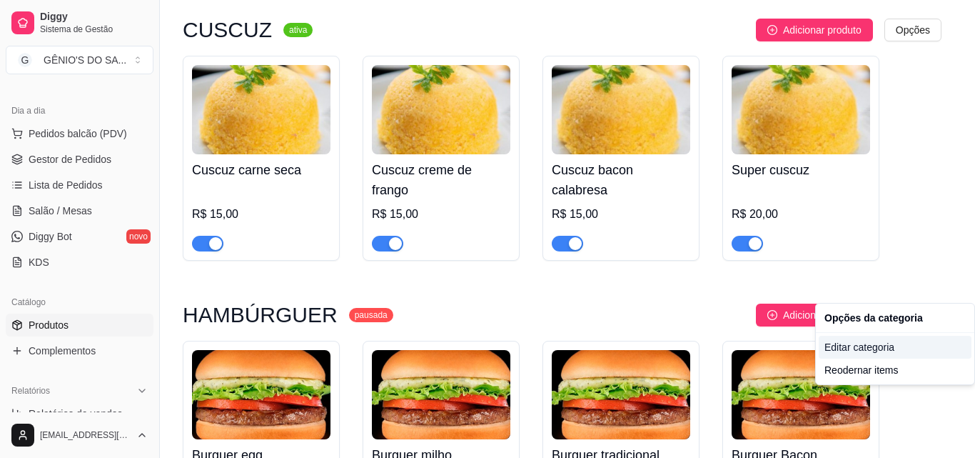
click at [891, 352] on div "Editar categoria" at bounding box center [895, 347] width 153 height 23
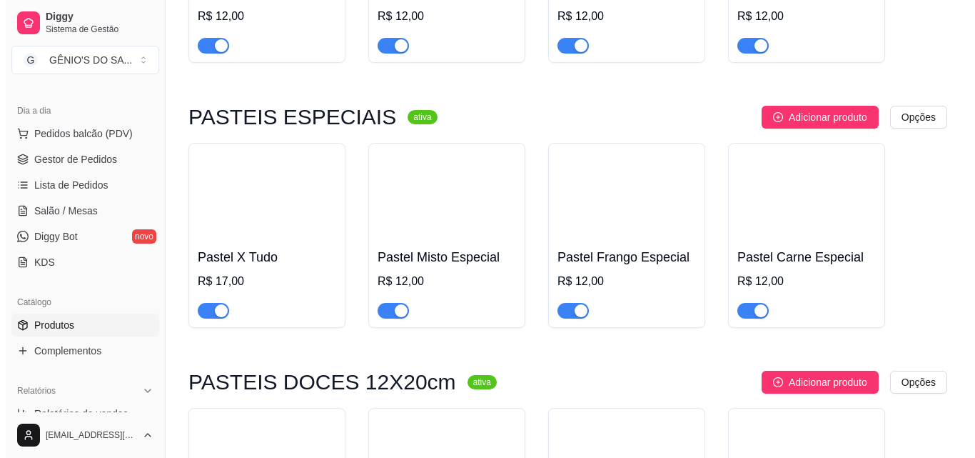
scroll to position [2855, 0]
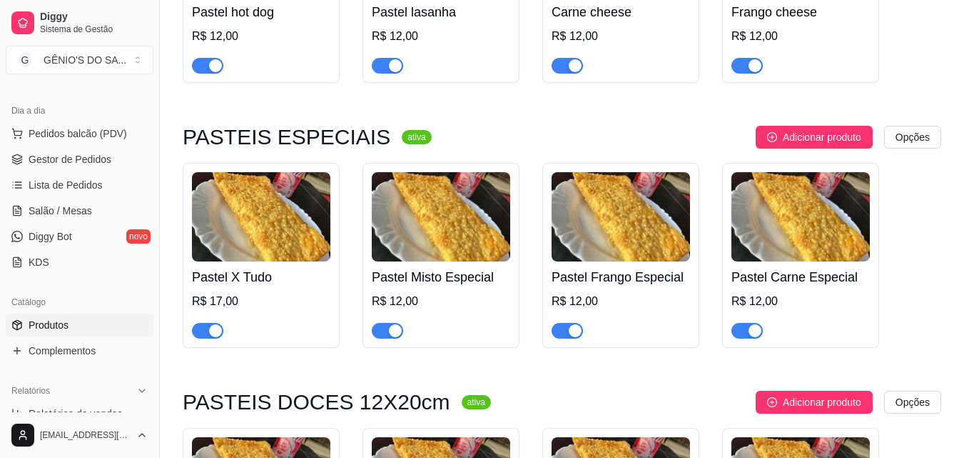
click at [774, 279] on div "Pastel Carne Especial R$ 12,00" at bounding box center [801, 299] width 138 height 77
